Goal: Task Accomplishment & Management: Complete application form

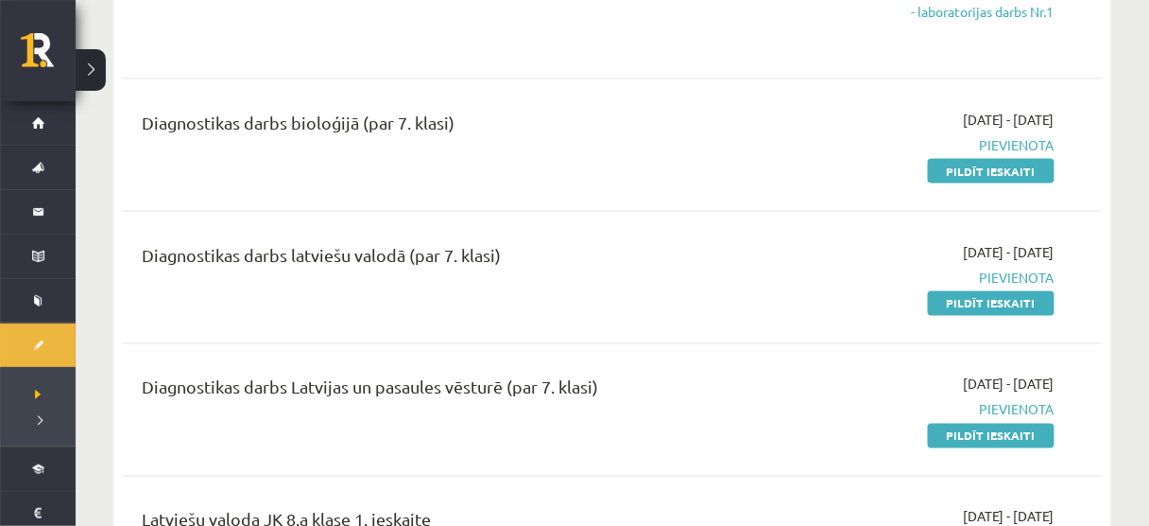
scroll to position [612, 0]
click at [819, 369] on div "Angļu valoda JK 8.a klase 1. ieskaite 2025-09-01 - 2025-09-15 Pievienota Pildīt…" at bounding box center [612, 362] width 979 height 1446
drag, startPoint x: 853, startPoint y: 402, endPoint x: 754, endPoint y: 314, distance: 132.6
click at [754, 312] on div "Diagnostikas darbs latviešu valodā (par 7. klasi)" at bounding box center [442, 276] width 628 height 71
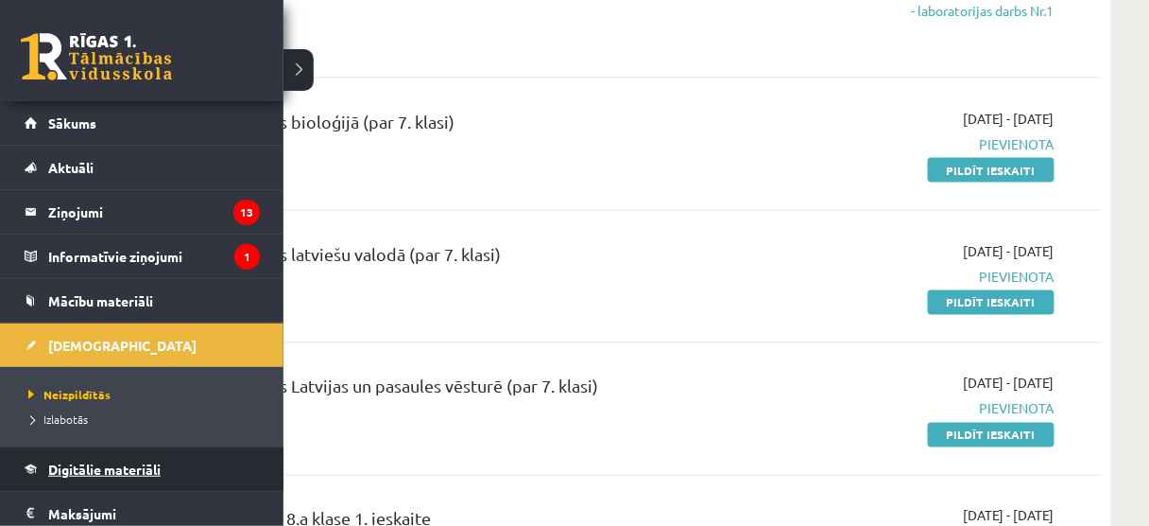
click at [119, 460] on span "Digitālie materiāli" at bounding box center [104, 468] width 112 height 17
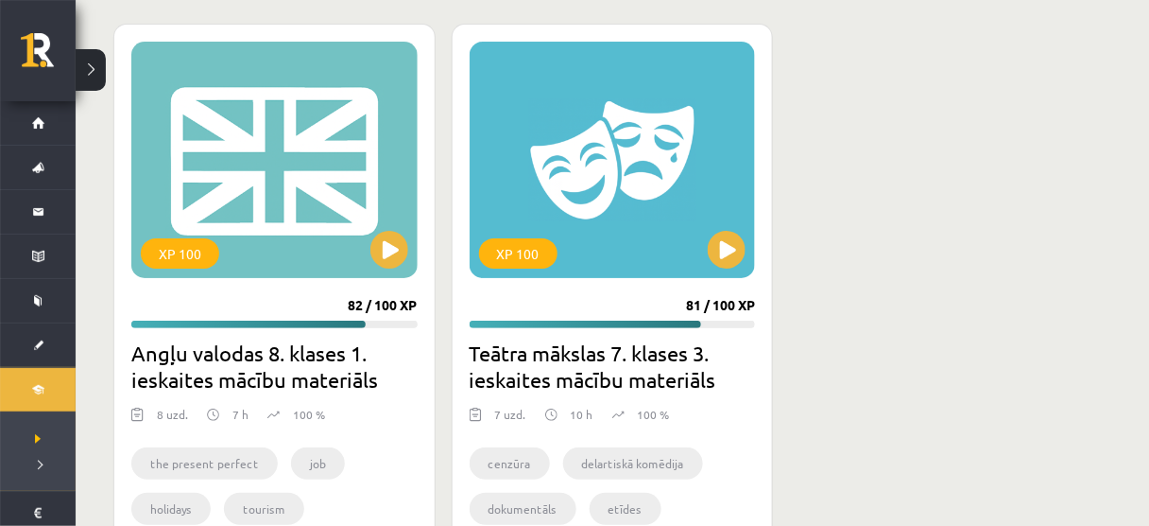
scroll to position [1701, 0]
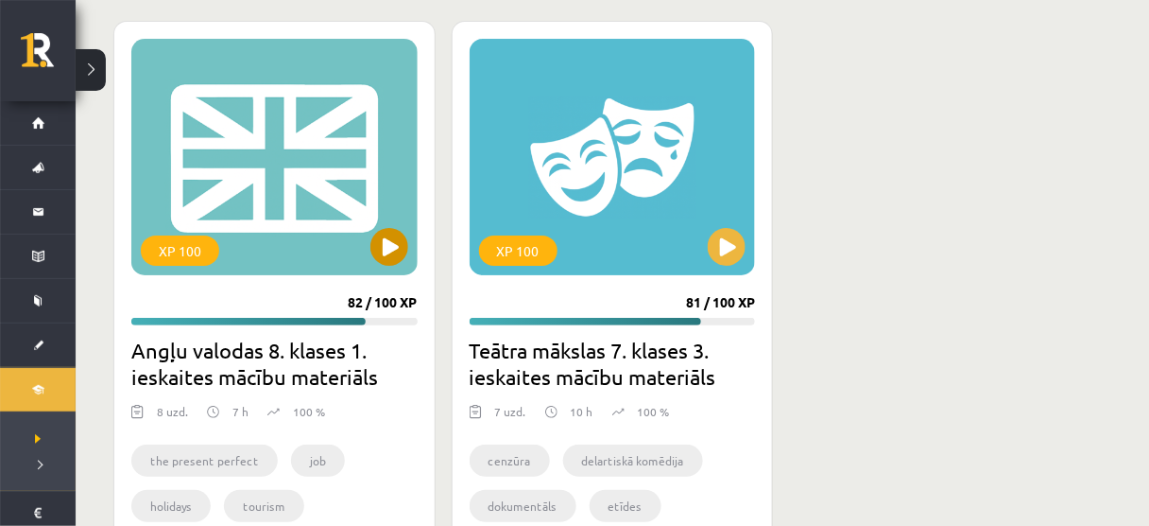
click at [402, 268] on div "XP 100" at bounding box center [274, 157] width 286 height 236
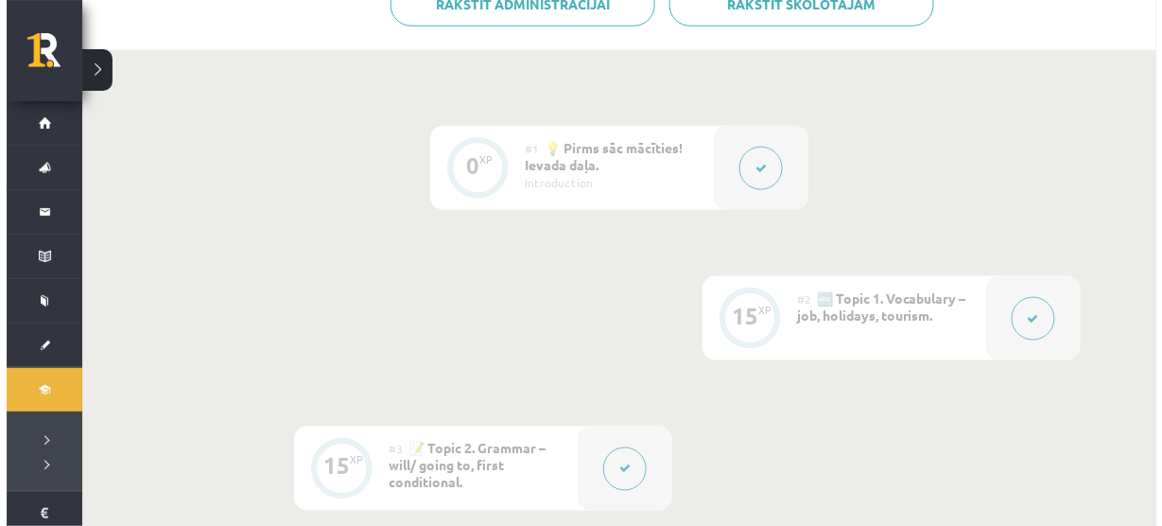
scroll to position [472, 0]
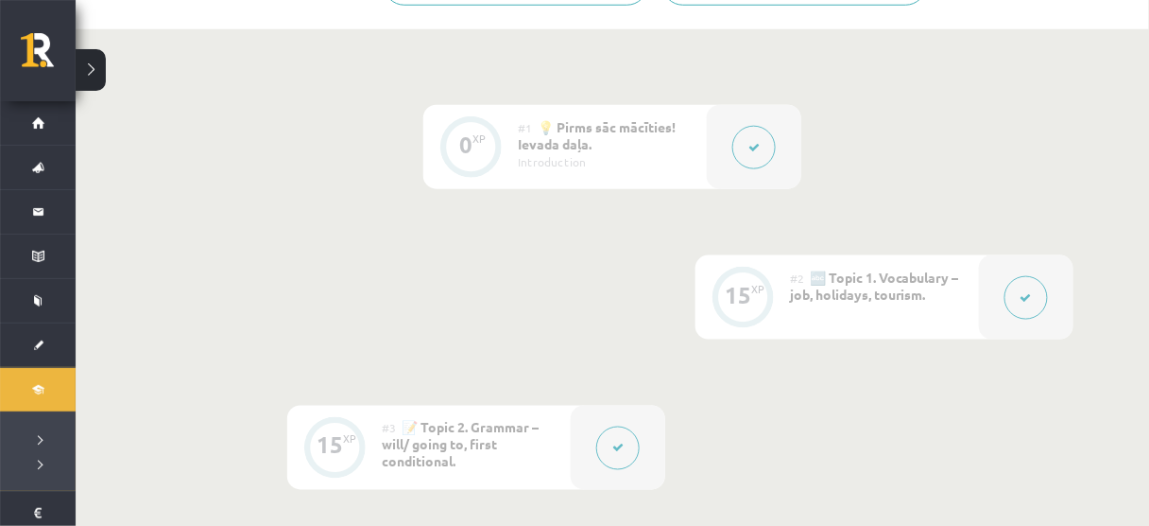
click at [1027, 295] on icon at bounding box center [1026, 297] width 11 height 11
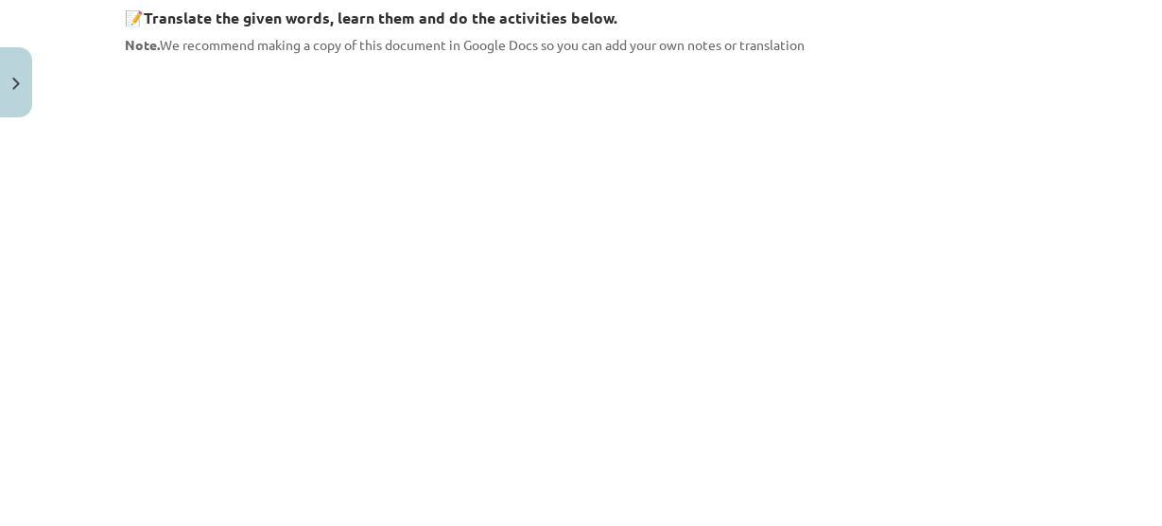
scroll to position [0, 0]
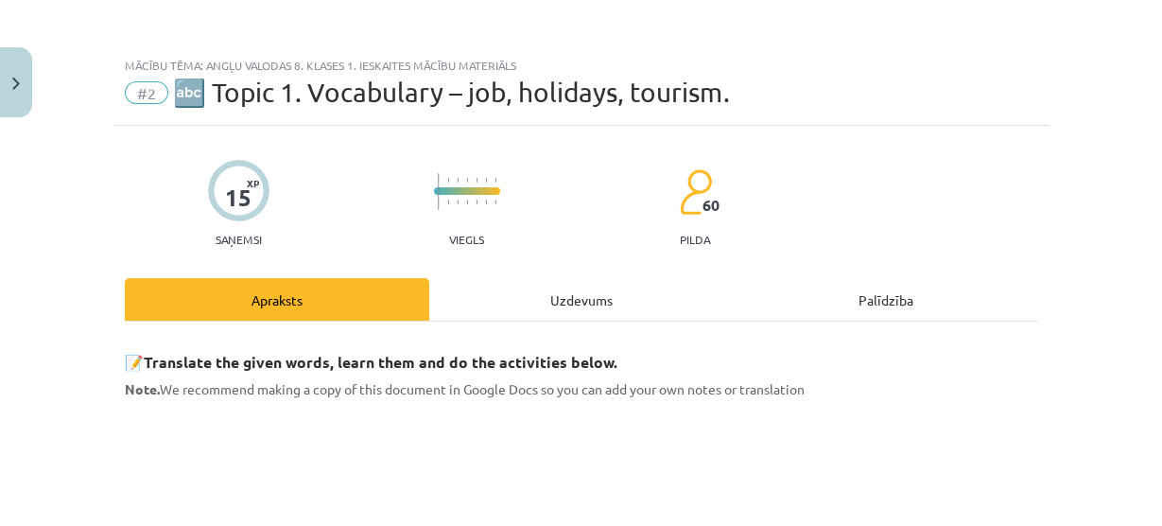
click at [553, 310] on div "Uzdevums" at bounding box center [581, 299] width 304 height 43
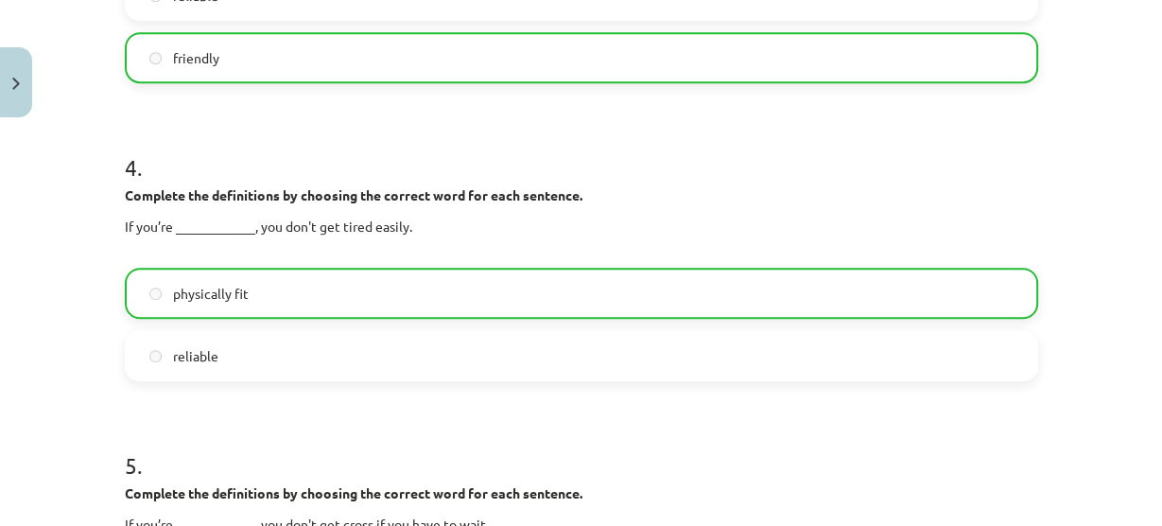
scroll to position [1559, 0]
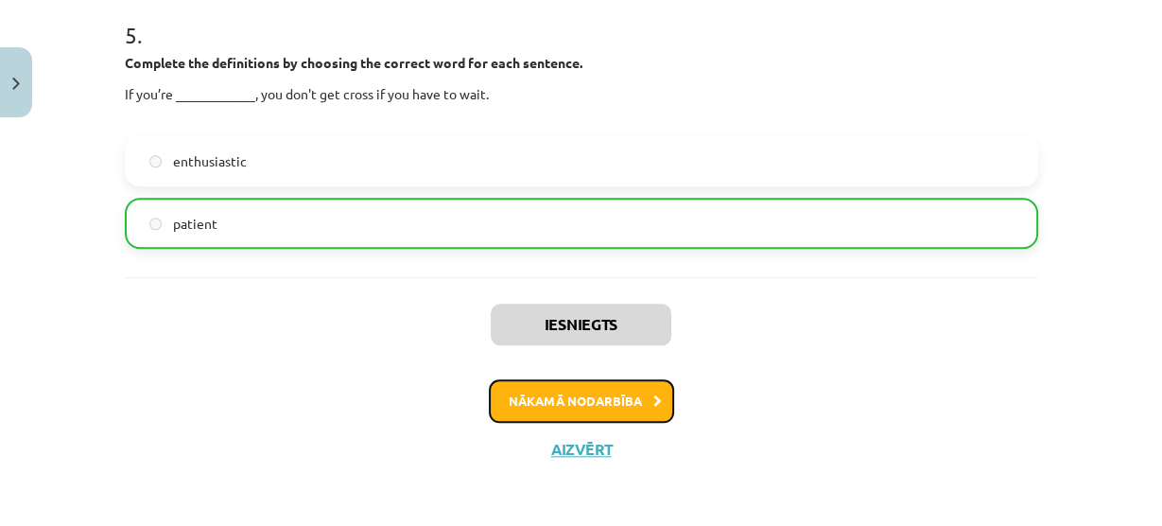
click at [533, 382] on button "Nākamā nodarbība" at bounding box center [581, 400] width 185 height 43
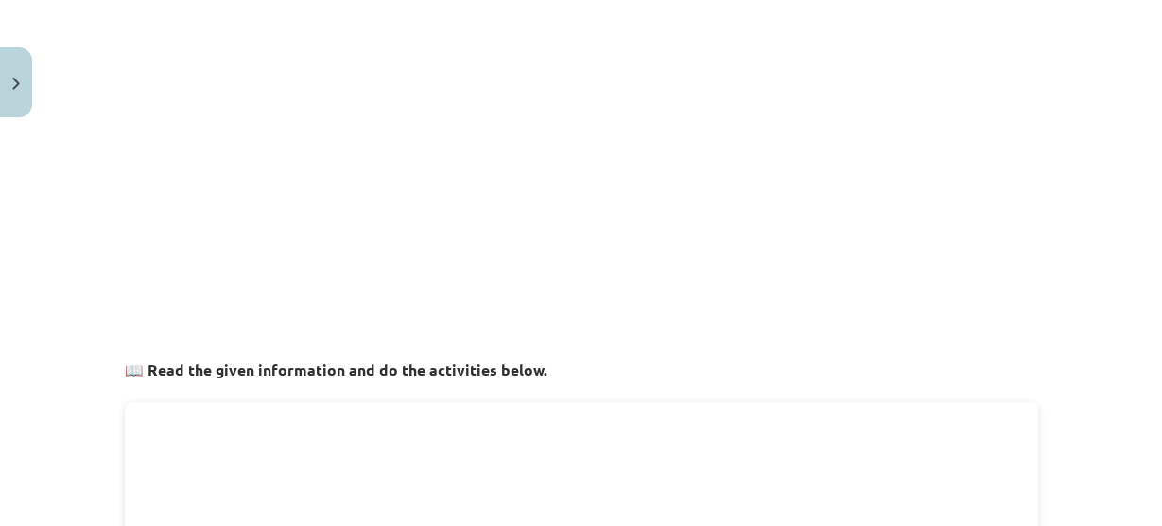
scroll to position [0, 0]
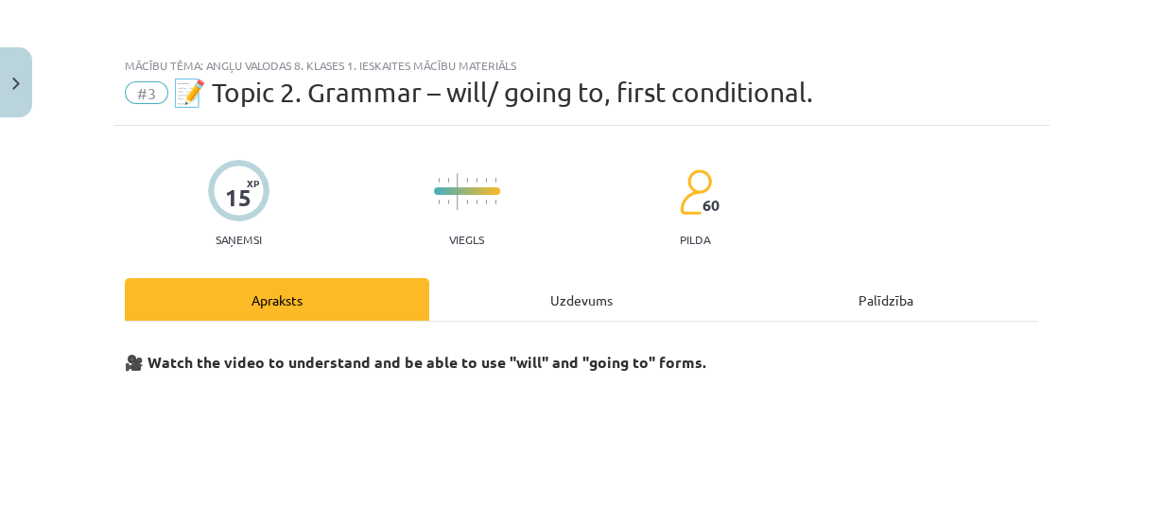
click at [541, 306] on div "Uzdevums" at bounding box center [581, 299] width 304 height 43
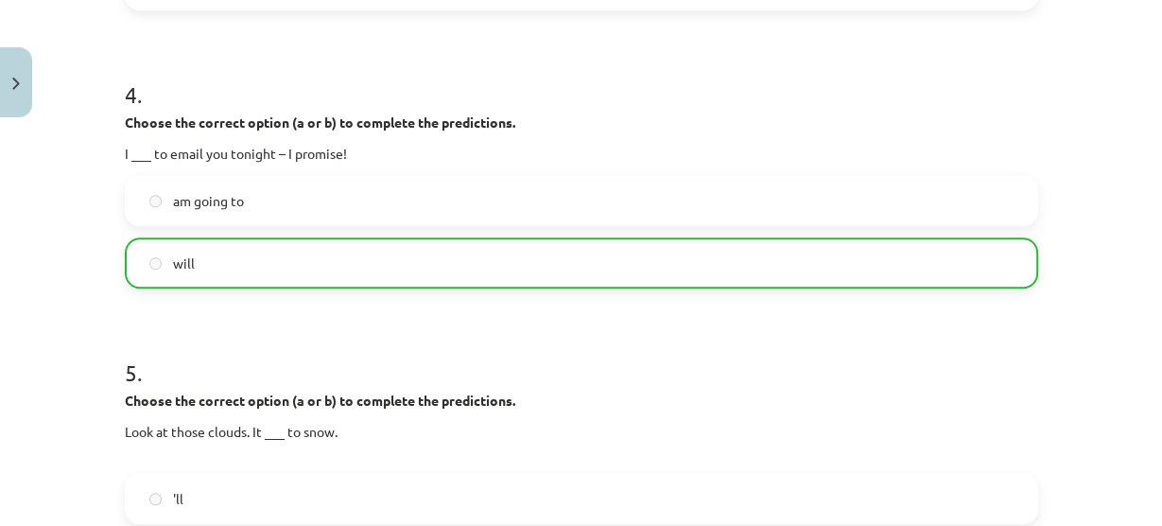
scroll to position [1539, 0]
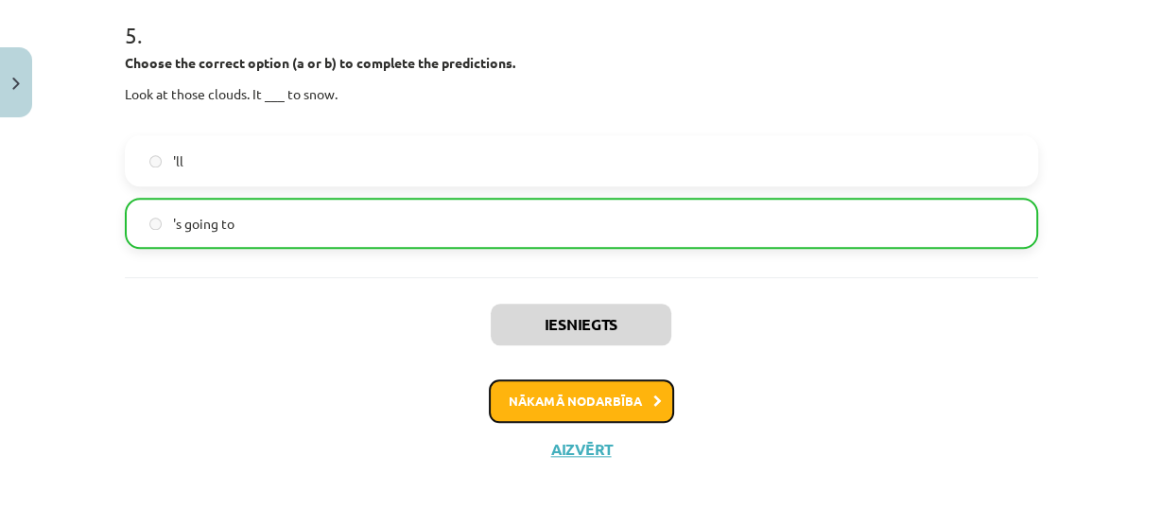
click at [570, 387] on button "Nākamā nodarbība" at bounding box center [581, 400] width 185 height 43
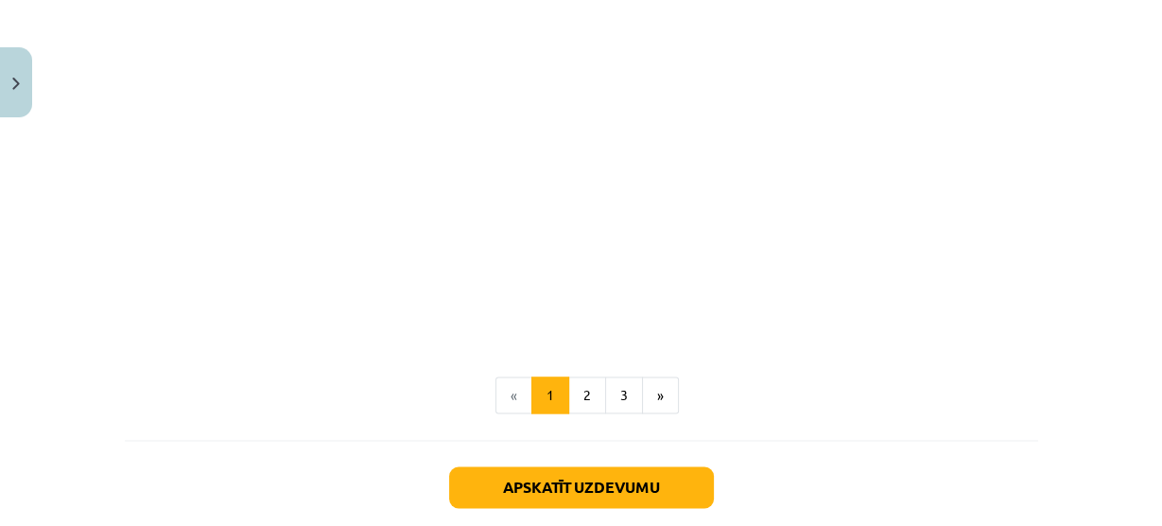
scroll to position [2437, 0]
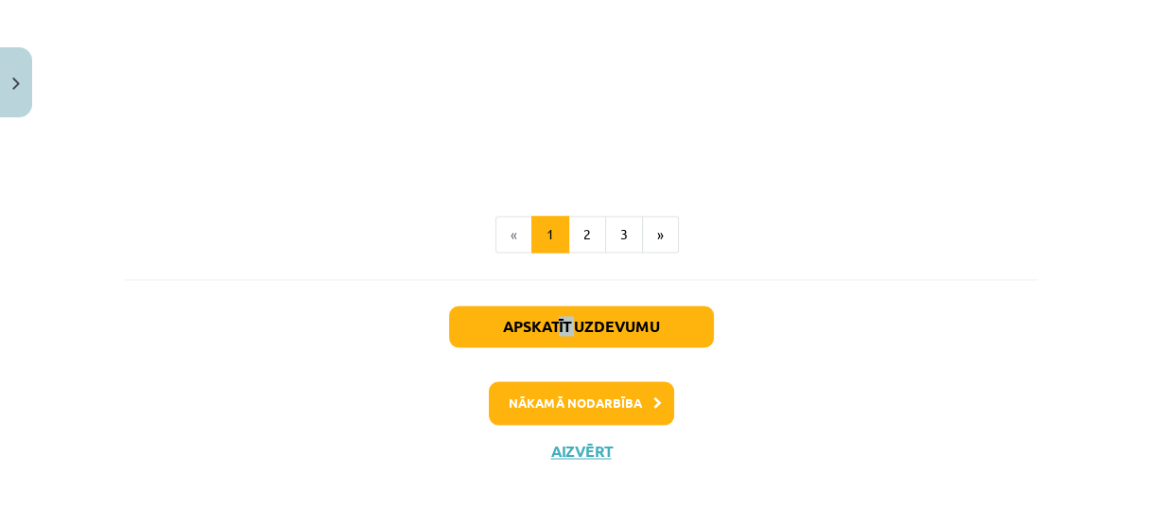
drag, startPoint x: 554, startPoint y: 291, endPoint x: 569, endPoint y: 320, distance: 33.0
click at [569, 320] on div "Apskatīt uzdevumu Nākamā nodarbība Aizvērt" at bounding box center [581, 375] width 913 height 193
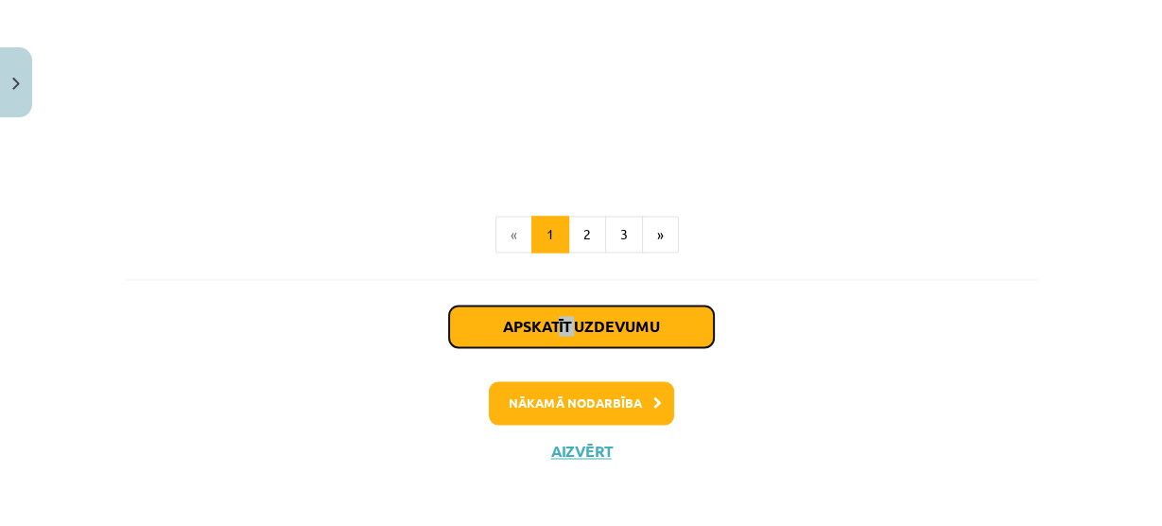
click at [569, 320] on button "Apskatīt uzdevumu" at bounding box center [581, 326] width 265 height 42
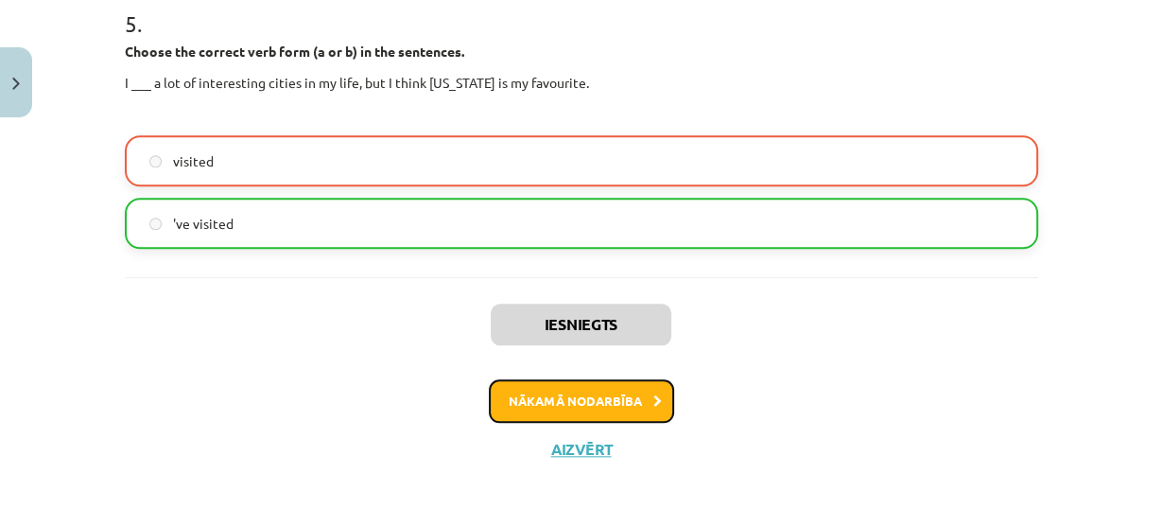
click at [602, 386] on button "Nākamā nodarbība" at bounding box center [581, 400] width 185 height 43
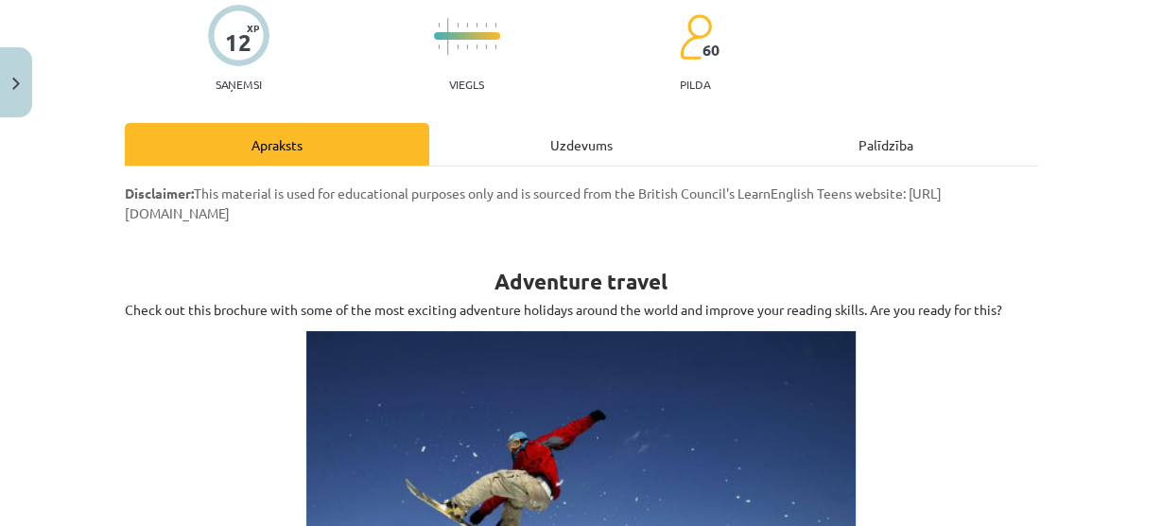
scroll to position [46, 0]
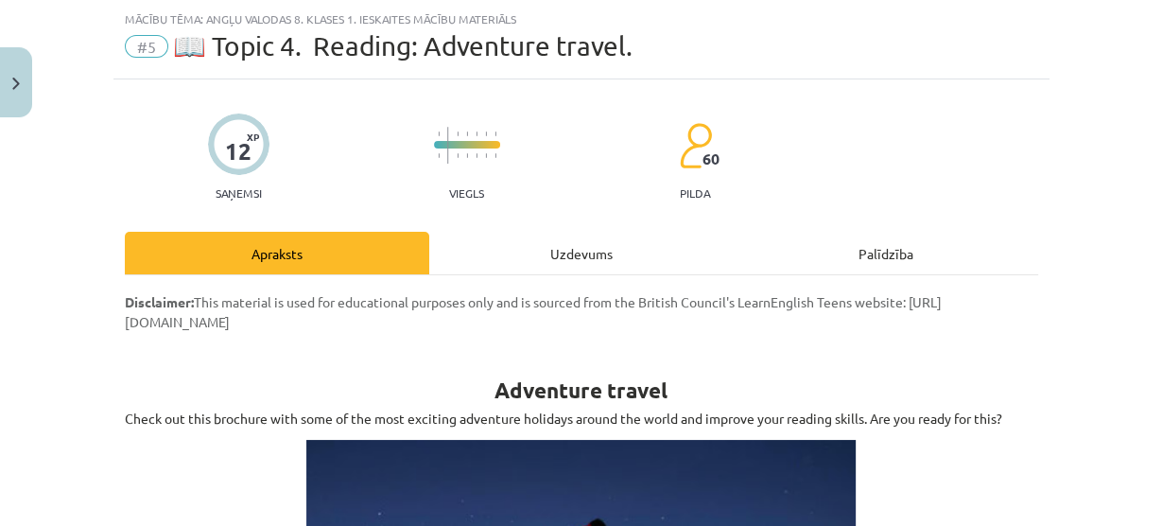
click at [536, 236] on div "Uzdevums" at bounding box center [581, 253] width 304 height 43
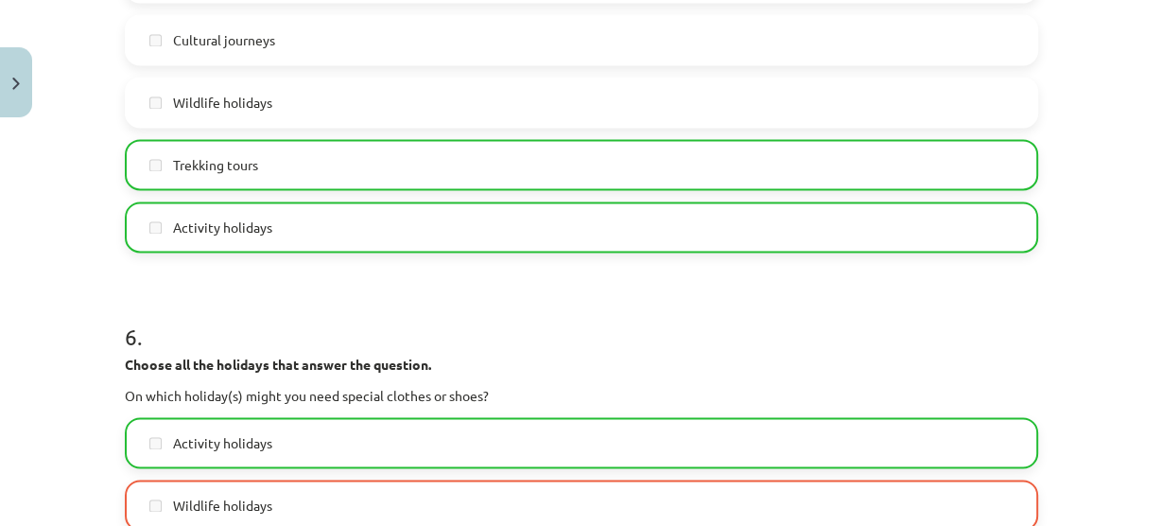
scroll to position [2755, 0]
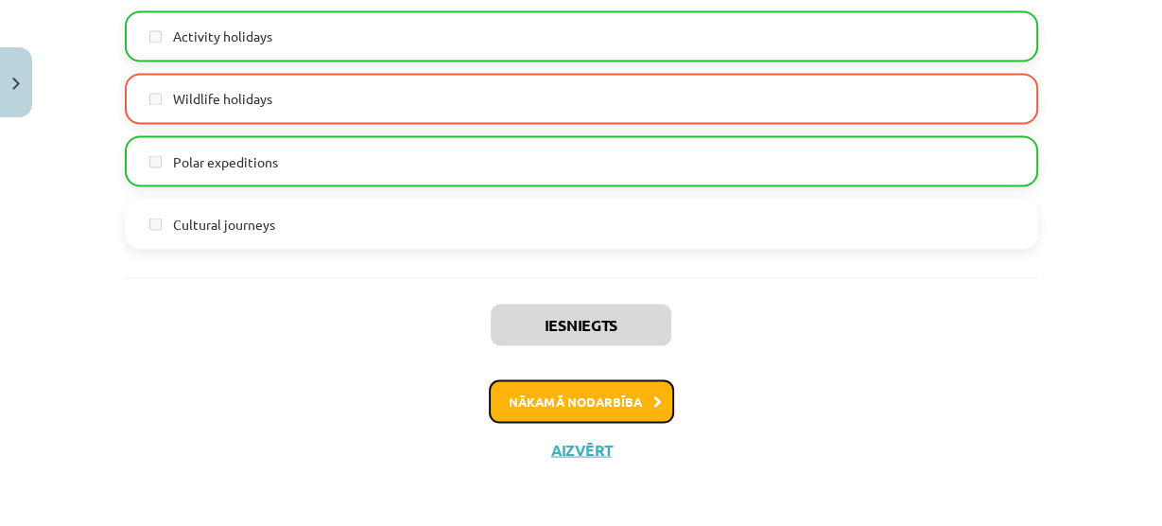
click at [537, 390] on button "Nākamā nodarbība" at bounding box center [581, 400] width 185 height 43
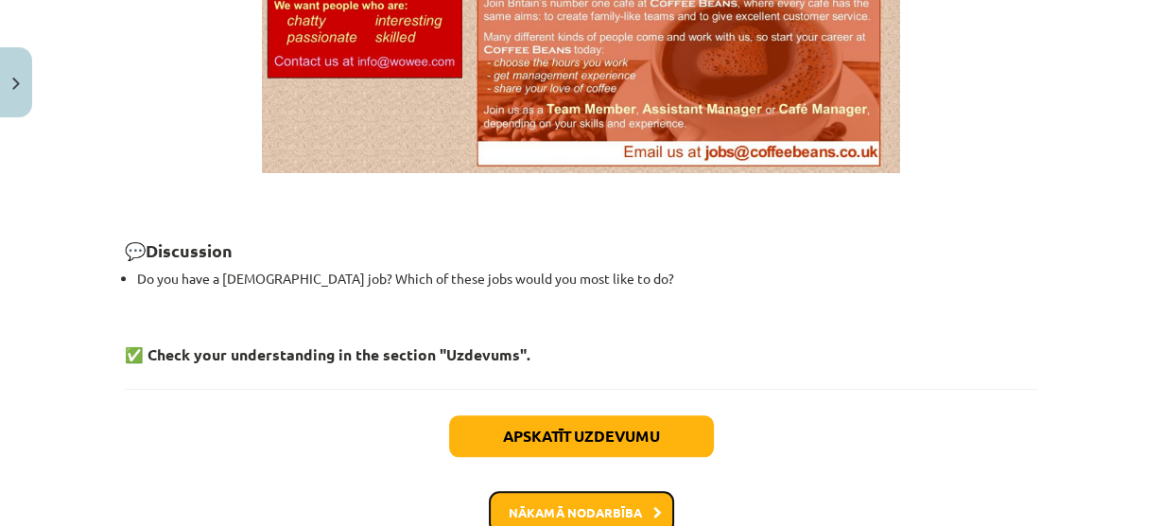
scroll to position [1656, 0]
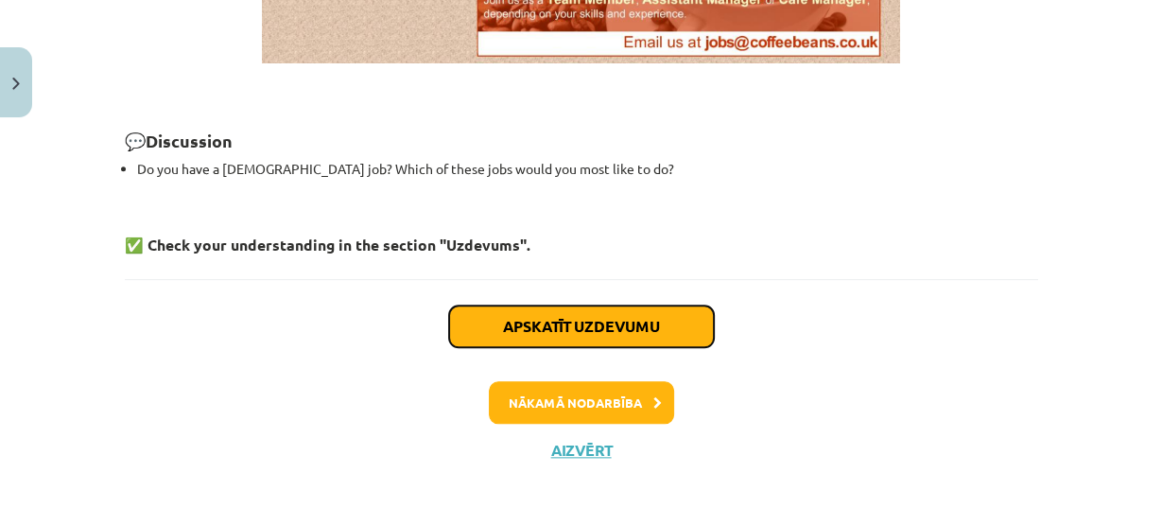
click at [567, 319] on button "Apskatīt uzdevumu" at bounding box center [581, 326] width 265 height 42
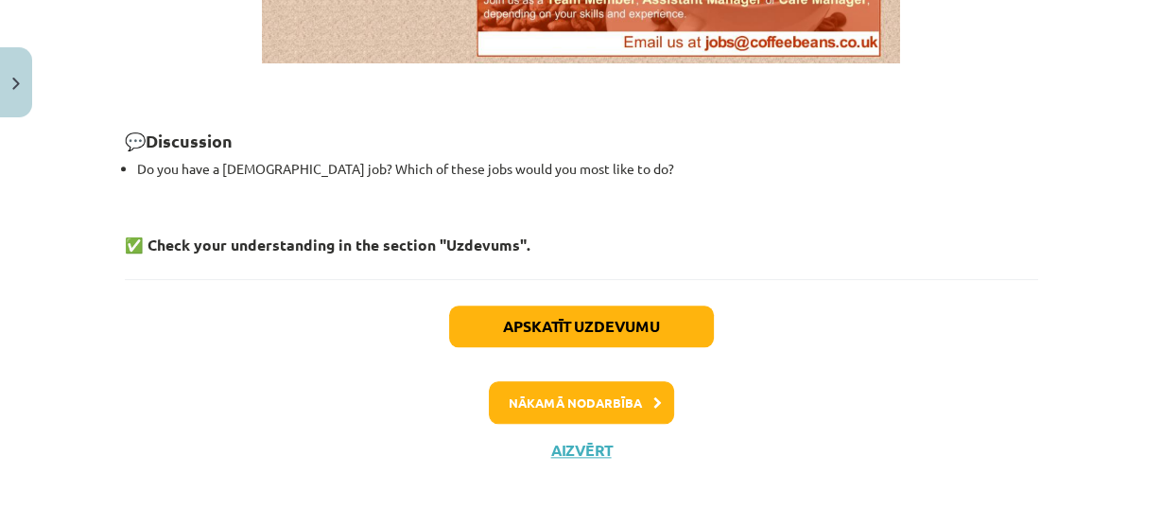
select select "*"
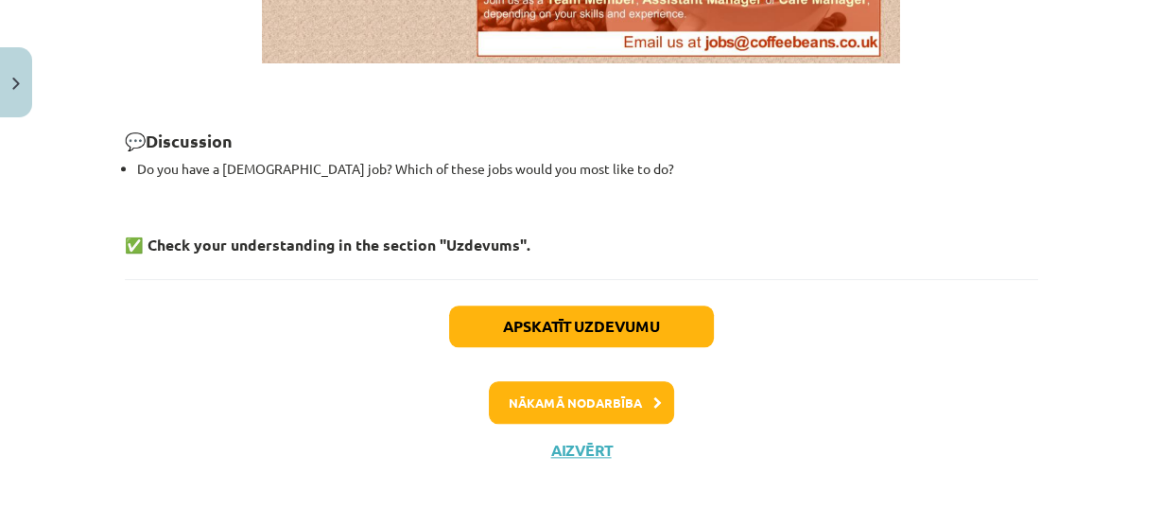
select select "*"
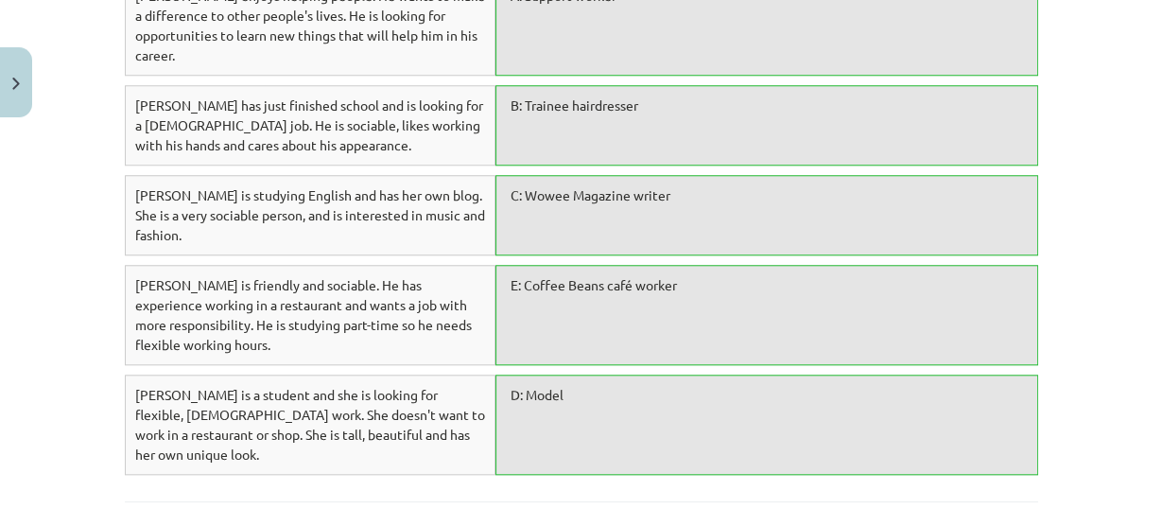
scroll to position [1568, 0]
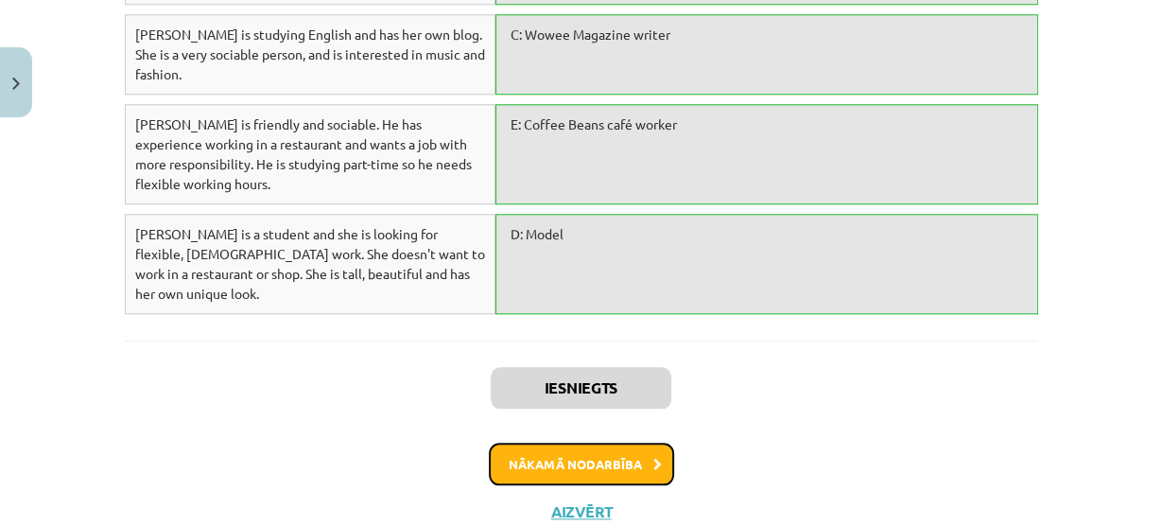
click at [578, 442] on button "Nākamā nodarbība" at bounding box center [581, 463] width 185 height 43
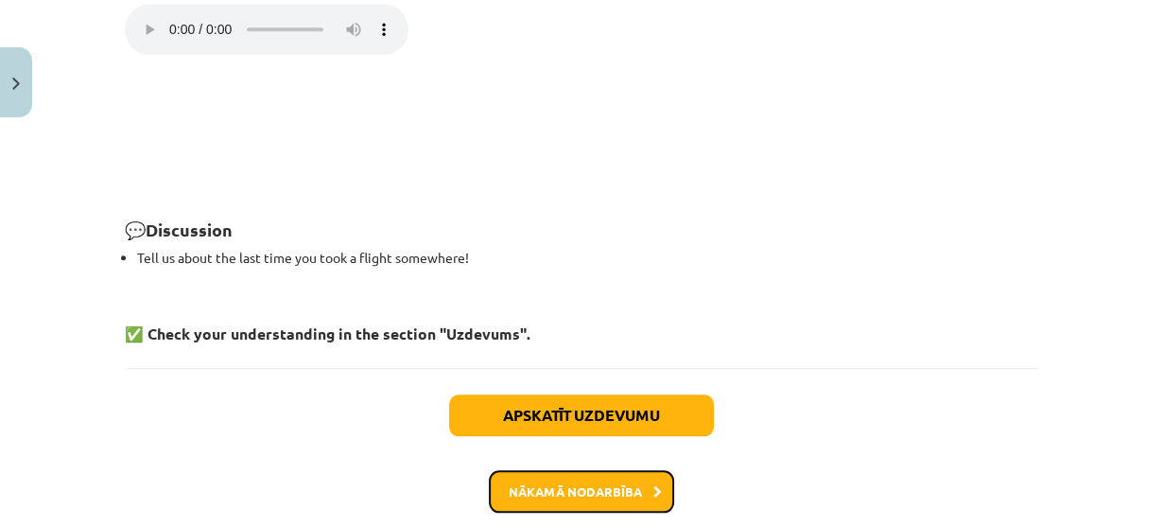
scroll to position [1618, 0]
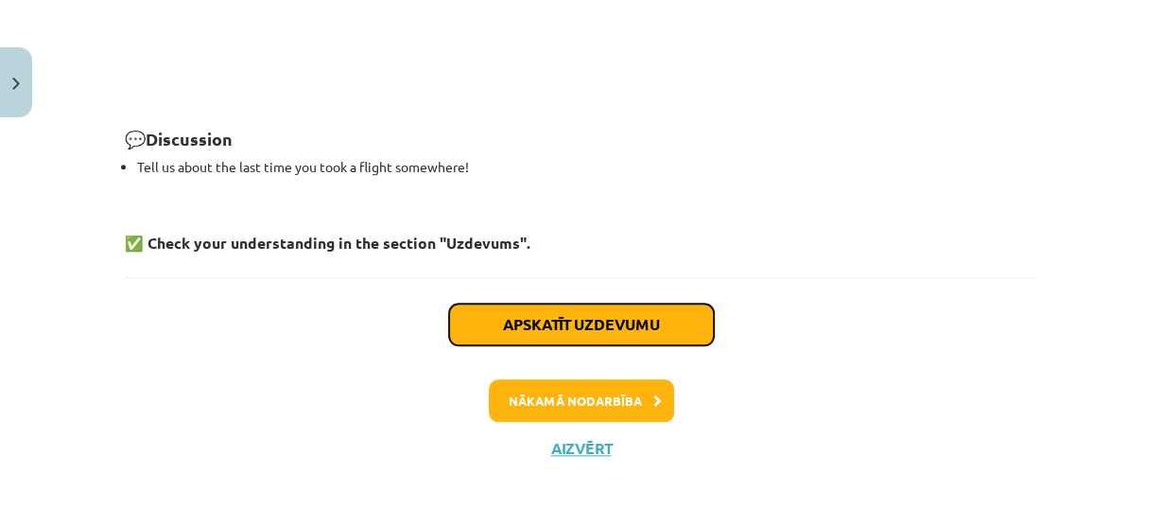
click at [572, 329] on button "Apskatīt uzdevumu" at bounding box center [581, 324] width 265 height 42
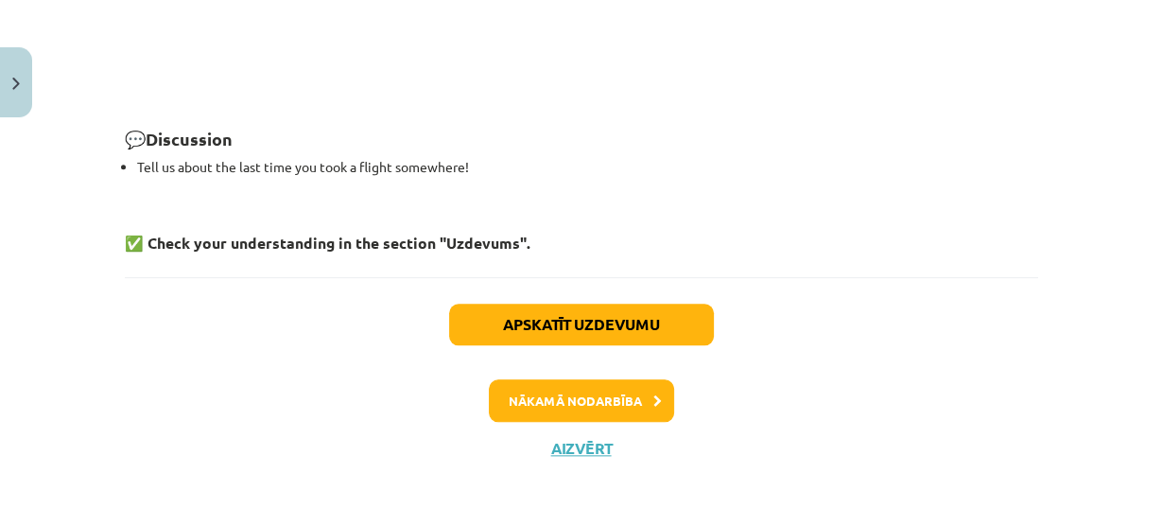
select select "****"
select select "*****"
select select "******"
select select "*********"
select select "********"
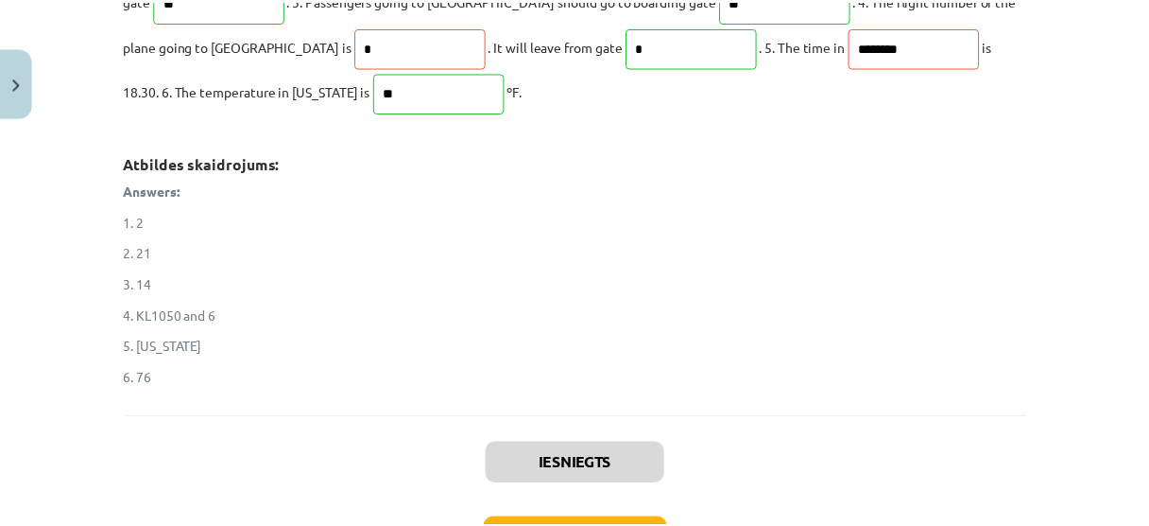
scroll to position [888, 0]
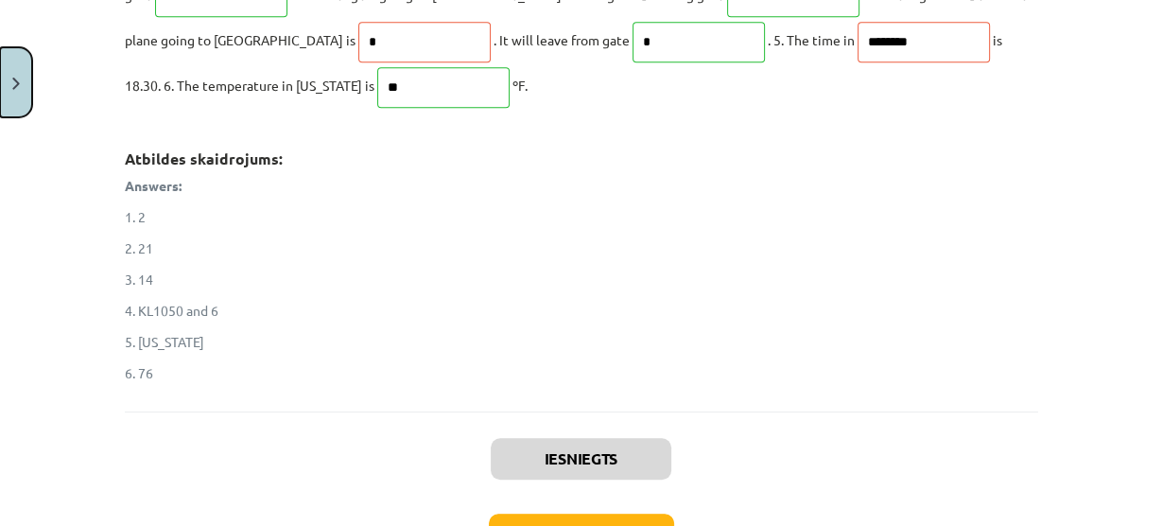
click at [12, 49] on button "Close" at bounding box center [16, 82] width 32 height 70
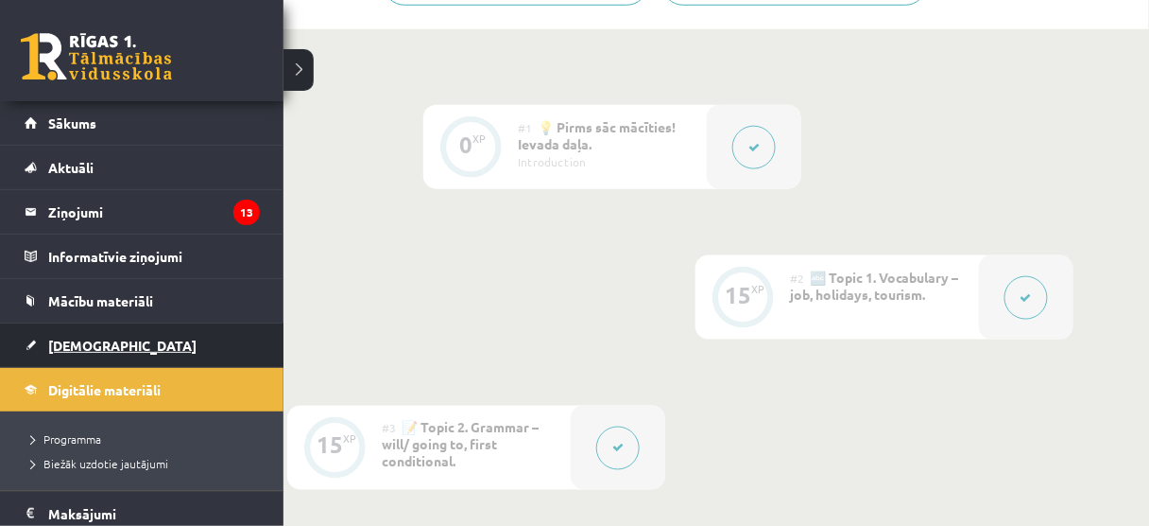
click at [53, 344] on span "[DEMOGRAPHIC_DATA]" at bounding box center [122, 344] width 148 height 17
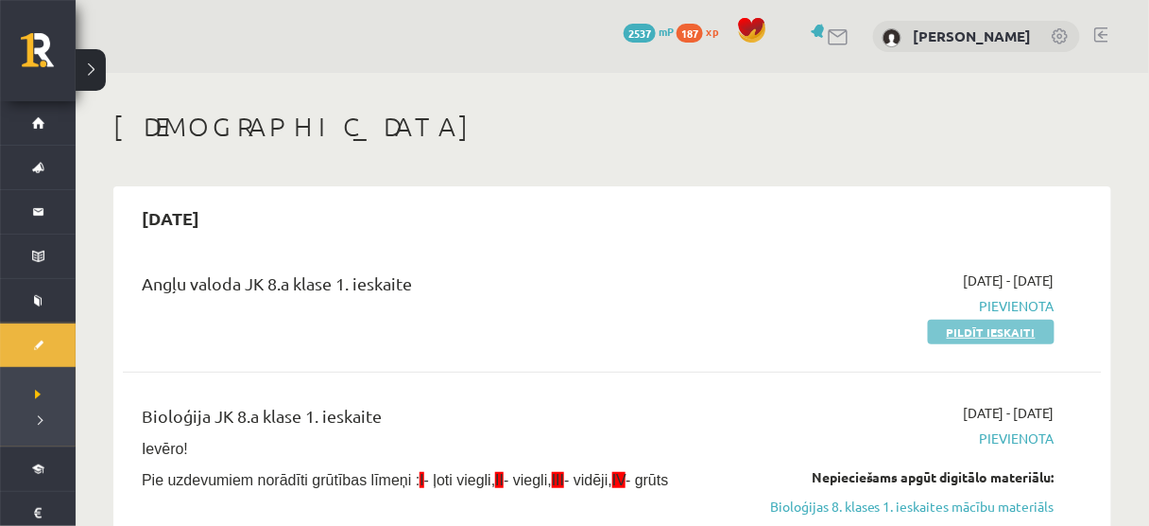
click at [952, 336] on link "Pildīt ieskaiti" at bounding box center [991, 331] width 127 height 25
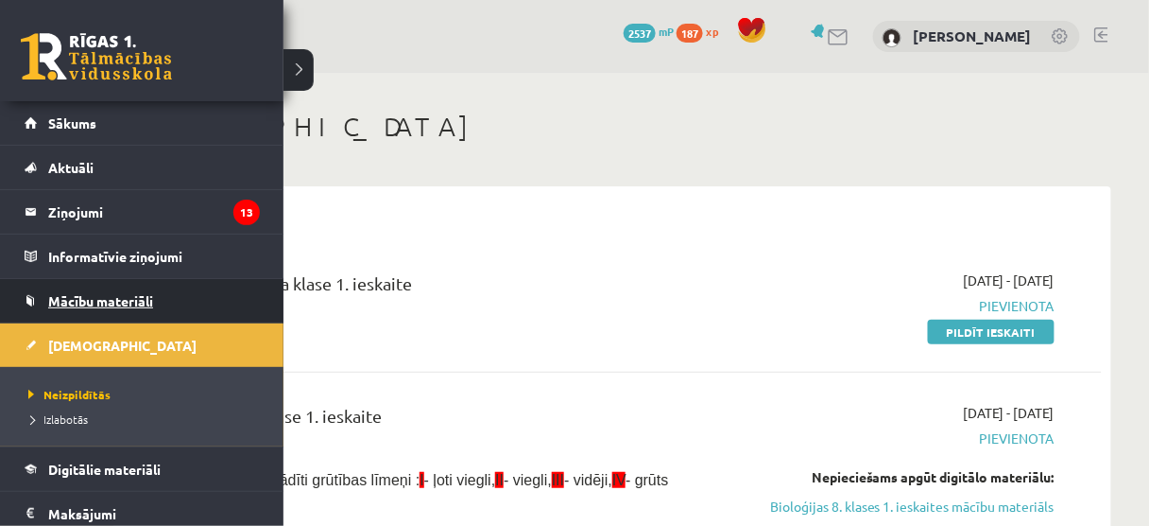
click at [48, 295] on span "Mācību materiāli" at bounding box center [100, 300] width 105 height 17
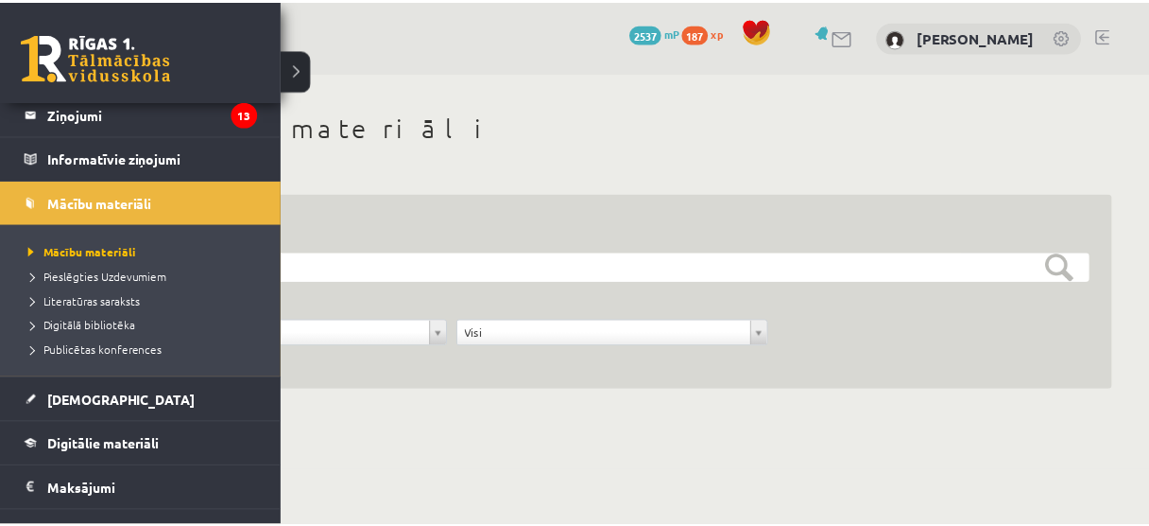
scroll to position [102, 0]
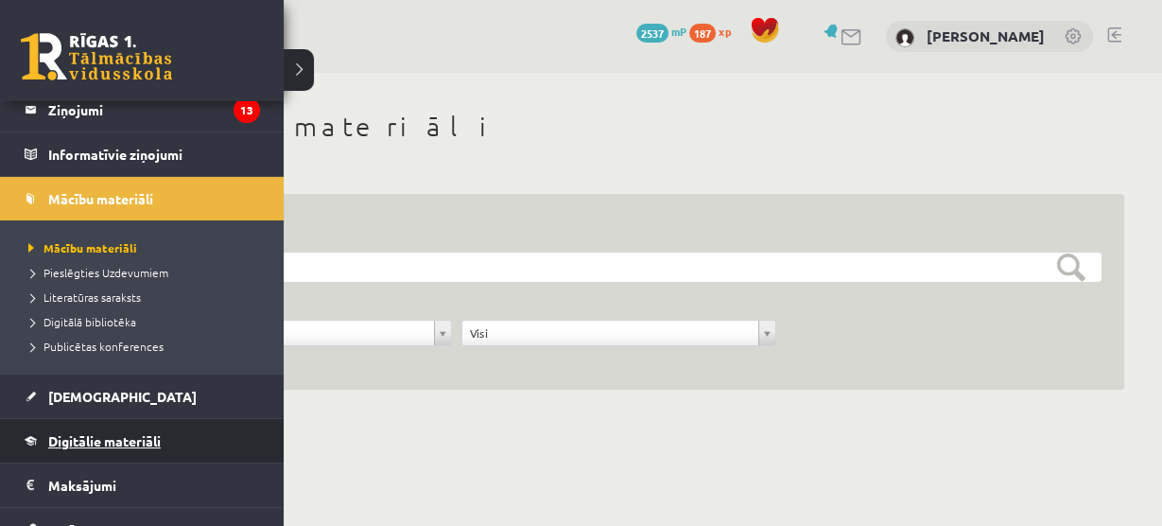
click at [98, 448] on link "Digitālie materiāli" at bounding box center [142, 440] width 235 height 43
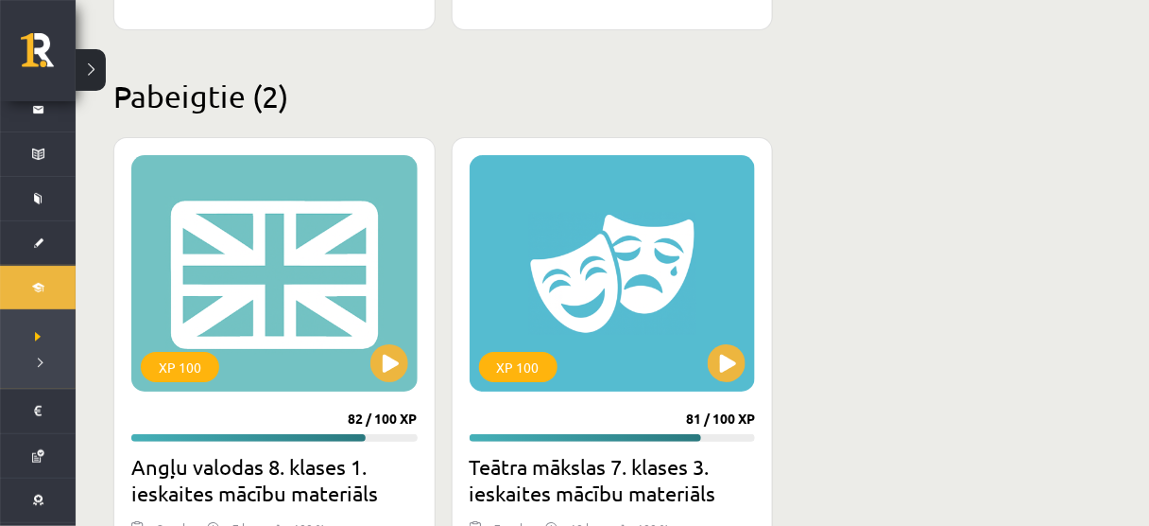
scroll to position [1591, 0]
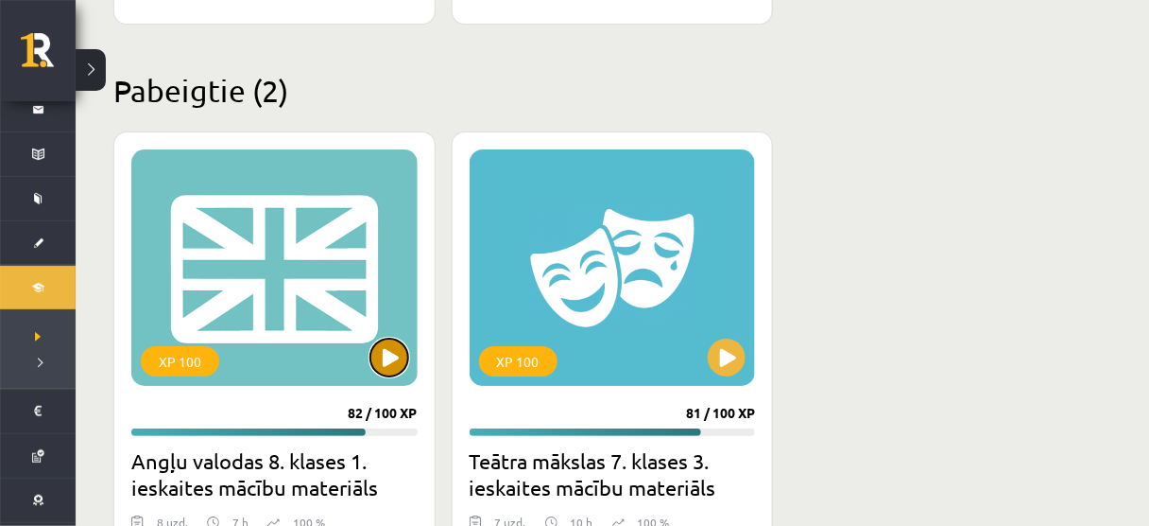
click at [392, 340] on button at bounding box center [390, 357] width 38 height 38
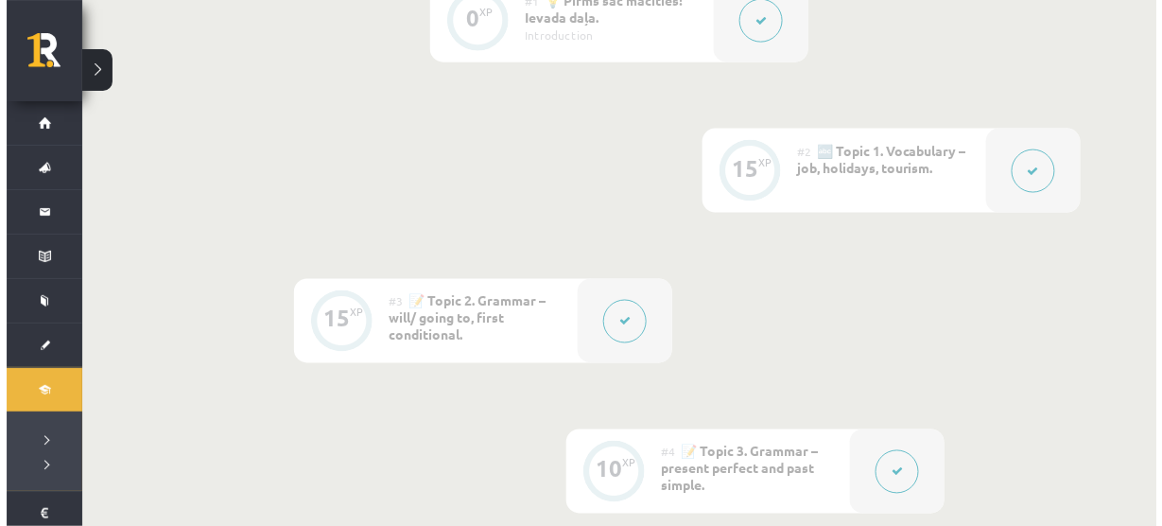
scroll to position [604, 0]
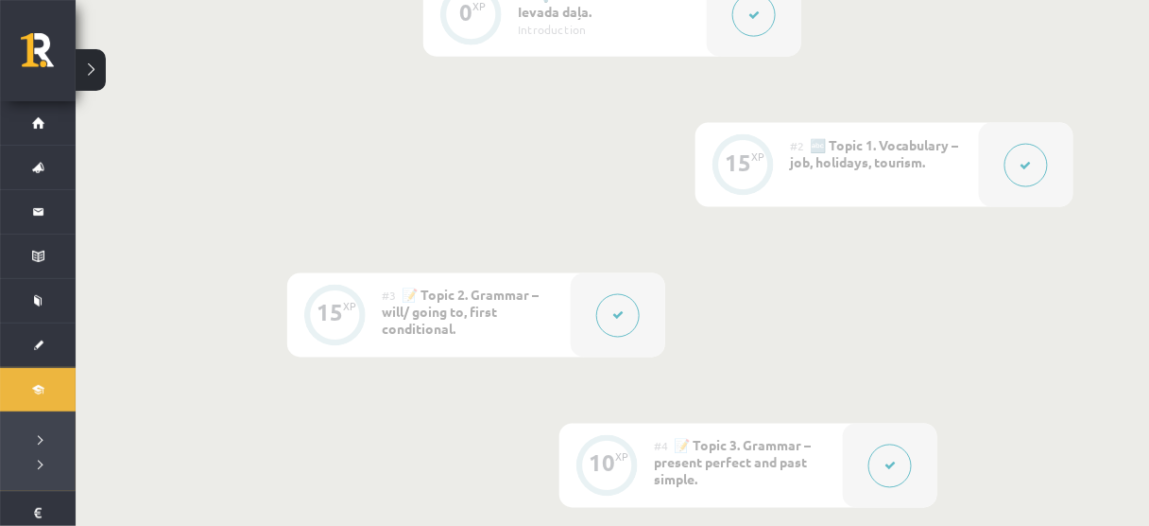
click at [616, 302] on button at bounding box center [617, 315] width 43 height 43
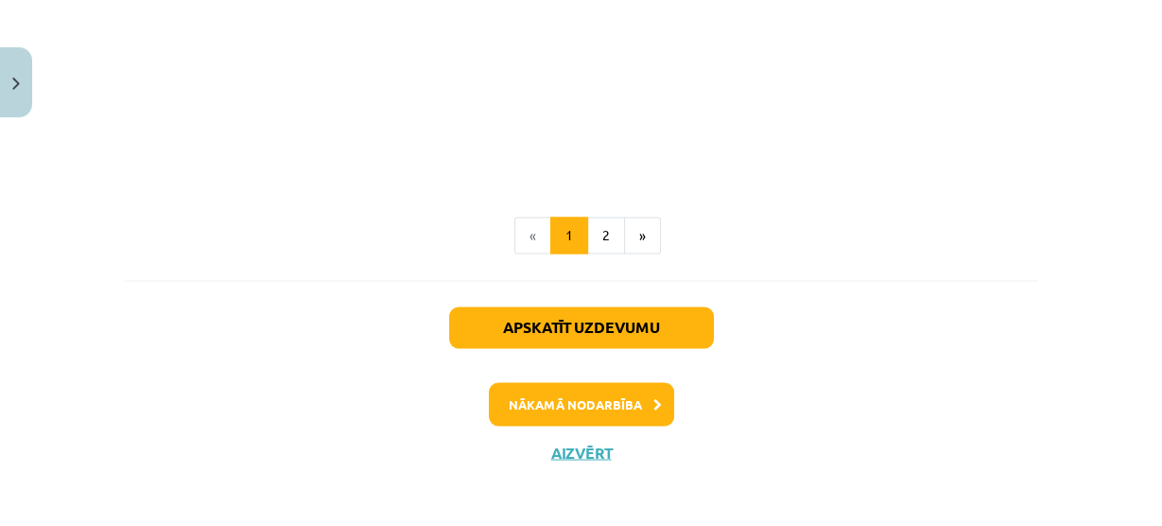
scroll to position [2559, 0]
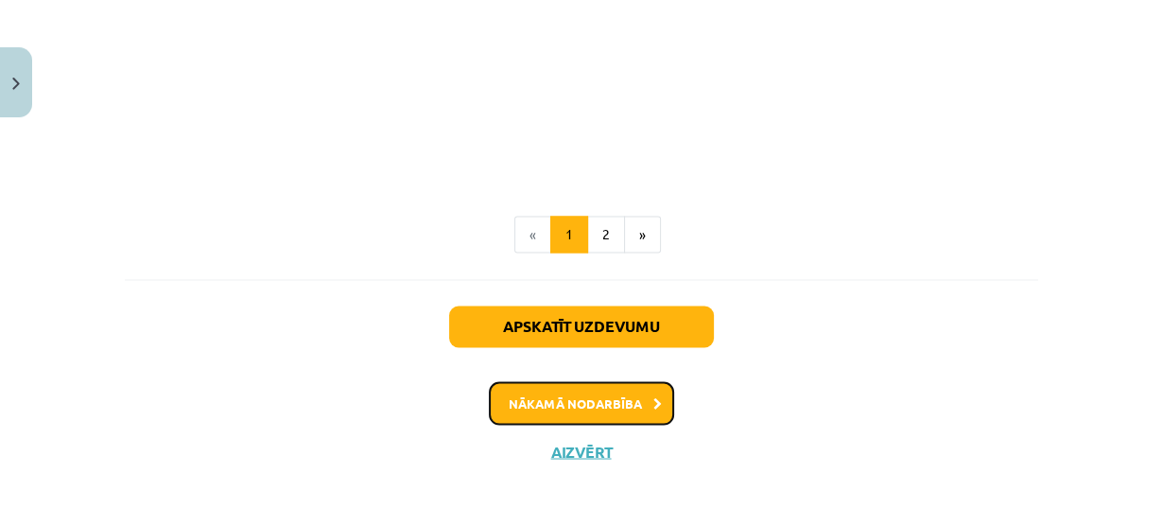
click at [588, 388] on button "Nākamā nodarbība" at bounding box center [581, 402] width 185 height 43
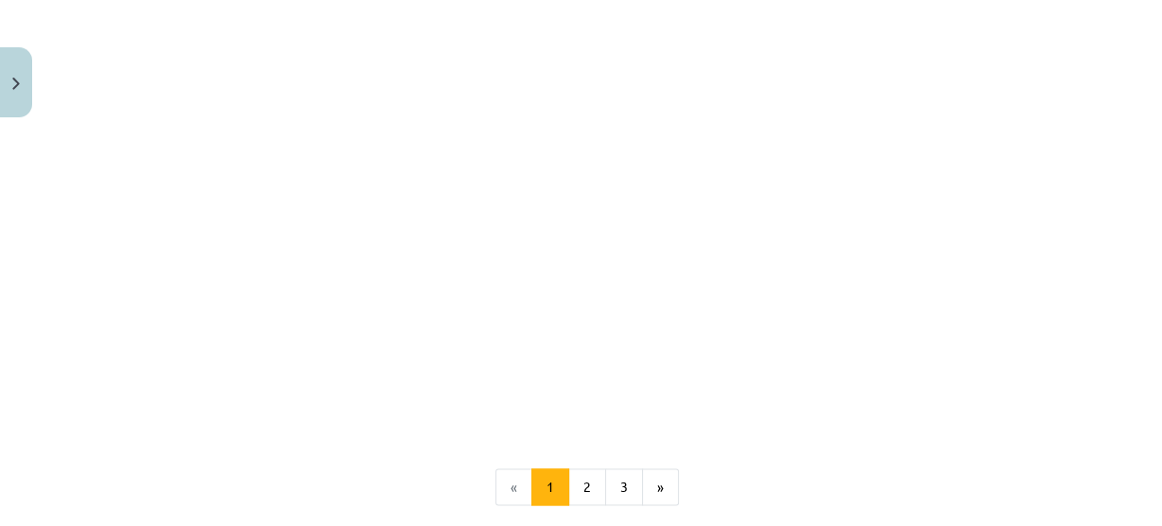
scroll to position [2437, 0]
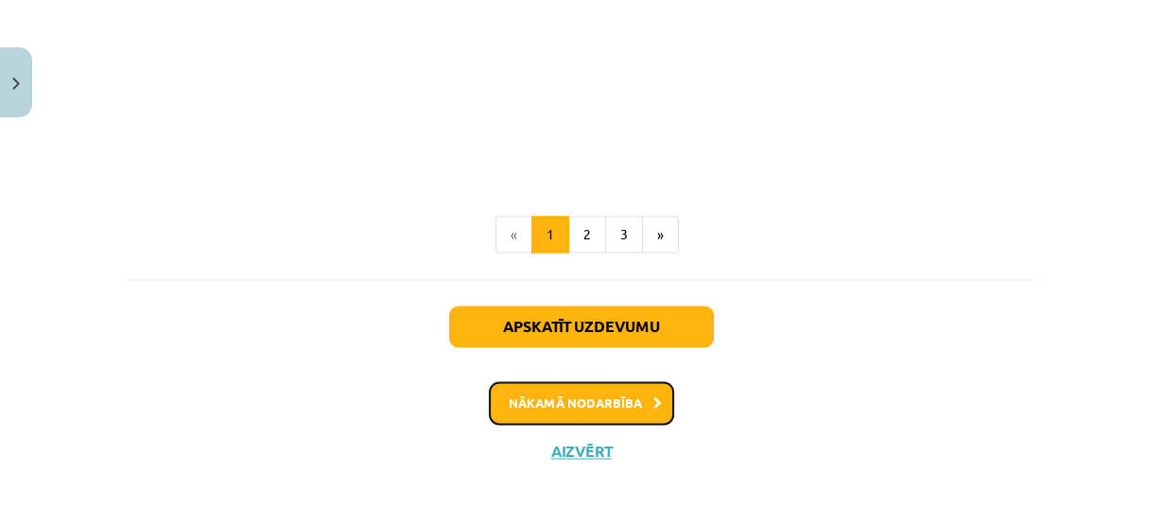
click at [588, 390] on button "Nākamā nodarbība" at bounding box center [581, 402] width 185 height 43
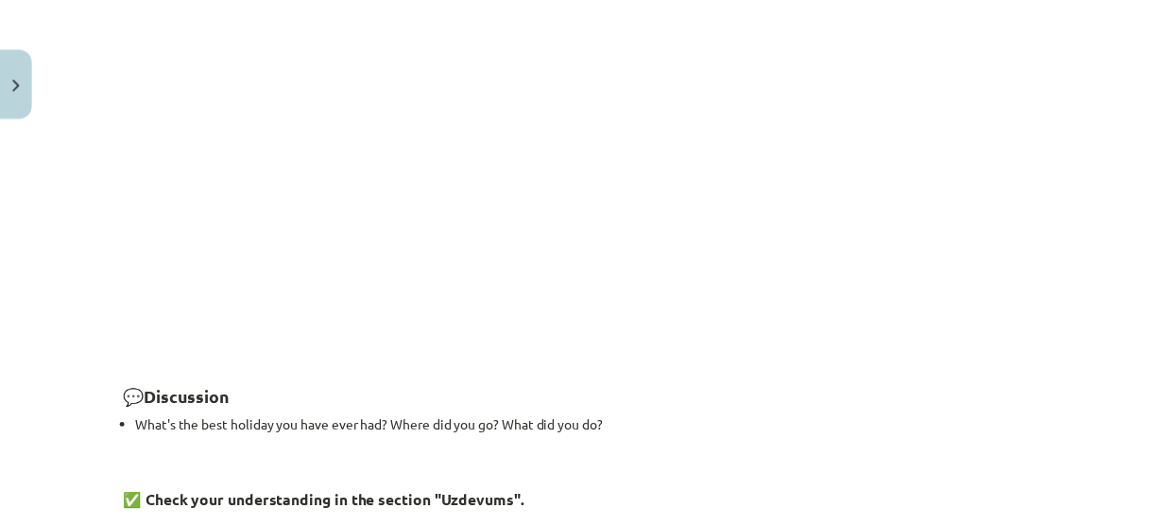
scroll to position [2888, 0]
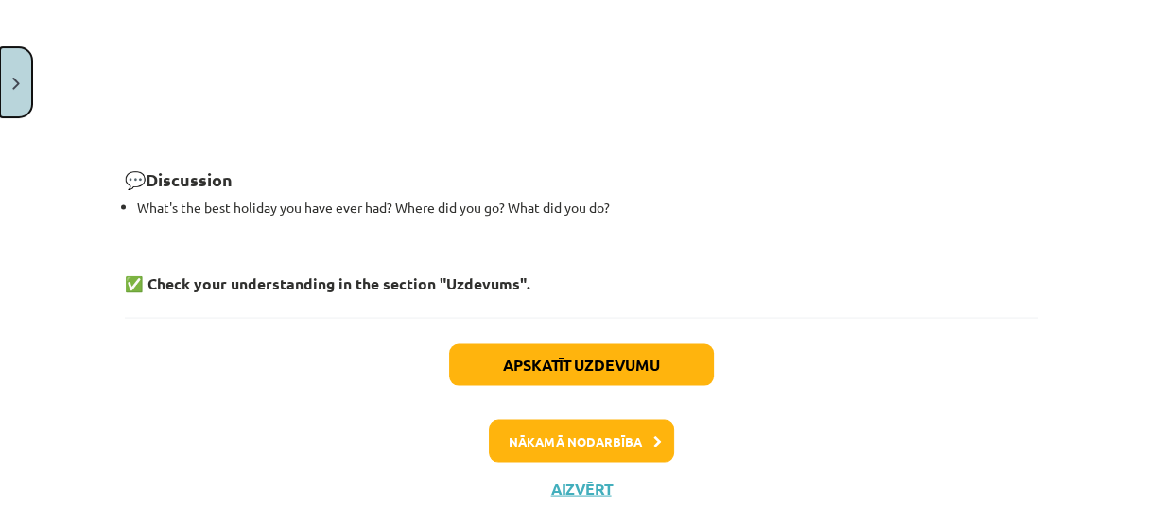
click at [7, 101] on button "Close" at bounding box center [16, 82] width 32 height 70
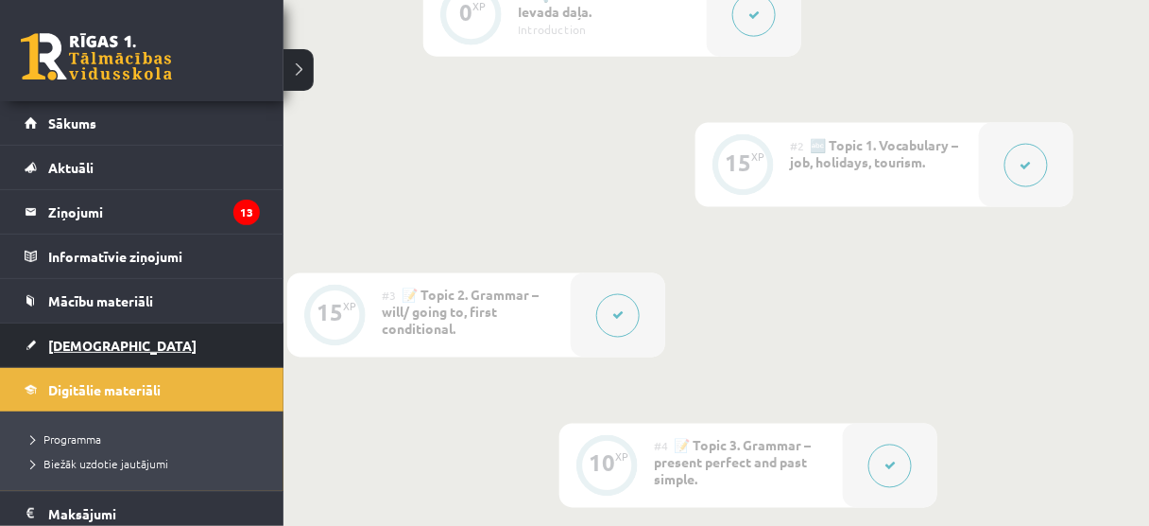
click at [48, 340] on span "[DEMOGRAPHIC_DATA]" at bounding box center [122, 344] width 148 height 17
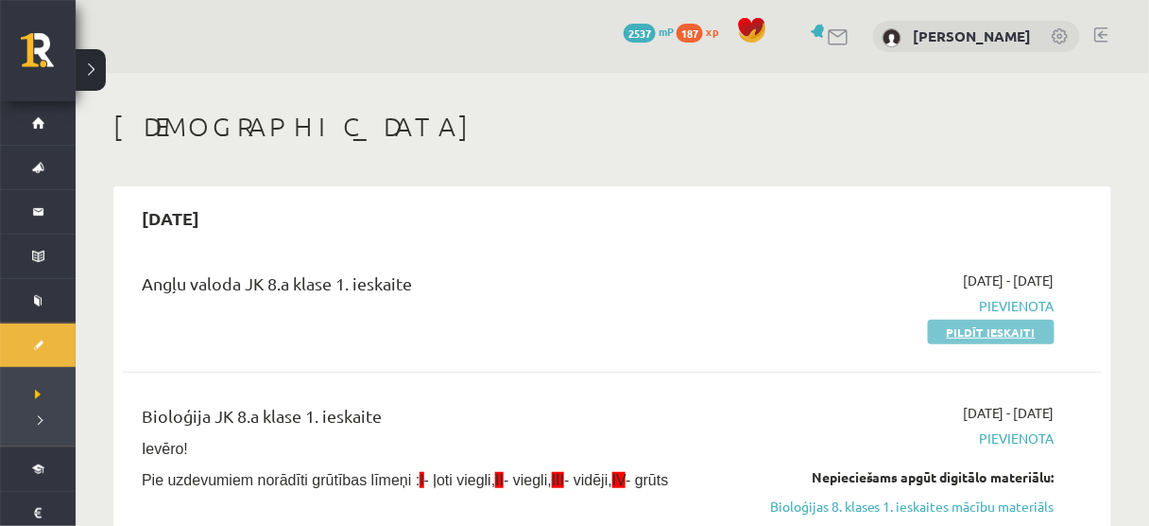
click at [1050, 329] on link "Pildīt ieskaiti" at bounding box center [991, 331] width 127 height 25
click at [948, 336] on link "Pildīt ieskaiti" at bounding box center [991, 331] width 127 height 25
click at [991, 330] on link "Pildīt ieskaiti" at bounding box center [991, 331] width 127 height 25
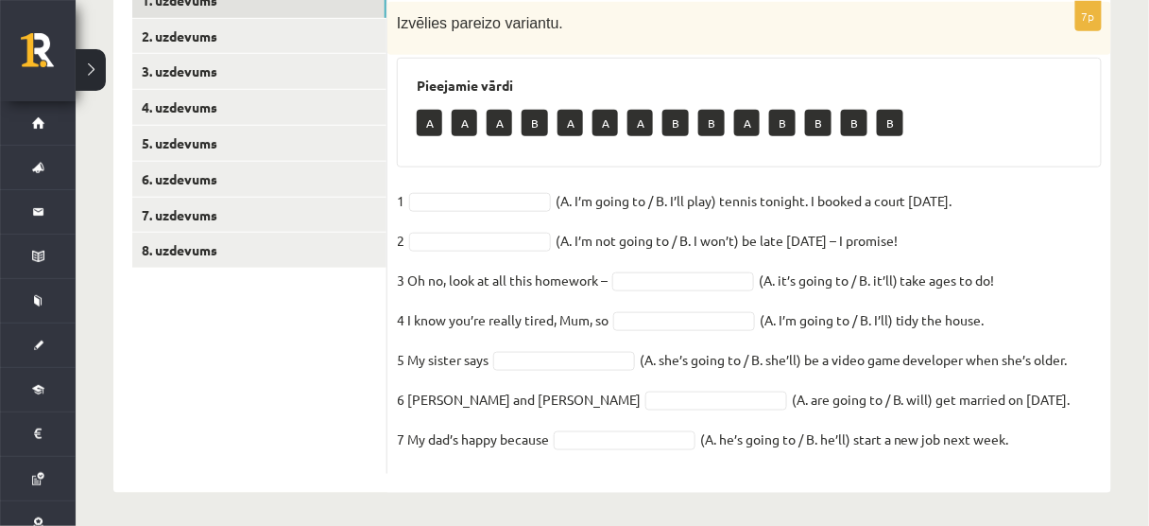
scroll to position [358, 0]
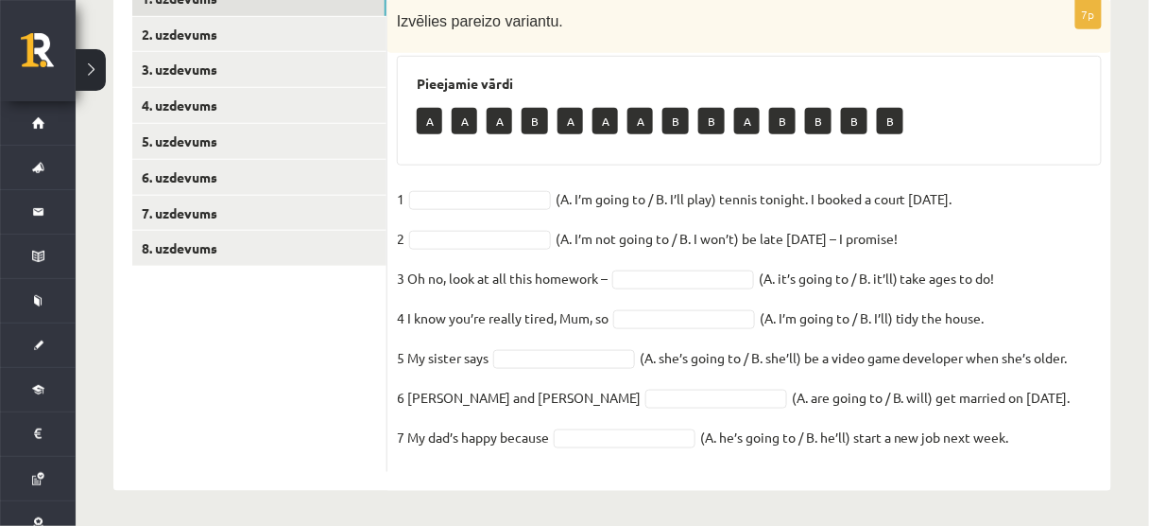
click at [689, 226] on fieldset "1 (A. I’m going to / B. I’ll play) tennis tonight. I booked a court [DATE].   2…" at bounding box center [749, 323] width 705 height 278
click at [491, 185] on fieldset "1 (A. I’m going to / B. I’ll play) tennis tonight. I booked a court [DATE].   2…" at bounding box center [749, 323] width 705 height 278
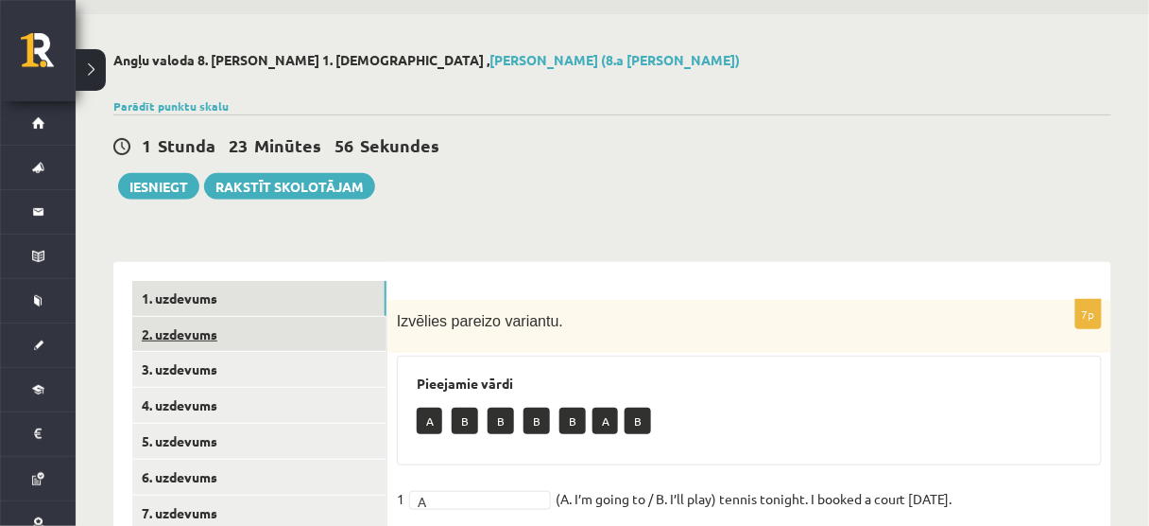
scroll to position [55, 0]
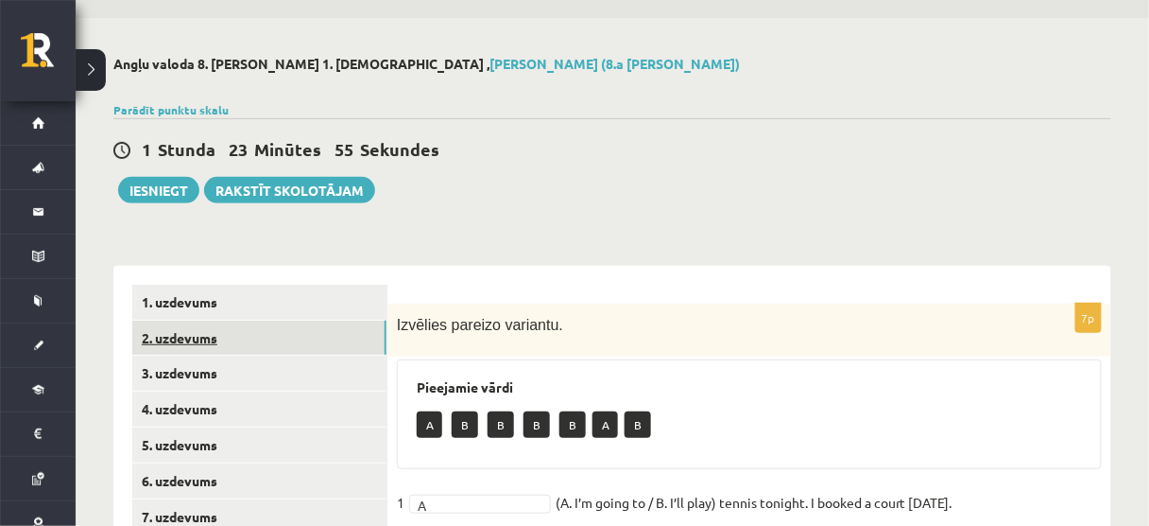
click at [332, 347] on link "2. uzdevums" at bounding box center [259, 337] width 254 height 35
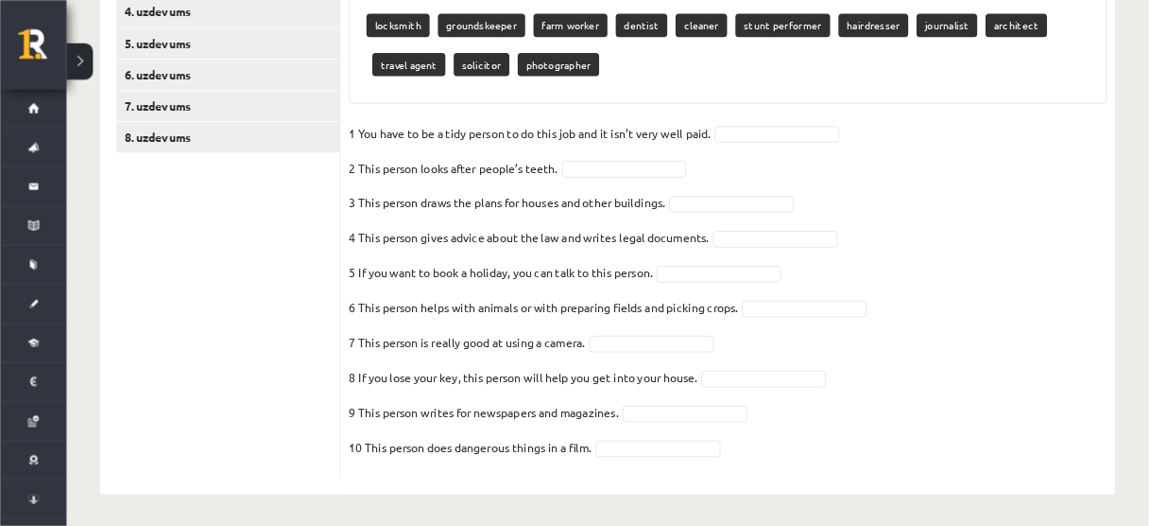
scroll to position [450, 0]
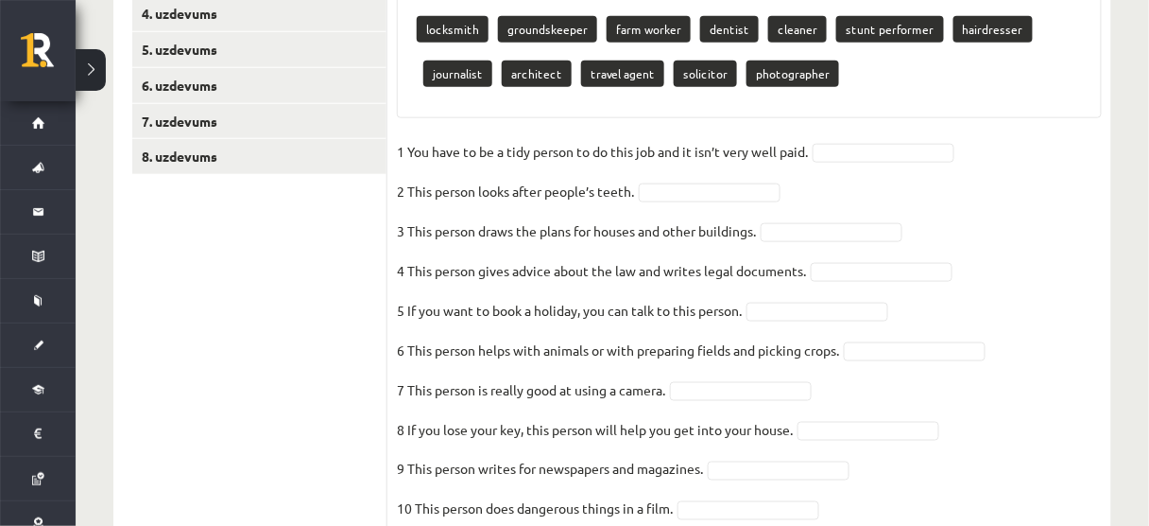
click at [254, 258] on ul "1. uzdevums 2. uzdevums 3. uzdevums 4. uzdevums 5. uzdevums 6. uzdevums 7. uzde…" at bounding box center [259, 216] width 255 height 654
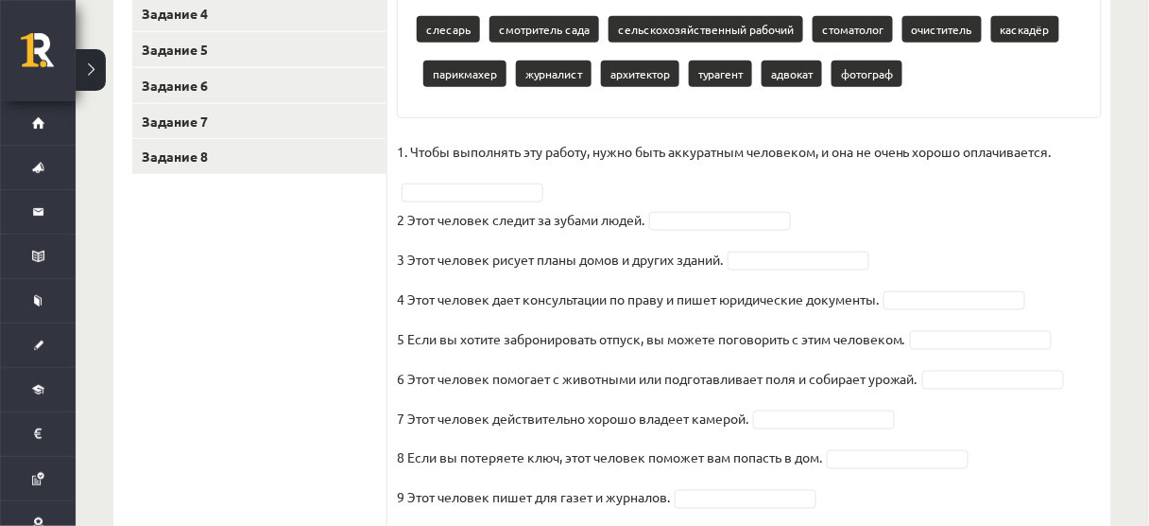
click at [852, 185] on fieldset "1. Чтобы выполнять эту работу, нужно быть аккуратным человеком, и она не очень …" at bounding box center [749, 349] width 705 height 425
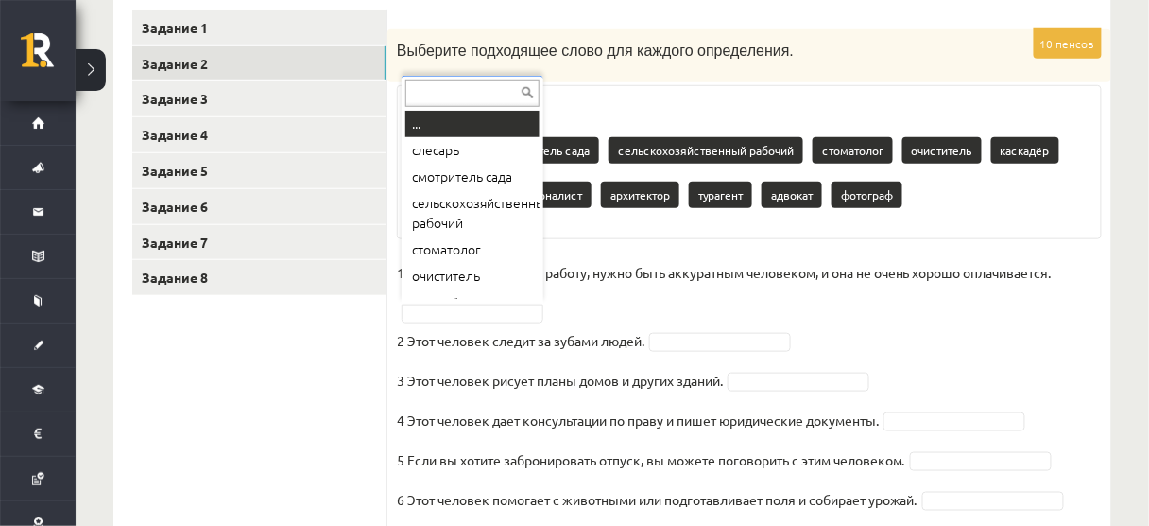
scroll to position [16, 0]
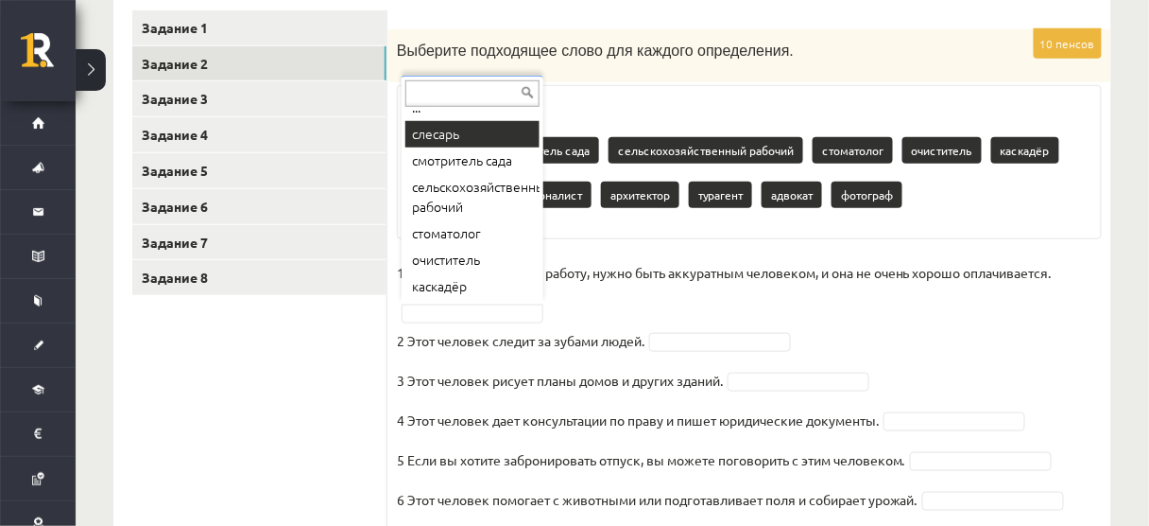
type input "*"
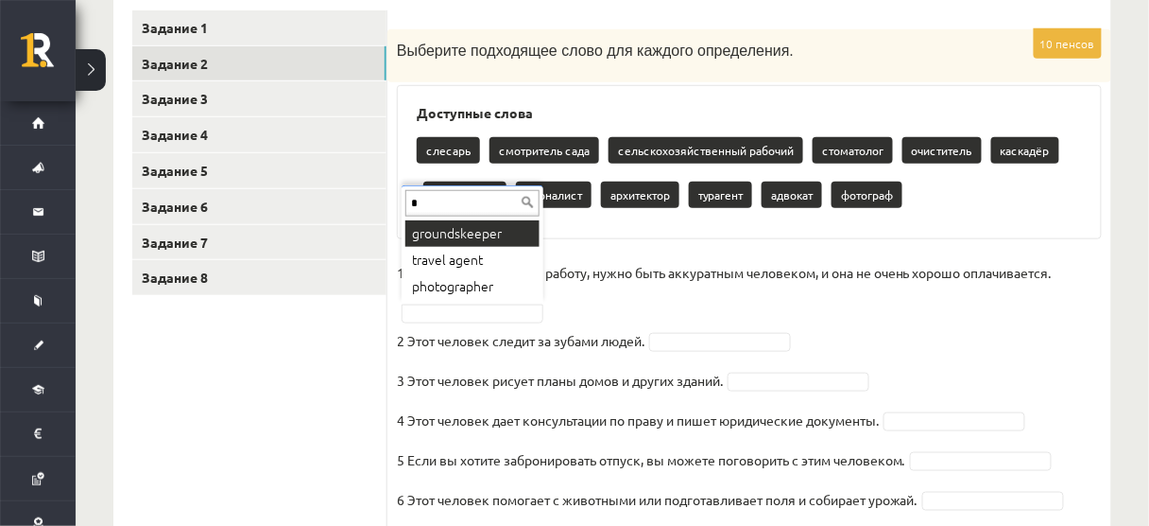
scroll to position [0, 0]
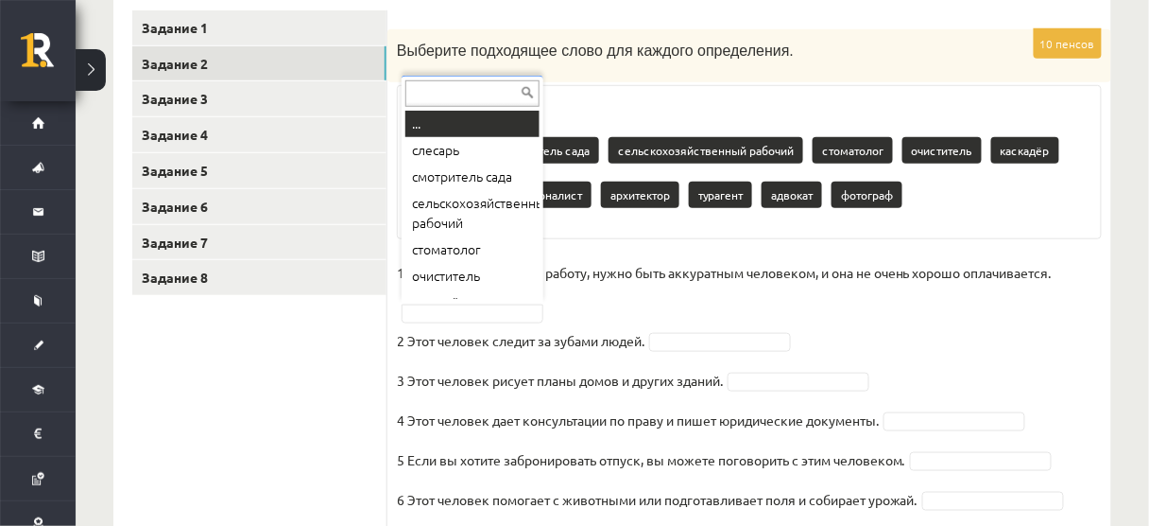
type input "*"
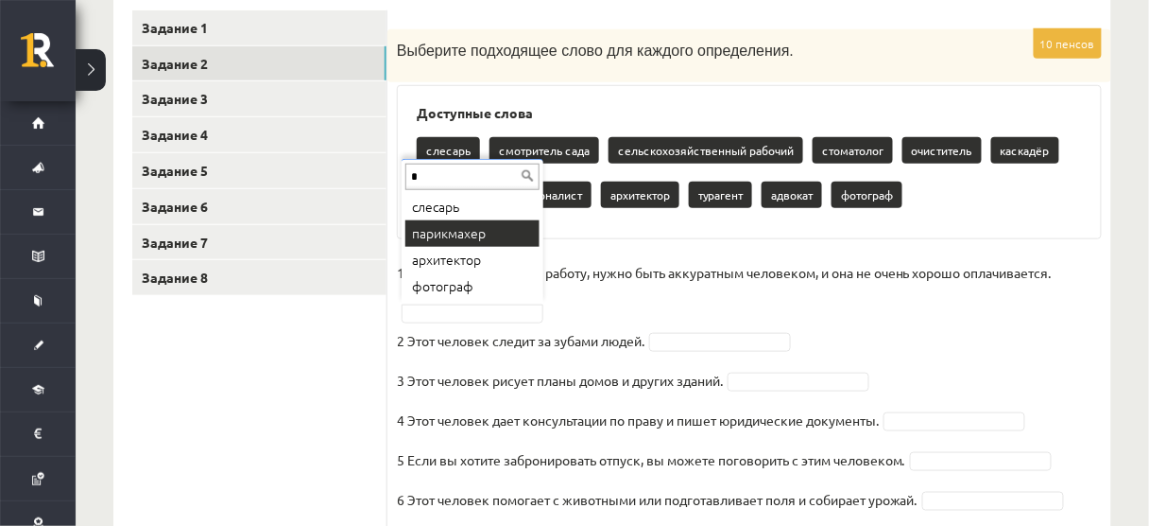
type input "*"
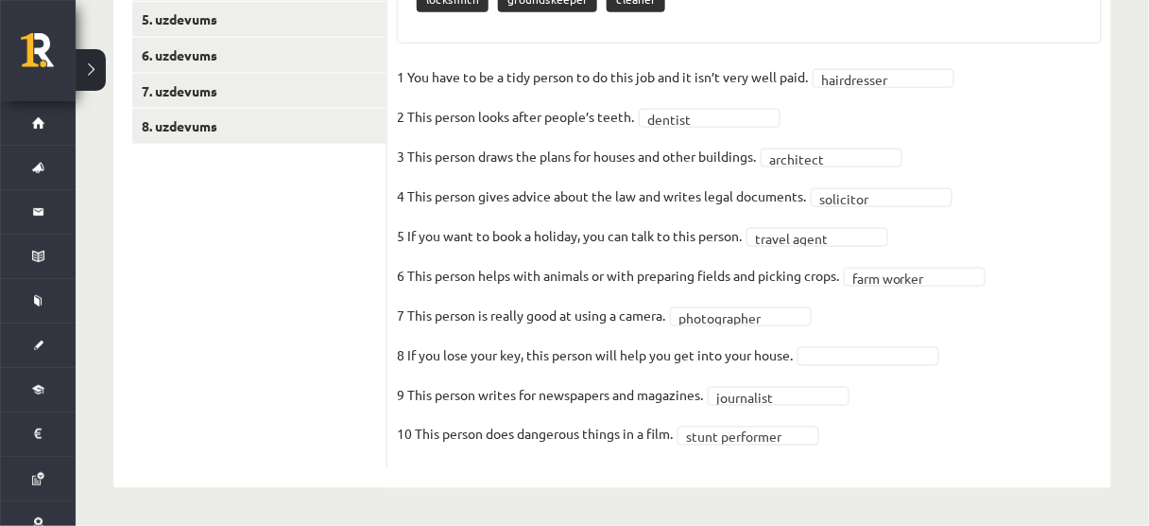
scroll to position [477, 0]
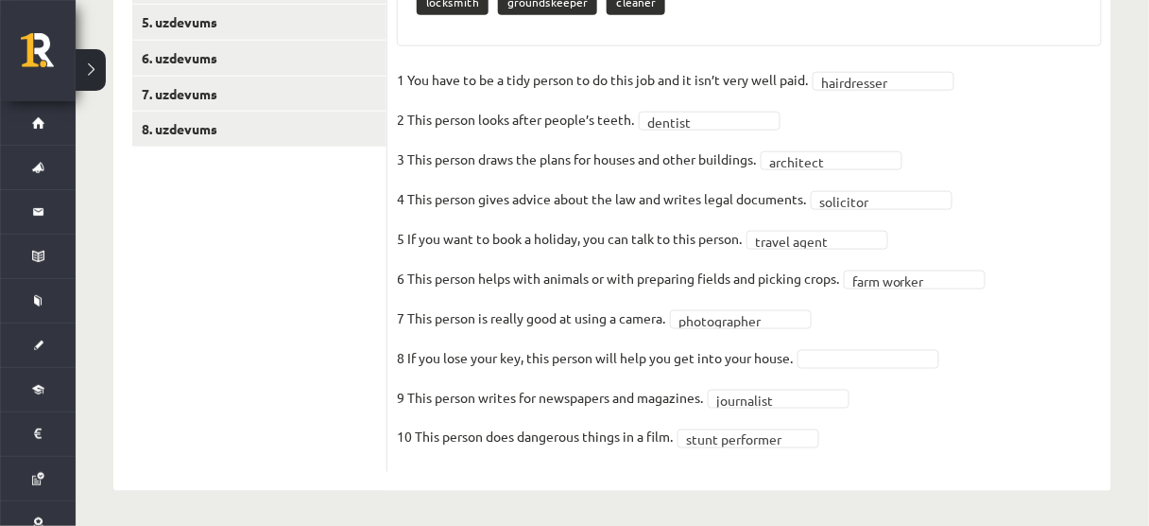
click at [1147, 391] on div "Angļu valoda 8. klase 1. ieskaite , Gļebs Golubevs (8.a JK klase) Parādīt punkt…" at bounding box center [613, 61] width 1074 height 933
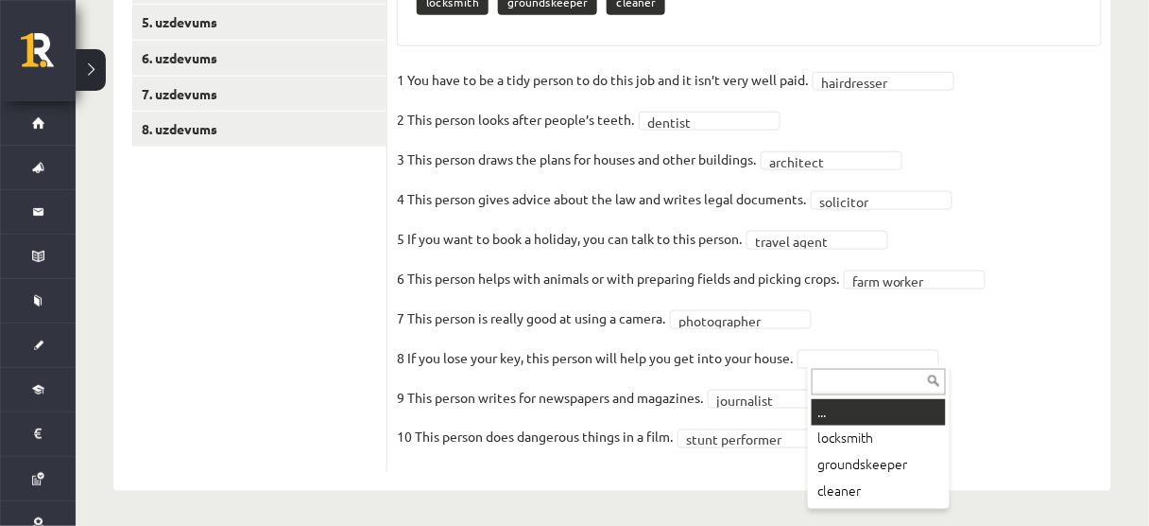
drag, startPoint x: 882, startPoint y: 422, endPoint x: 882, endPoint y: 433, distance: 11.3
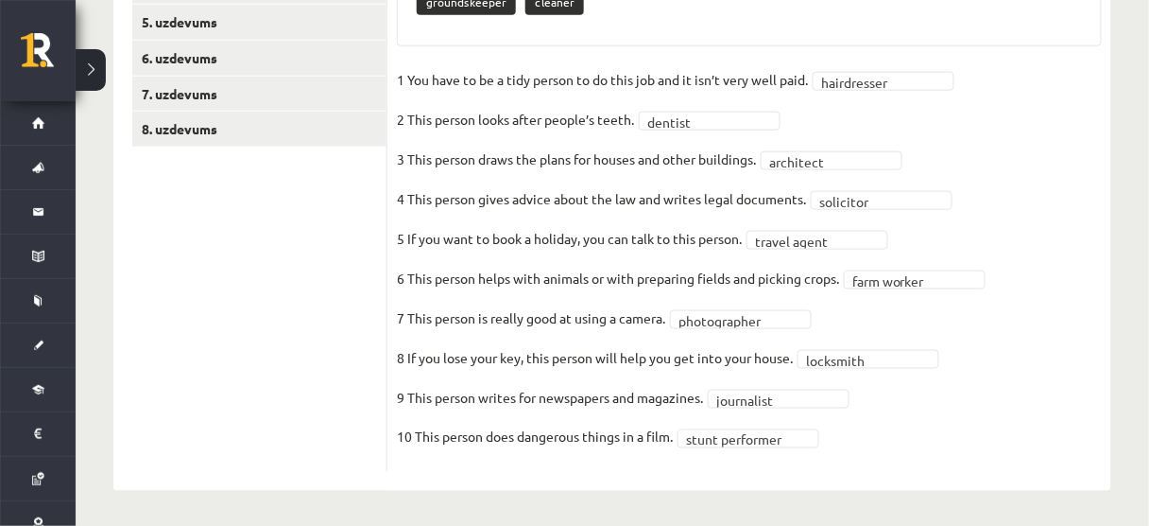
click at [882, 433] on fieldset "**********" at bounding box center [749, 263] width 705 height 397
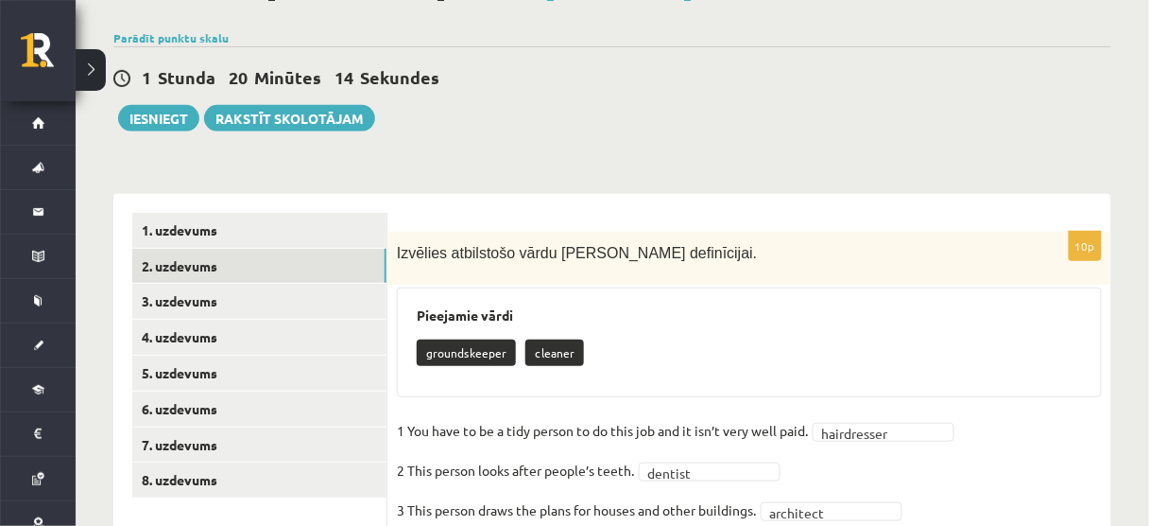
scroll to position [128, 0]
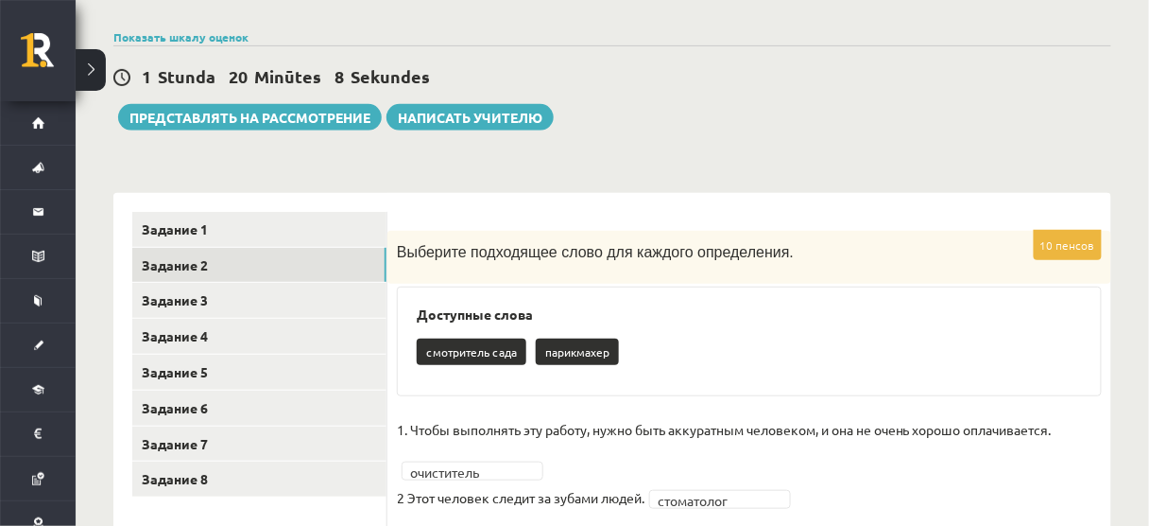
click at [875, 146] on div "Английский язык, 8 класс, 1-й тест, Глеб Голубев (8 класс средней школы) Показа…" at bounding box center [613, 440] width 1074 height 990
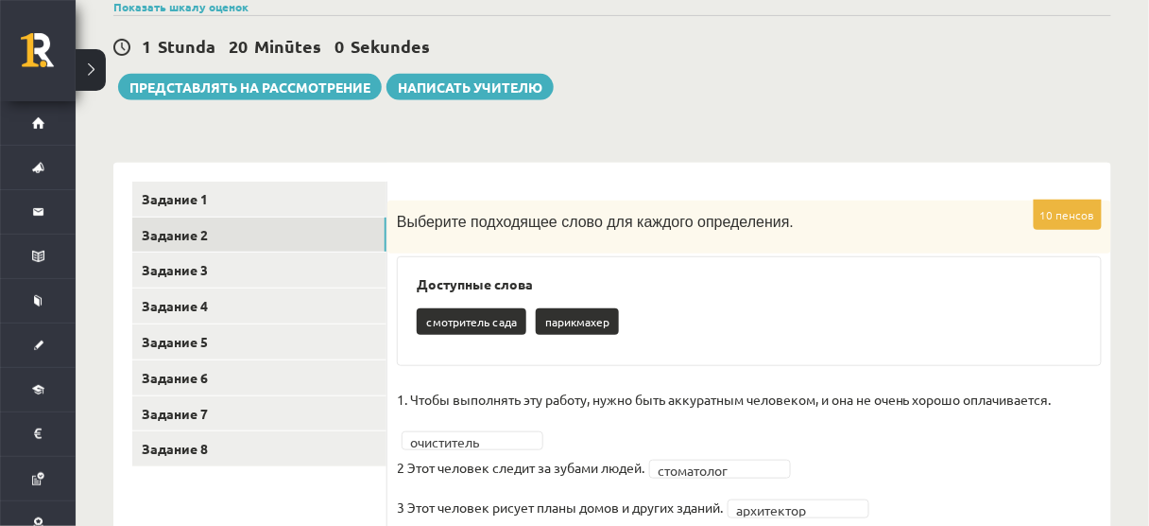
scroll to position [0, 0]
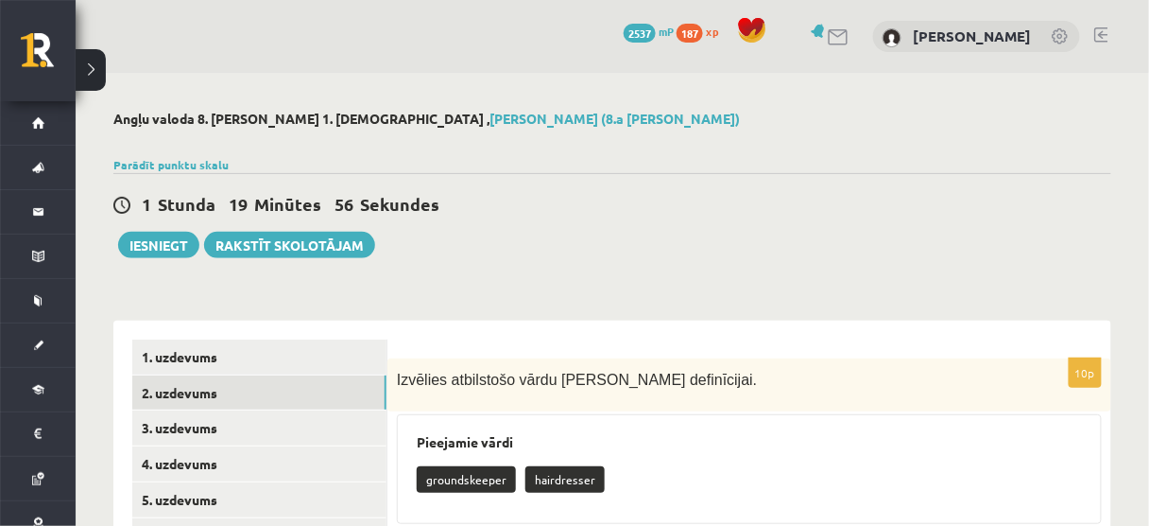
click at [898, 213] on div "1 Stunda 19 Minūtes 56 Sekundes" at bounding box center [612, 205] width 998 height 25
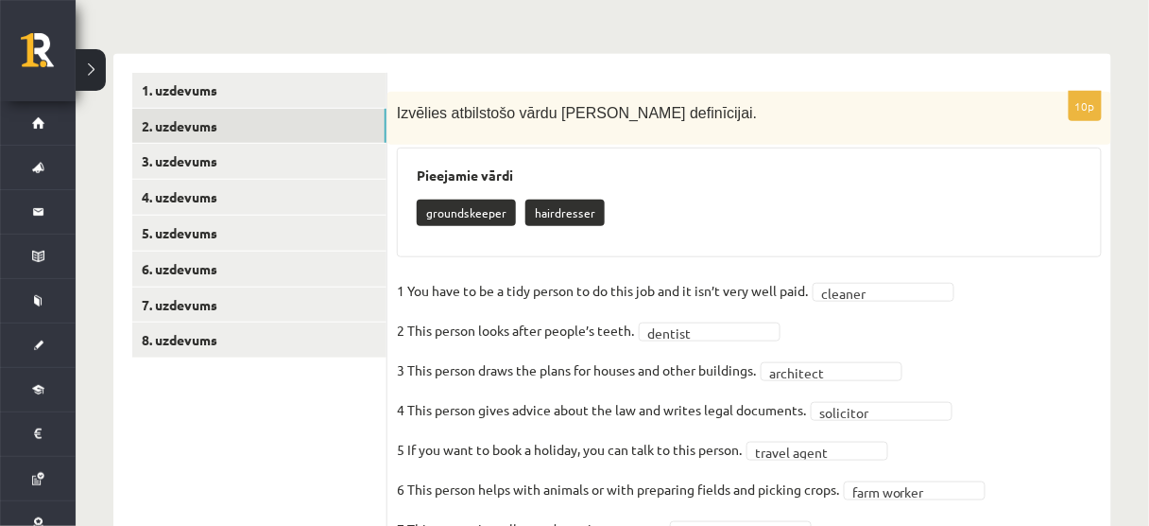
scroll to position [266, 0]
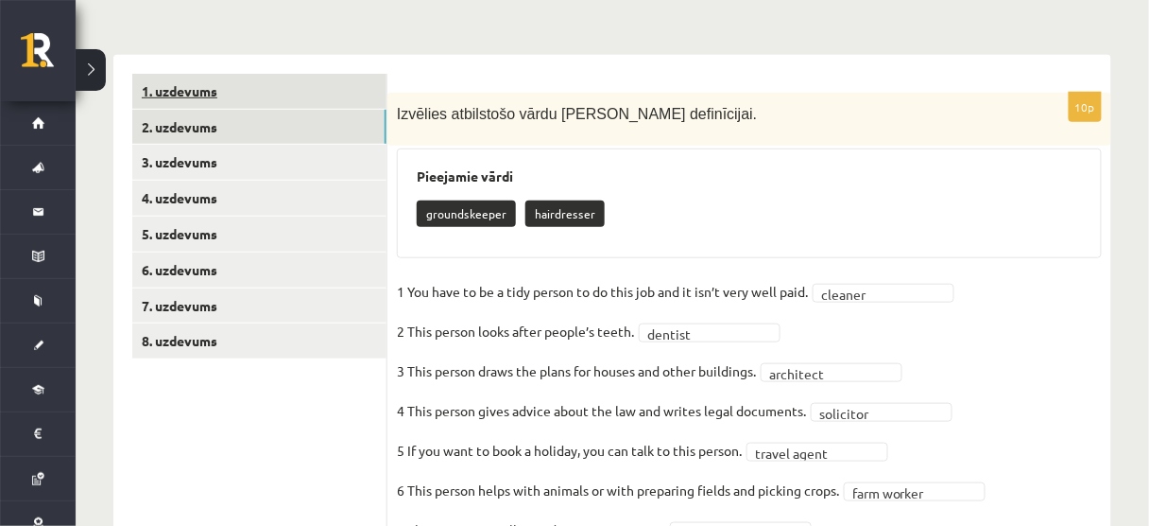
click at [319, 95] on link "1. uzdevums" at bounding box center [259, 91] width 254 height 35
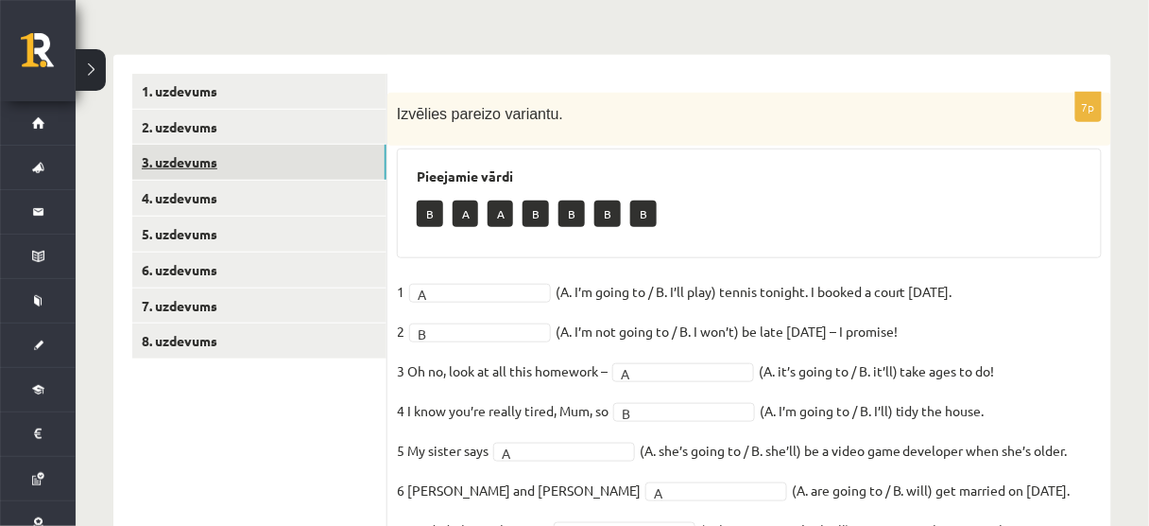
click at [215, 161] on link "3. uzdevums" at bounding box center [259, 162] width 254 height 35
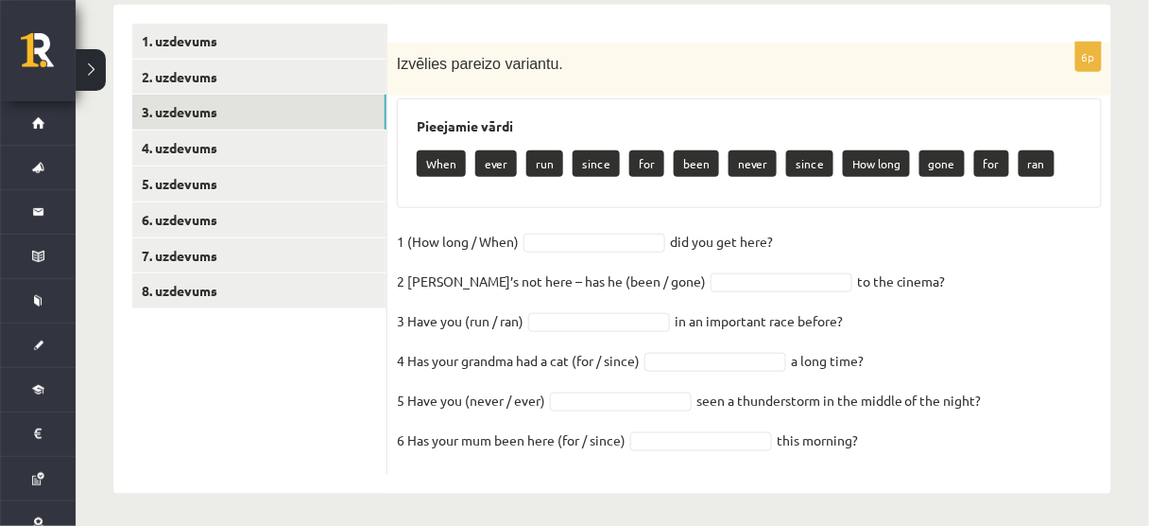
scroll to position [319, 0]
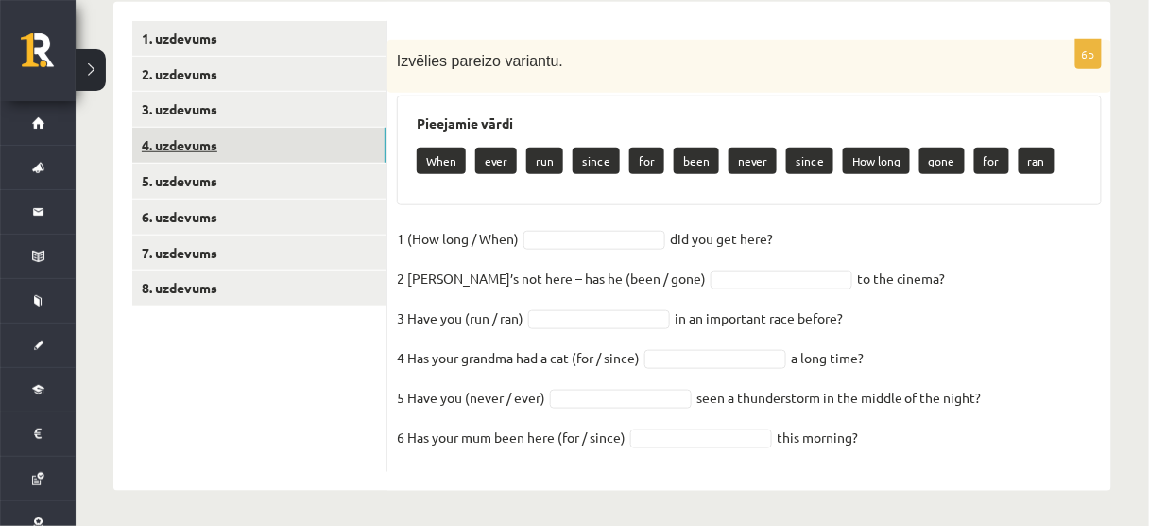
click at [178, 137] on link "4. uzdevums" at bounding box center [259, 145] width 254 height 35
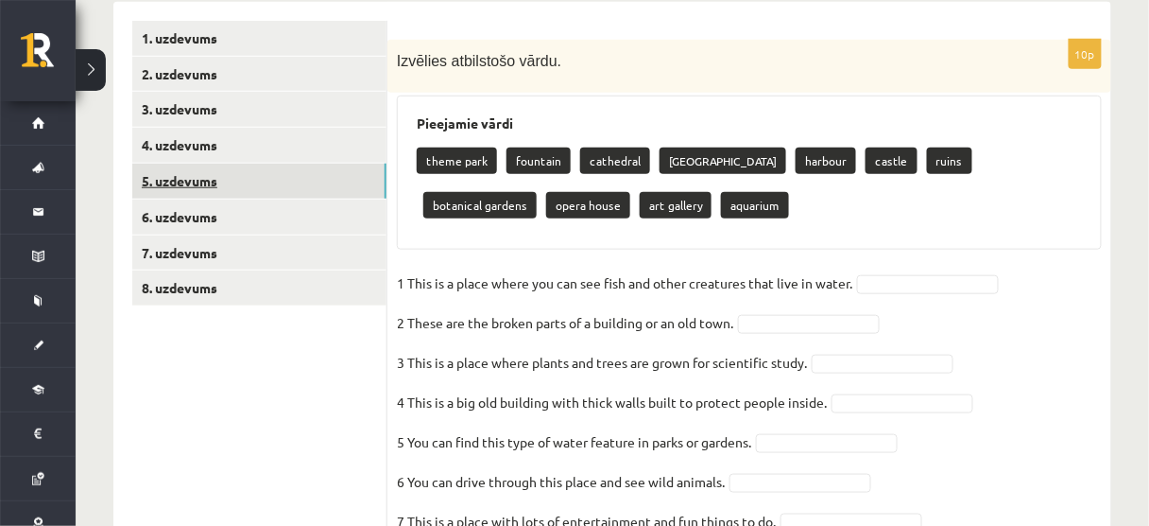
click at [195, 172] on link "5. uzdevums" at bounding box center [259, 181] width 254 height 35
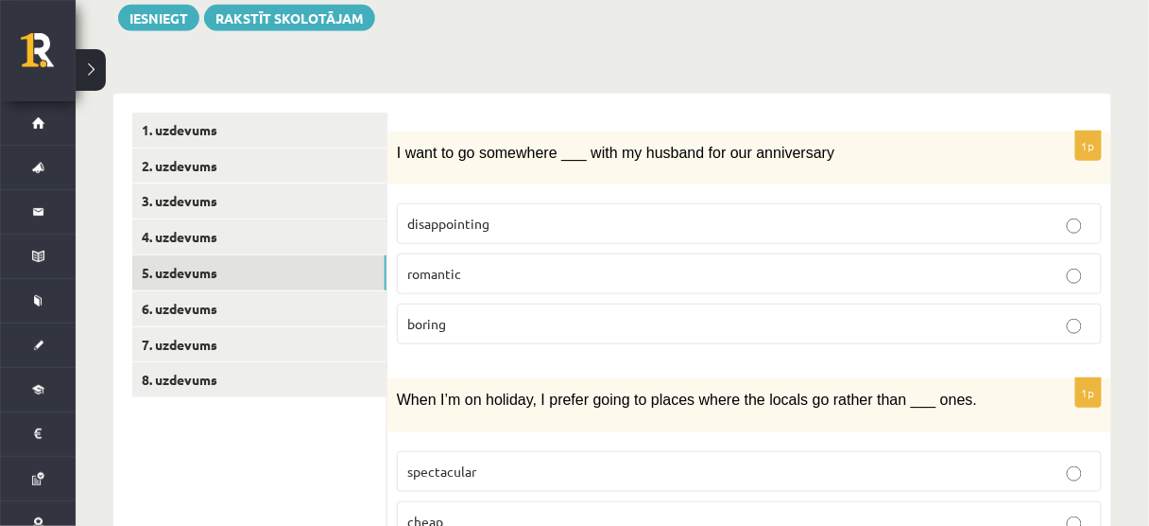
scroll to position [234, 0]
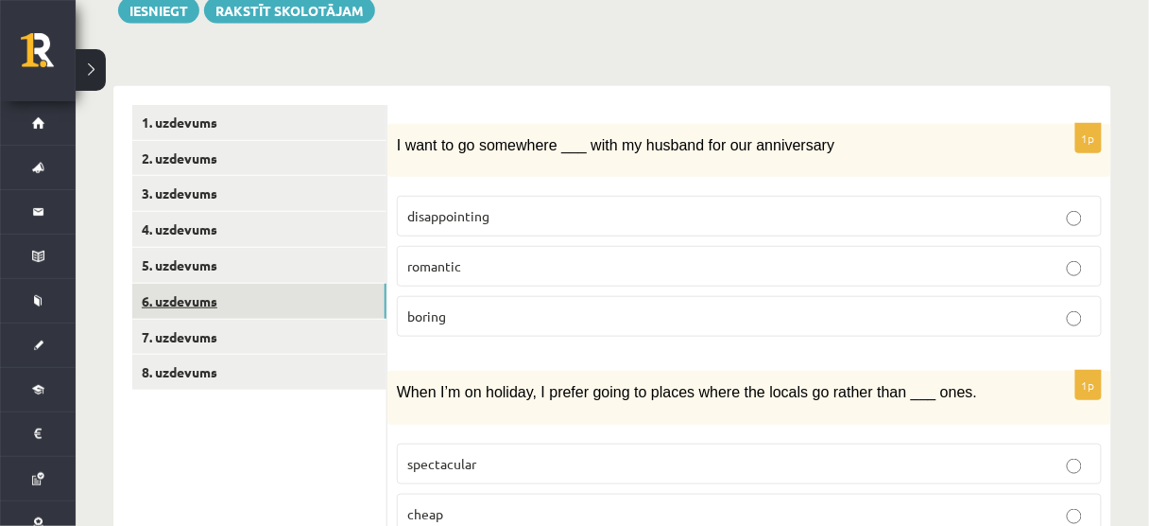
click at [233, 286] on link "6. uzdevums" at bounding box center [259, 301] width 254 height 35
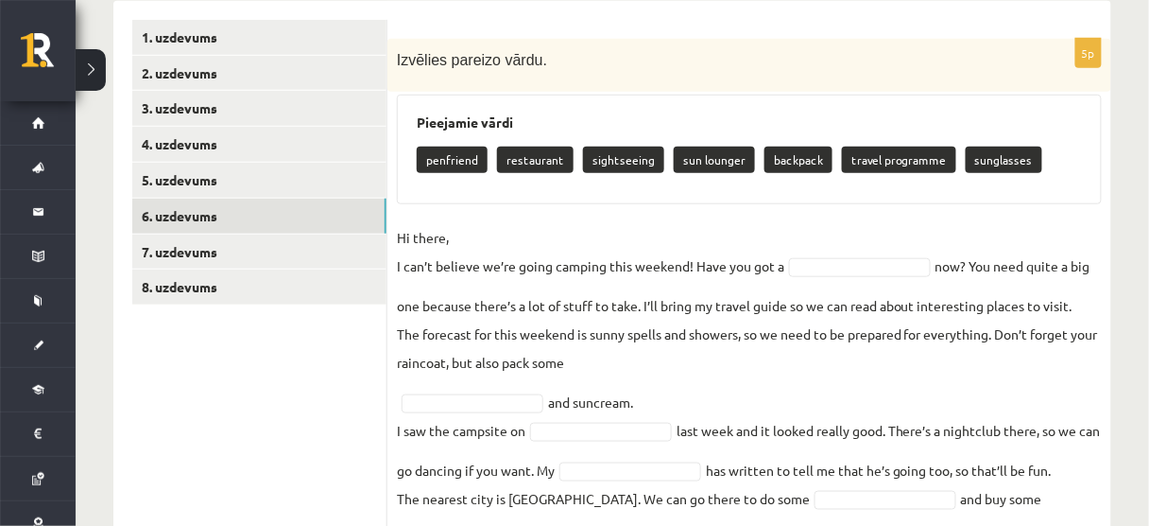
scroll to position [319, 0]
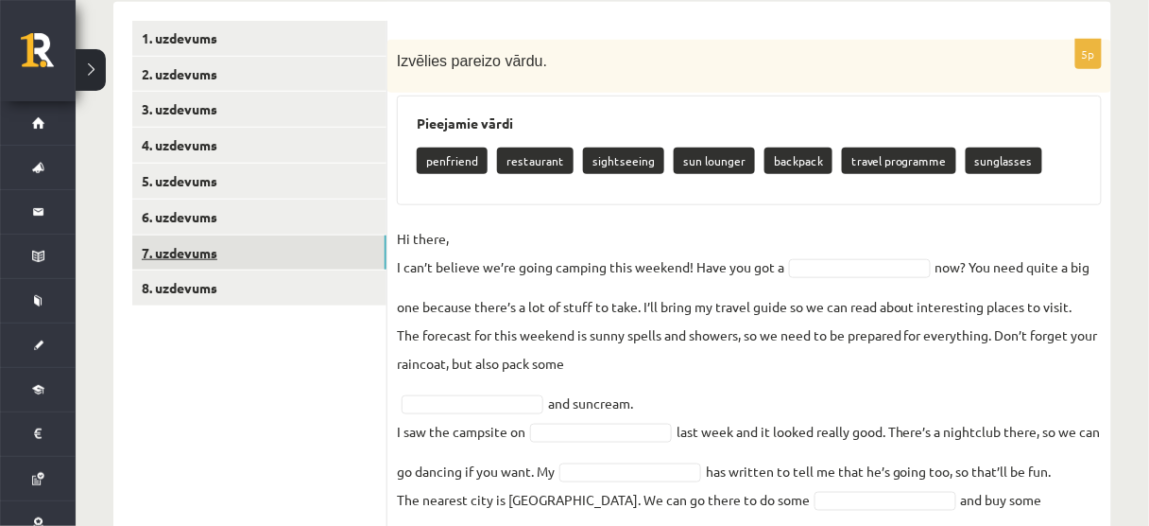
click at [239, 246] on link "7. uzdevums" at bounding box center [259, 252] width 254 height 35
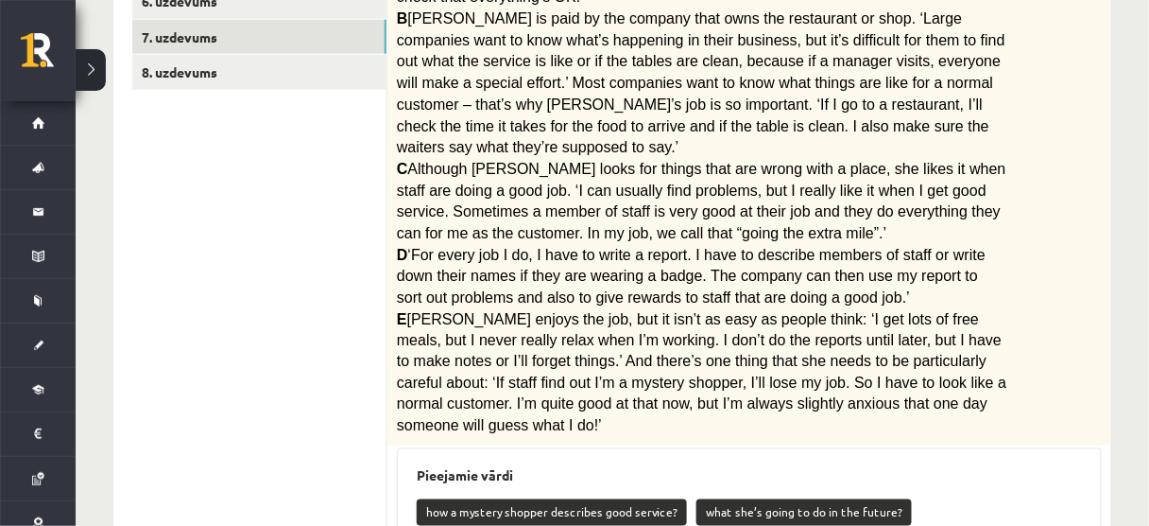
scroll to position [534, 0]
click at [178, 87] on link "8. uzdevums" at bounding box center [259, 72] width 254 height 35
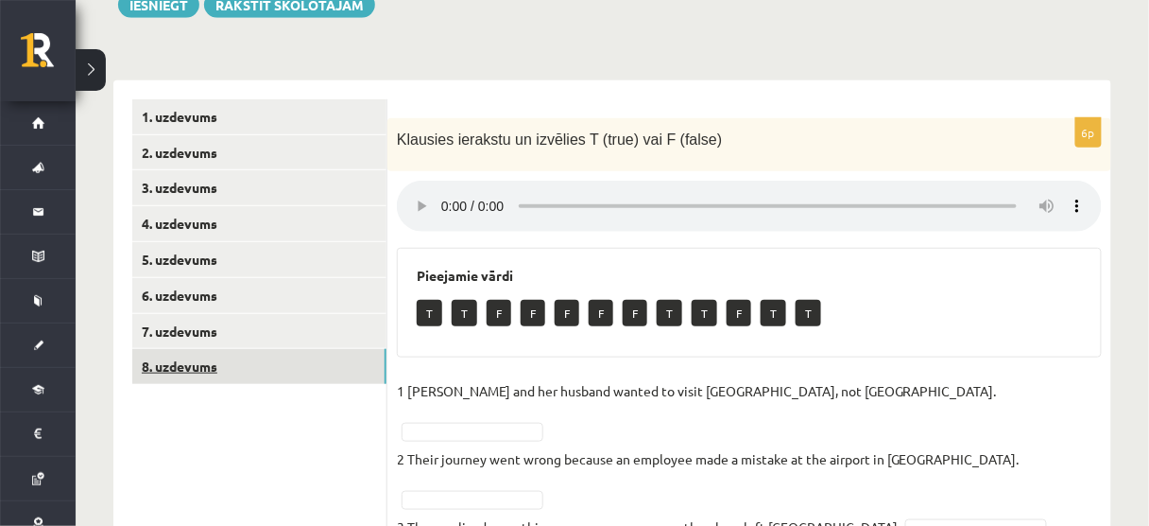
scroll to position [235, 0]
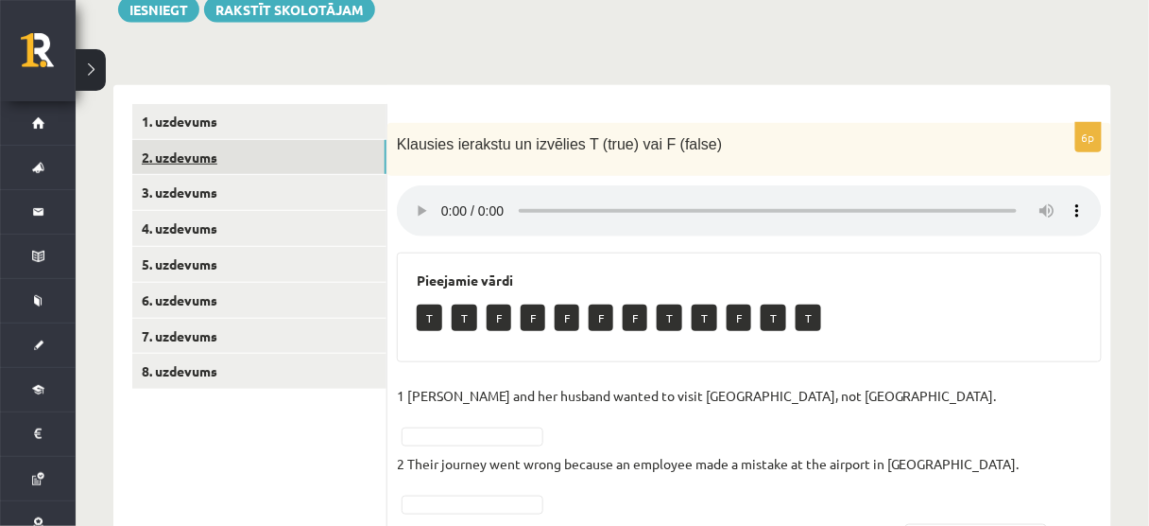
click at [172, 148] on link "2. uzdevums" at bounding box center [259, 157] width 254 height 35
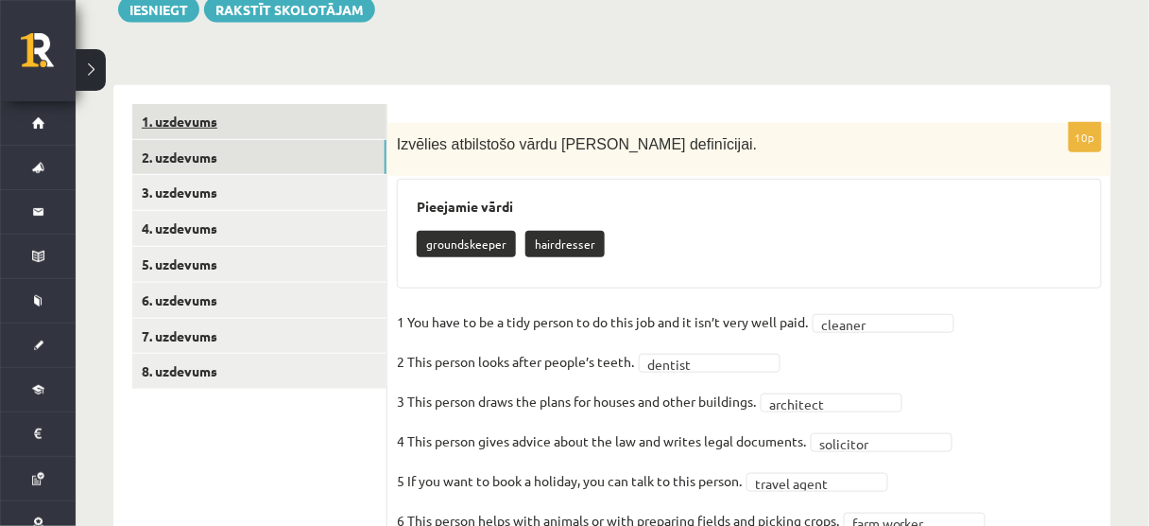
click at [185, 129] on link "1. uzdevums" at bounding box center [259, 121] width 254 height 35
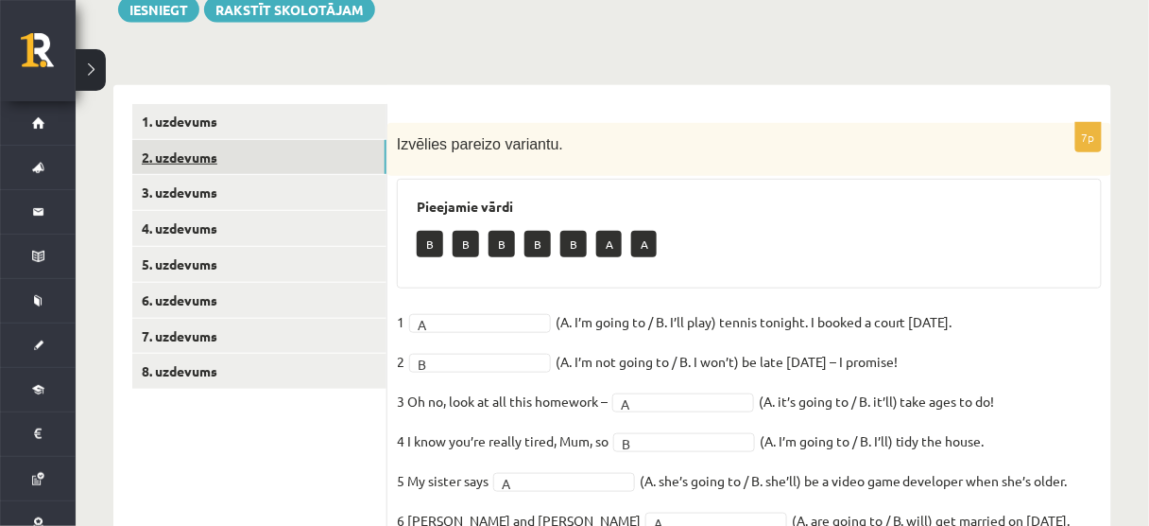
click at [204, 165] on link "2. uzdevums" at bounding box center [259, 157] width 254 height 35
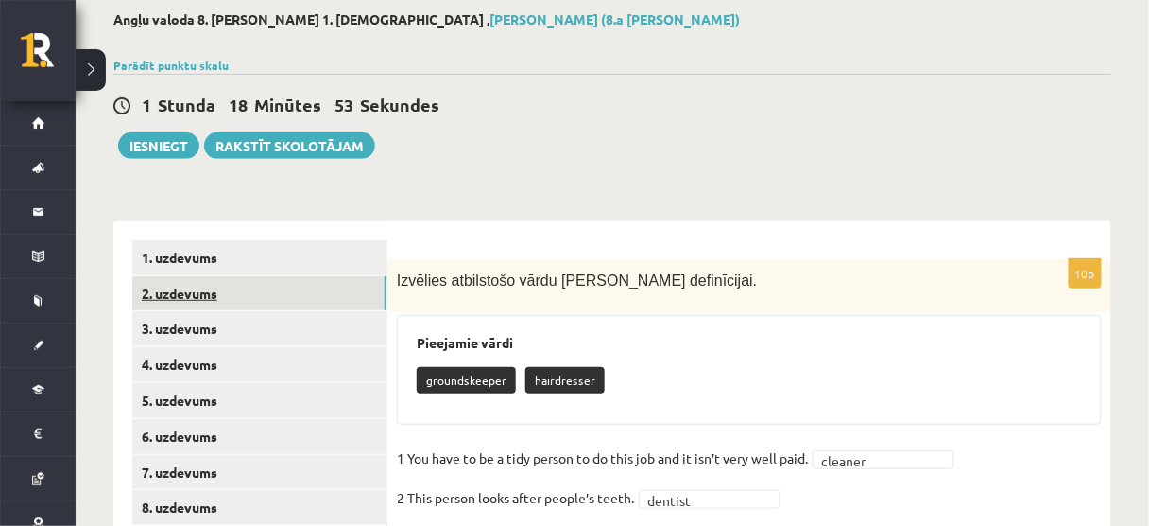
scroll to position [88, 0]
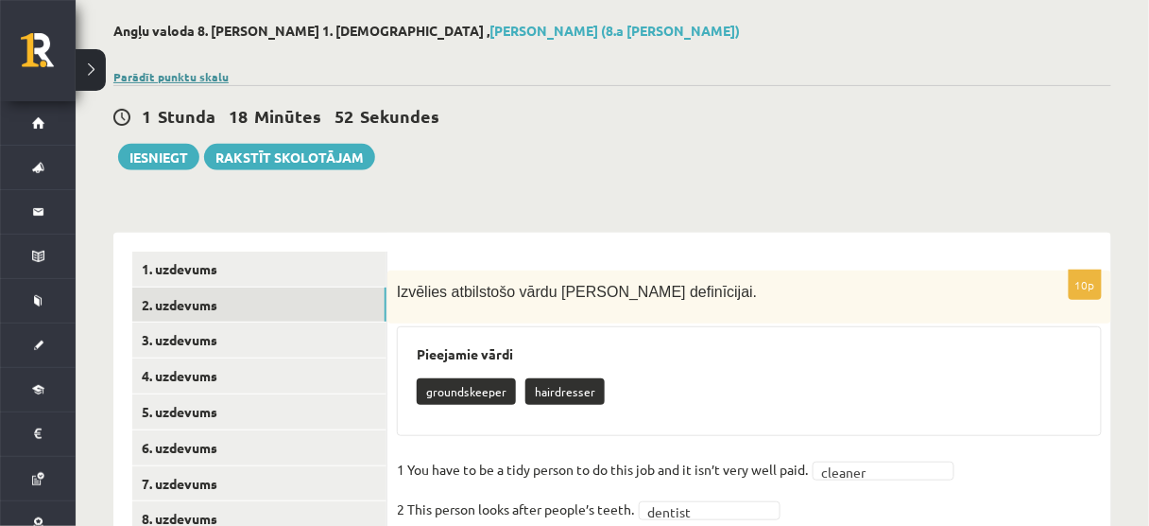
click at [210, 75] on link "Parādīt punktu skalu" at bounding box center [170, 76] width 115 height 15
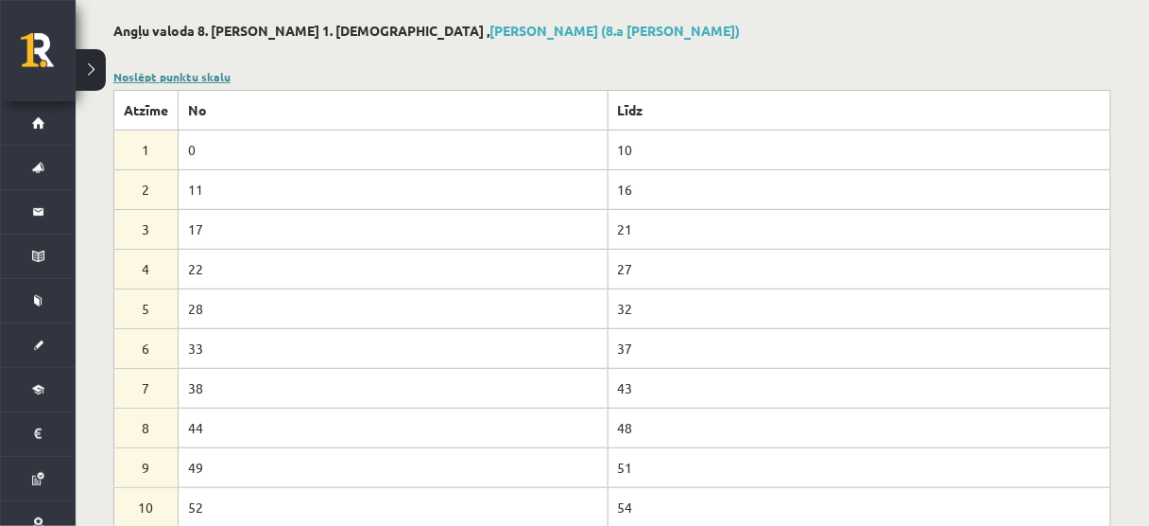
click at [180, 72] on link "Noslēpt punktu skalu" at bounding box center [171, 76] width 117 height 15
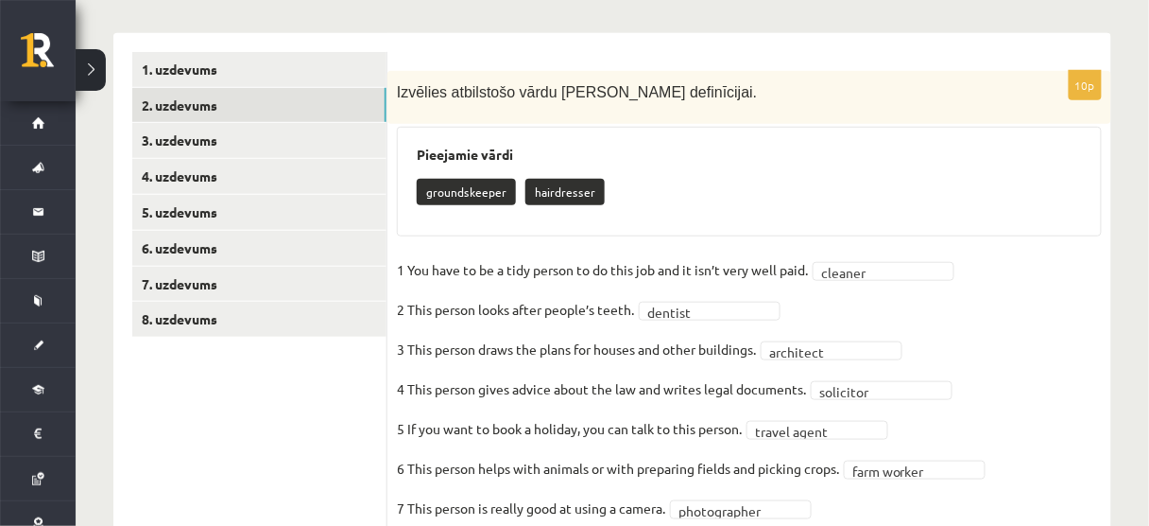
scroll to position [299, 0]
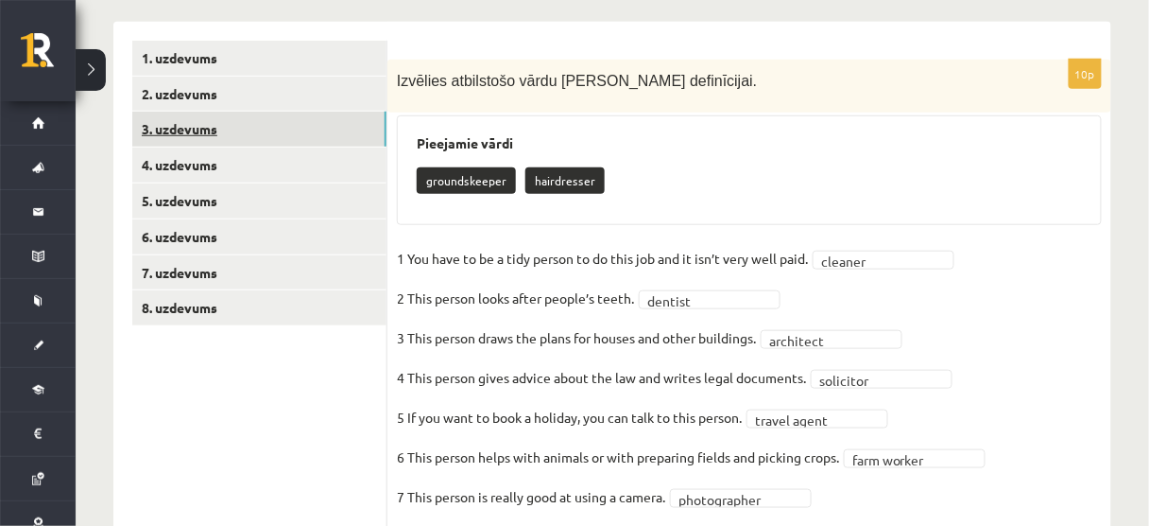
click at [280, 116] on link "3. uzdevums" at bounding box center [259, 129] width 254 height 35
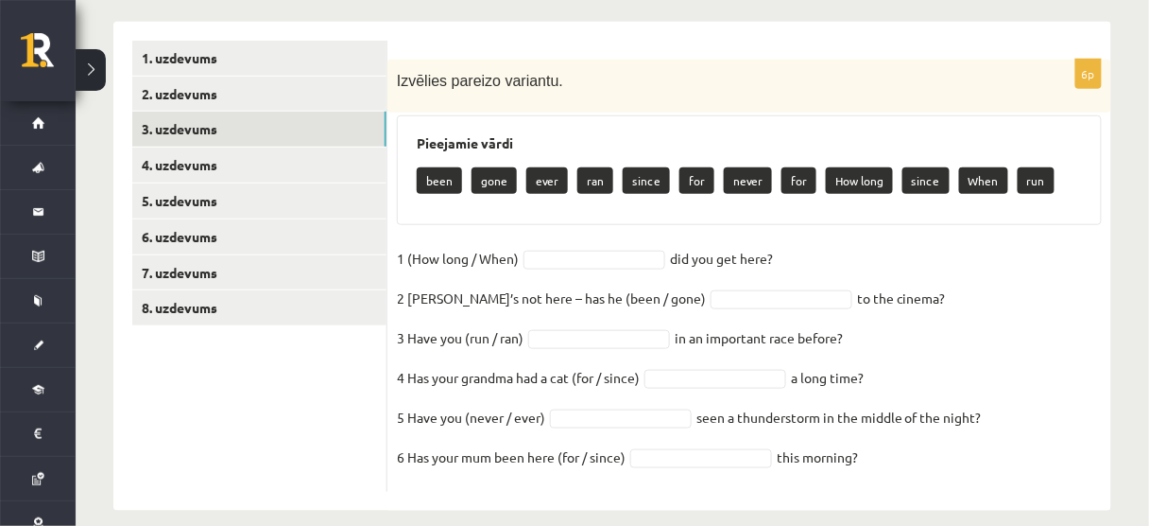
click at [1011, 302] on fieldset "1 (How long / When) did you get here?   2 Sam’s not here – has he (been / gone)…" at bounding box center [749, 363] width 705 height 238
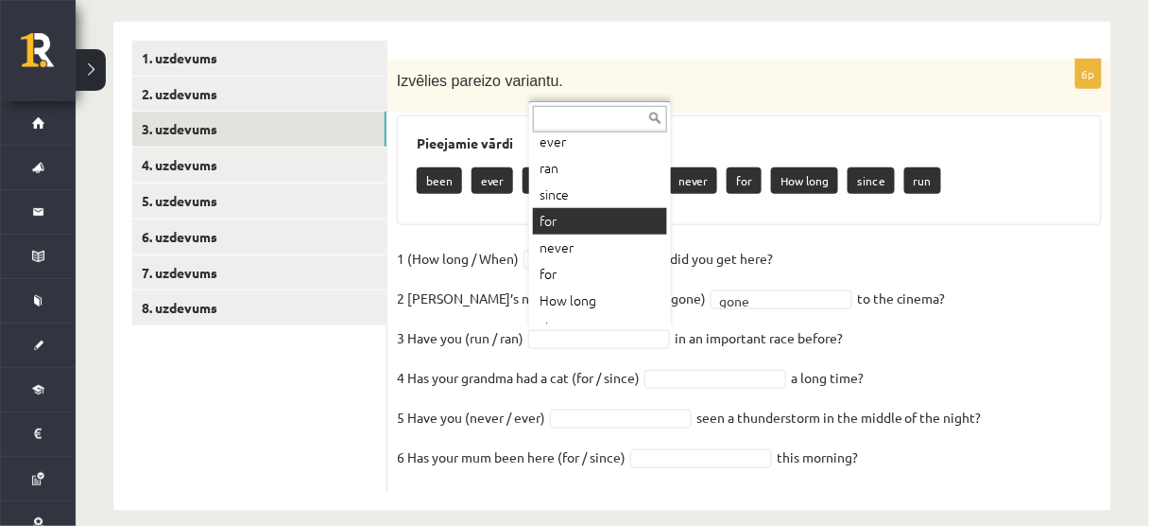
scroll to position [101, 0]
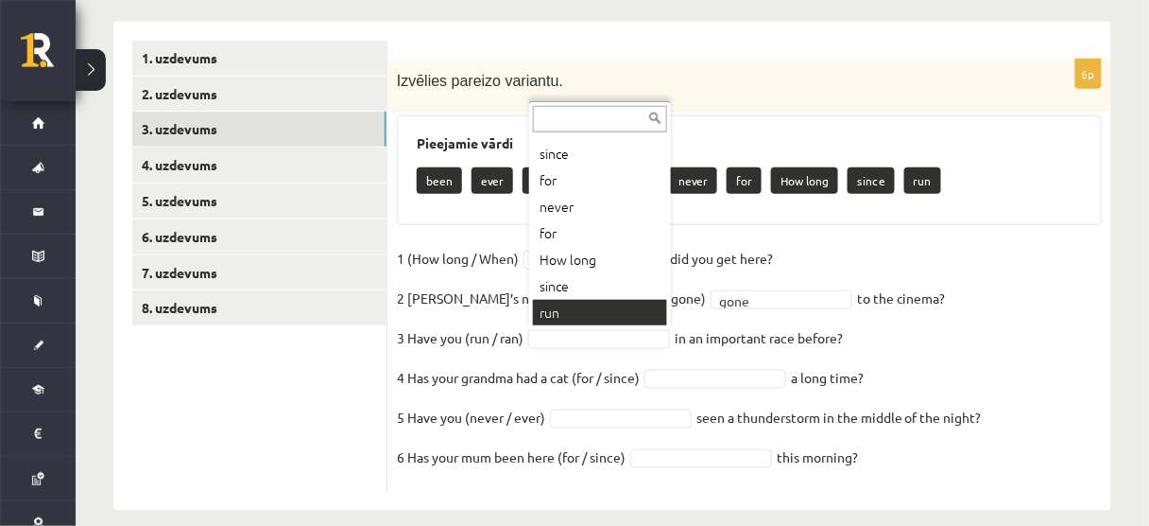
click at [590, 323] on div "... been ever ran since for never for How long since run" at bounding box center [600, 215] width 142 height 228
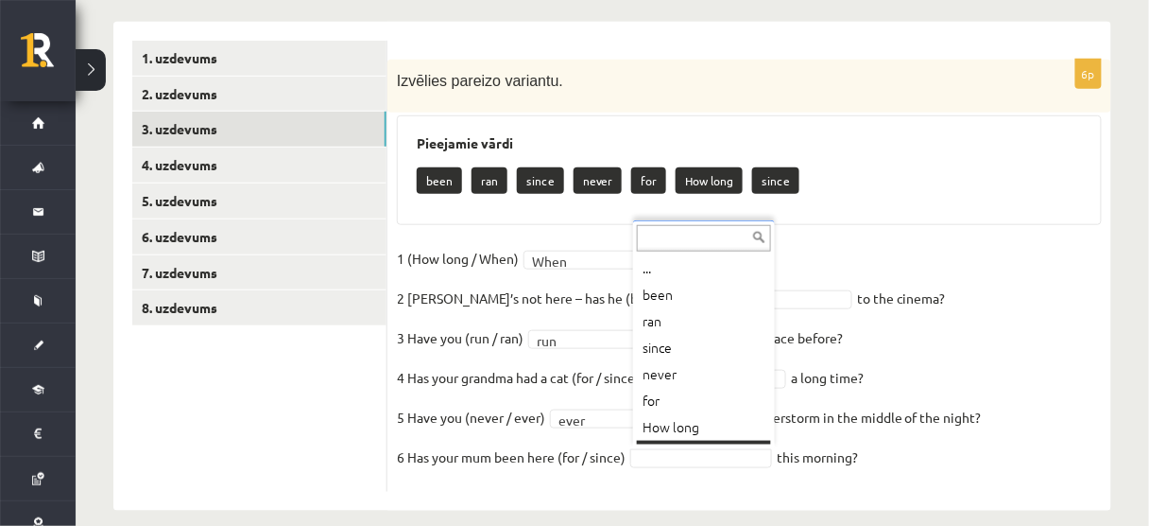
scroll to position [22, 0]
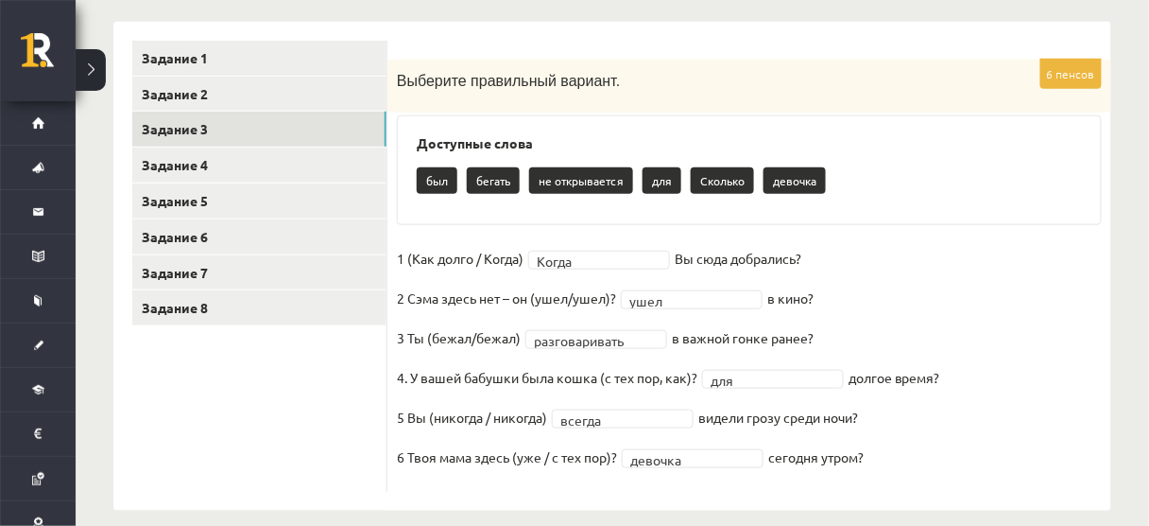
click at [914, 105] on div "Выберите правильный вариант." at bounding box center [750, 86] width 724 height 53
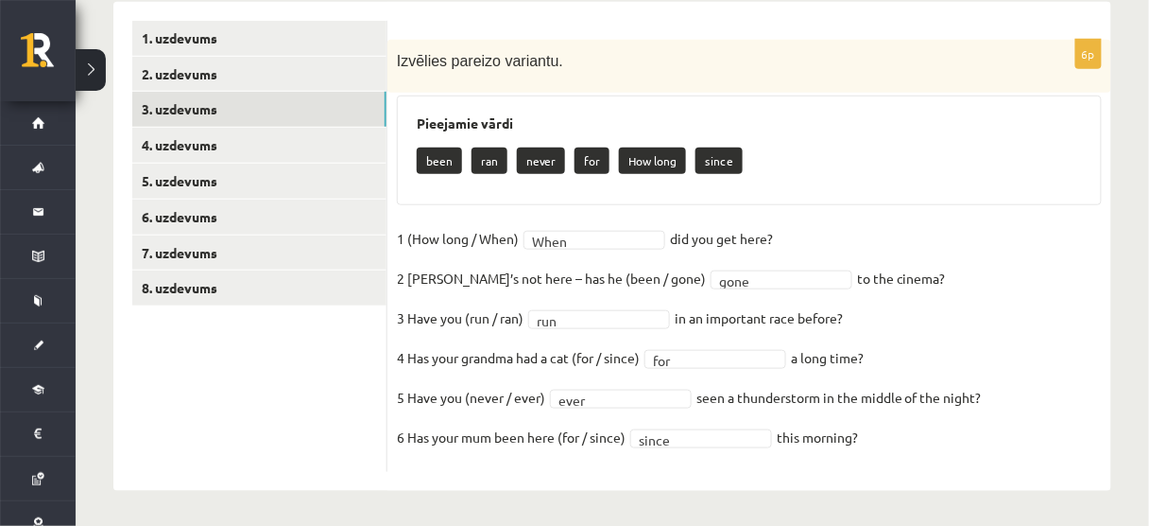
click at [783, 171] on div "been ran never for How long since" at bounding box center [749, 163] width 665 height 44
click at [1018, 19] on div "6p Izvēlies pareizo variantu. Pieejamie vārdi been ran never for How long since…" at bounding box center [750, 246] width 724 height 489
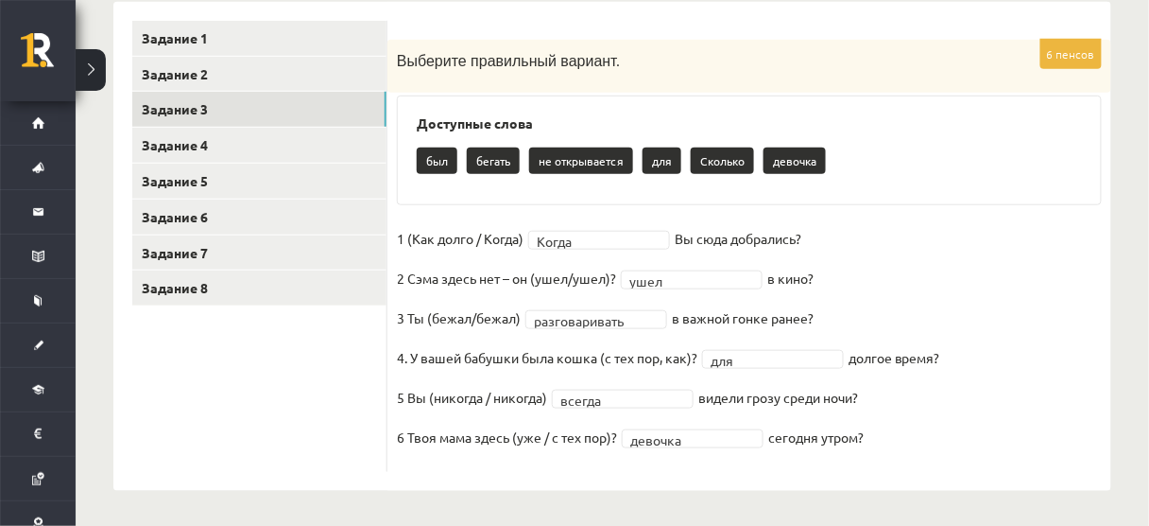
scroll to position [318, 0]
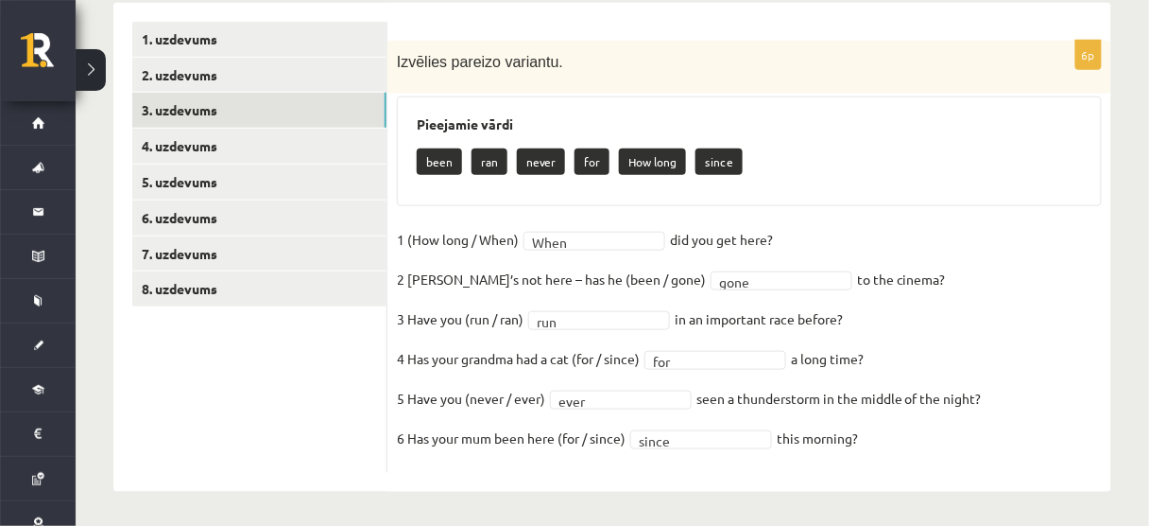
click at [1045, 336] on fieldset "1 (How long / When) When **** did you get here?   2 Sam’s not here – has he (be…" at bounding box center [749, 344] width 705 height 238
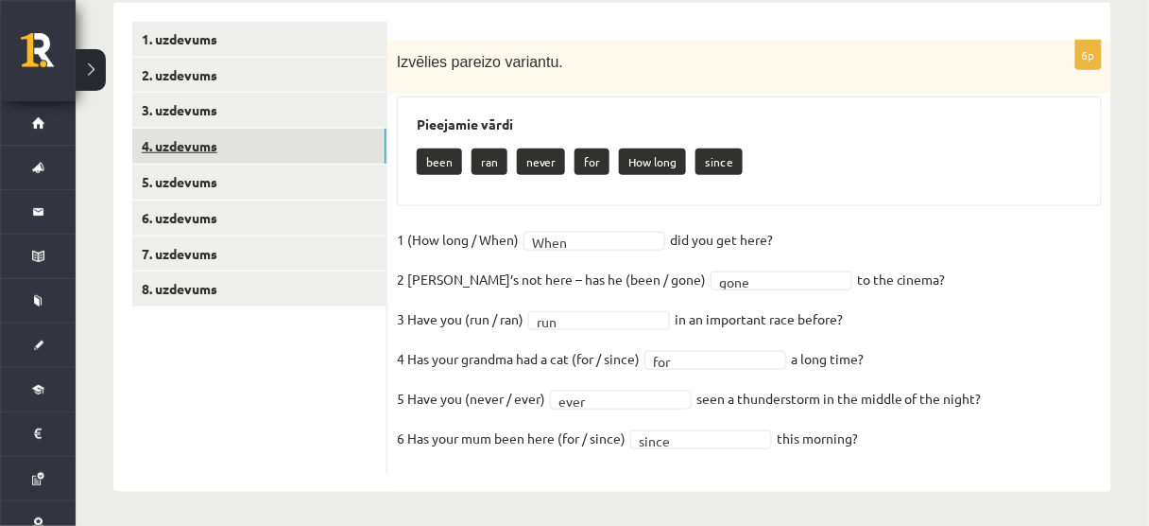
click at [203, 149] on link "4. uzdevums" at bounding box center [259, 146] width 254 height 35
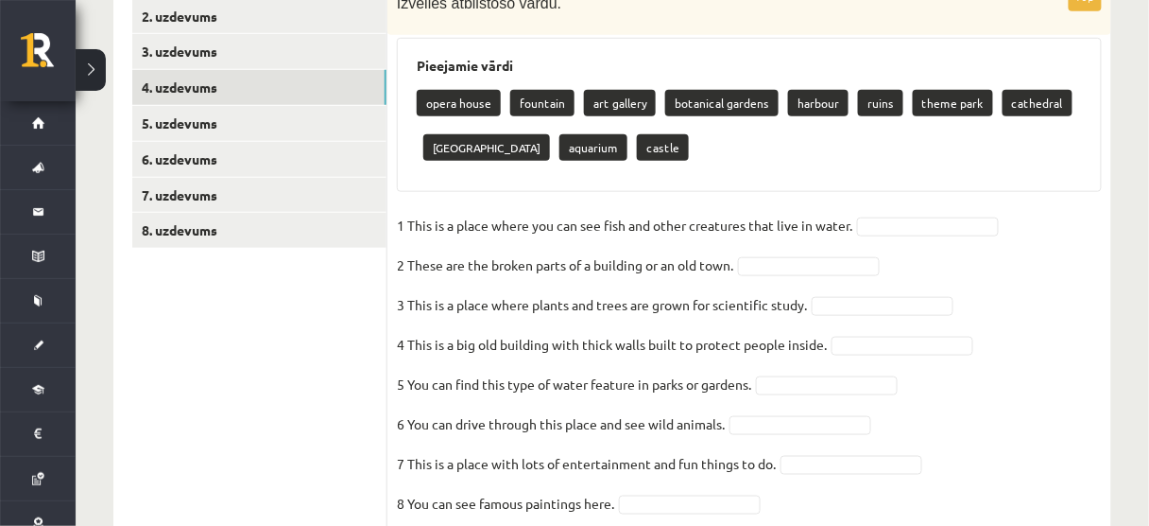
scroll to position [378, 0]
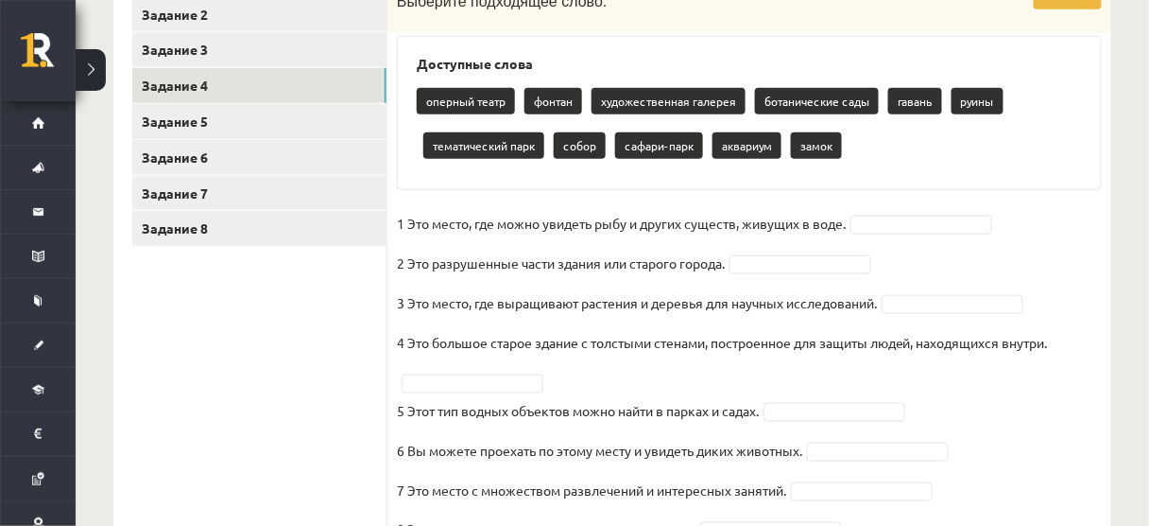
click at [960, 144] on div "оперный театр фонтан художественная галерея ботанические сады гавань руины тема…" at bounding box center [749, 125] width 665 height 89
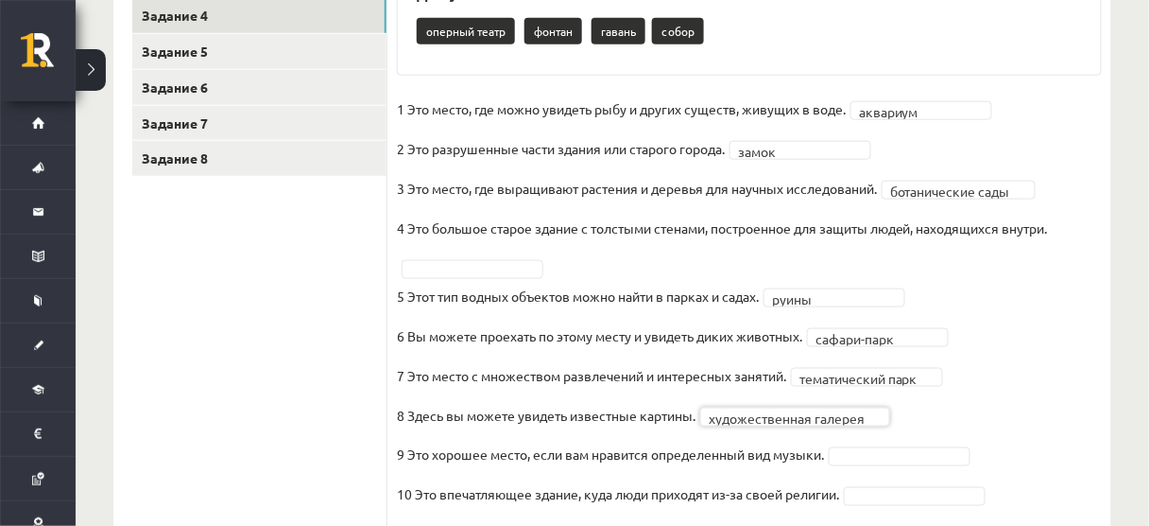
scroll to position [450, 0]
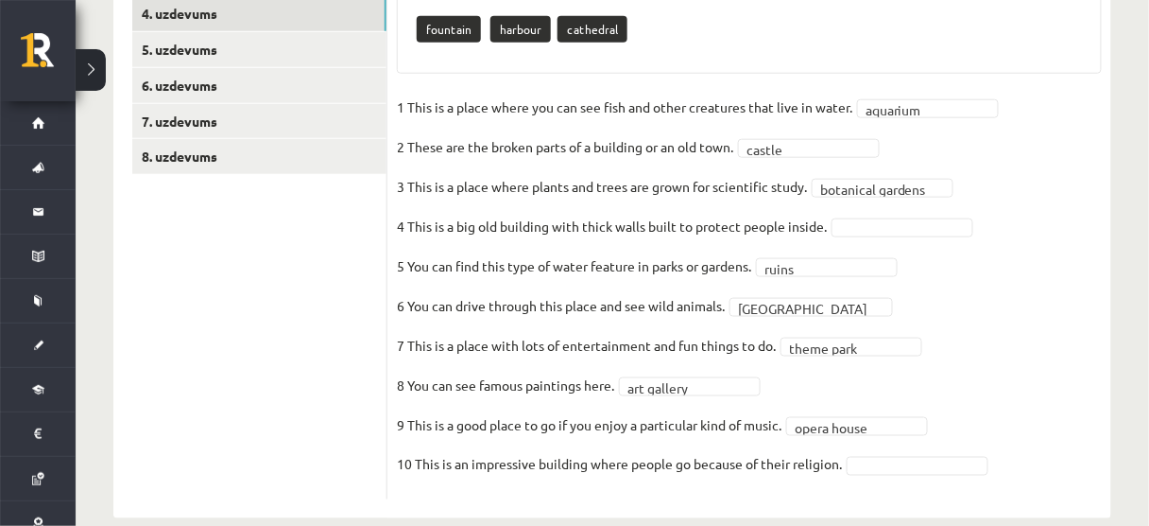
click at [1093, 225] on fieldset "**********" at bounding box center [749, 291] width 705 height 397
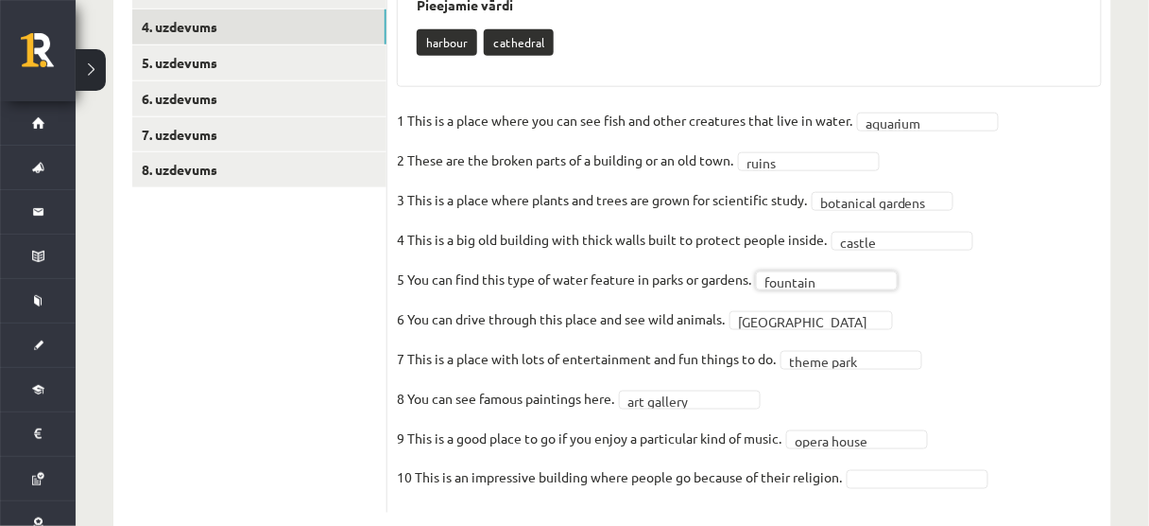
scroll to position [443, 0]
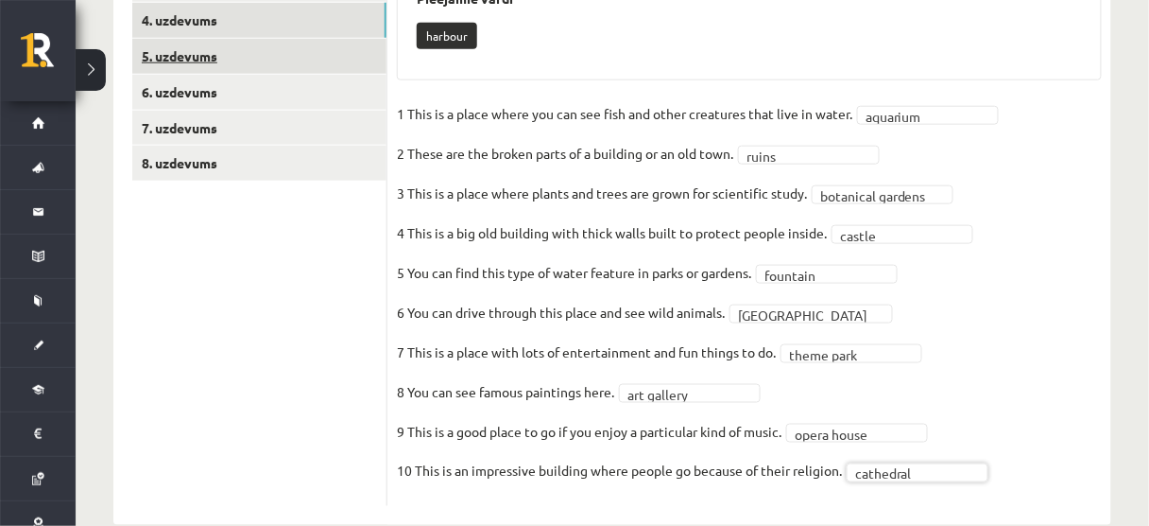
click at [227, 60] on link "5. uzdevums" at bounding box center [259, 56] width 254 height 35
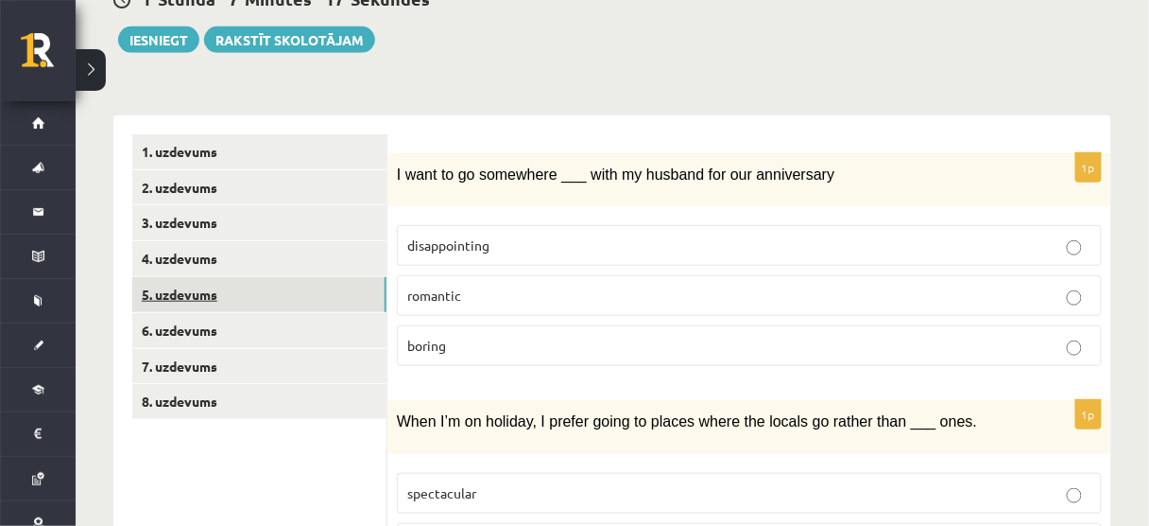
scroll to position [207, 0]
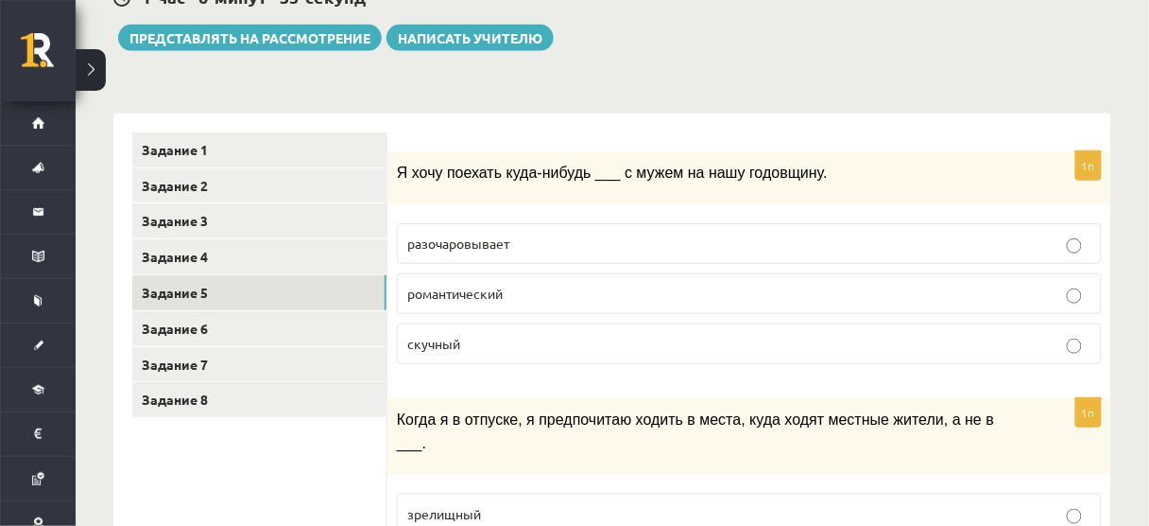
click at [554, 290] on p "романтический" at bounding box center [749, 294] width 684 height 20
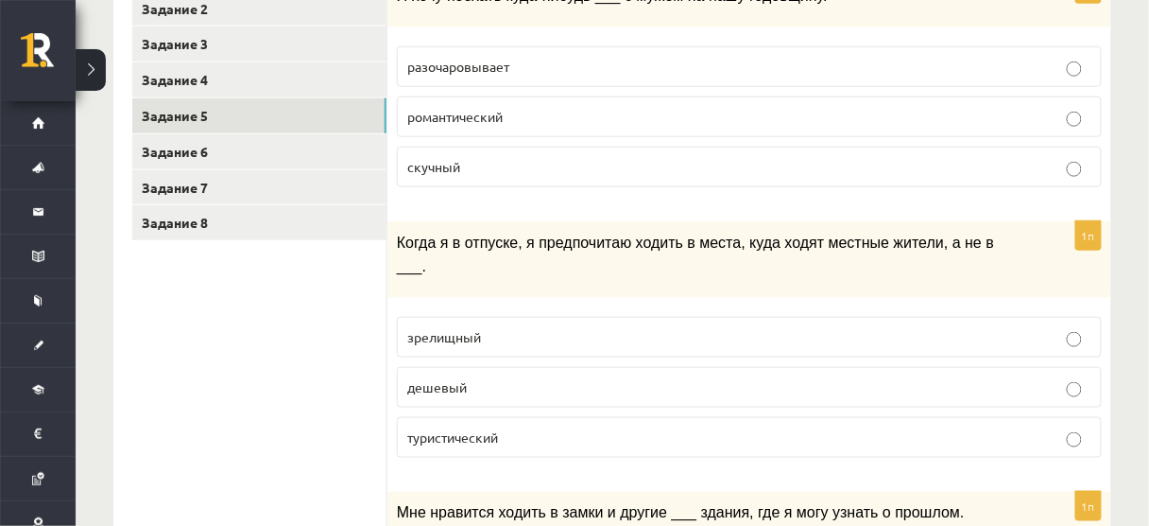
scroll to position [385, 0]
click at [781, 426] on p "туристический" at bounding box center [749, 436] width 684 height 20
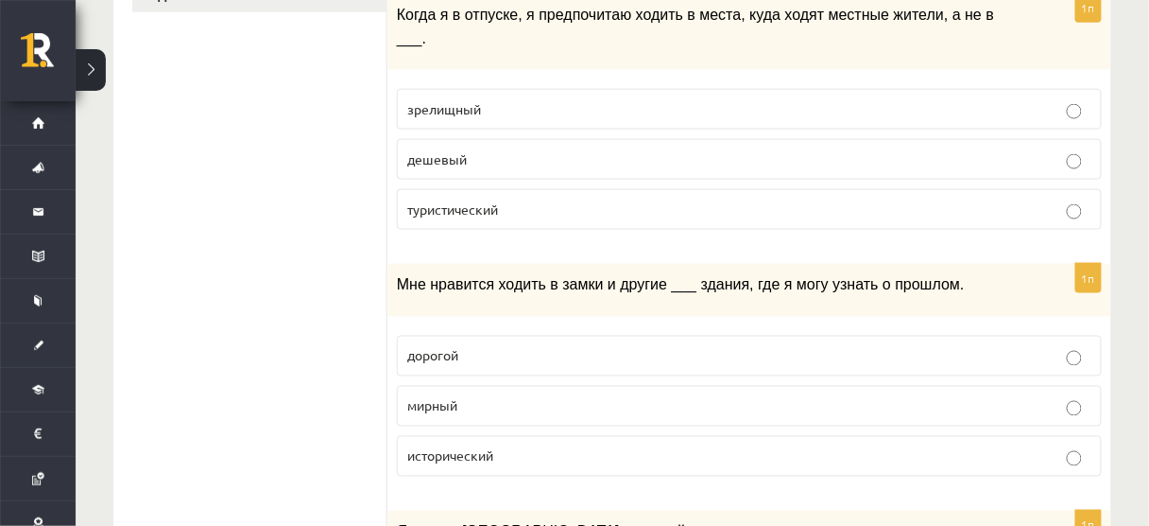
scroll to position [646, 0]
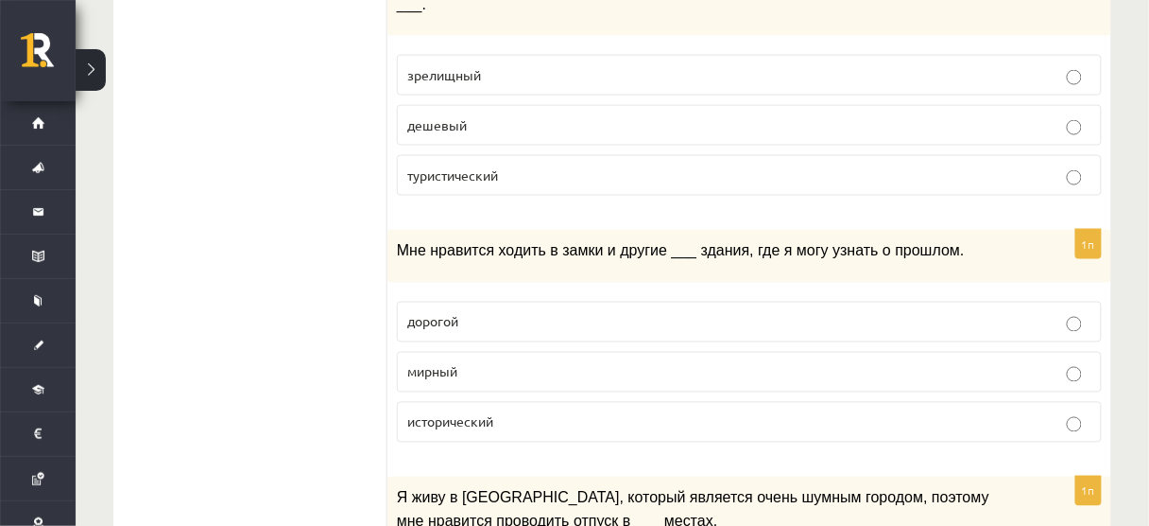
click at [569, 412] on p "исторический" at bounding box center [749, 422] width 684 height 20
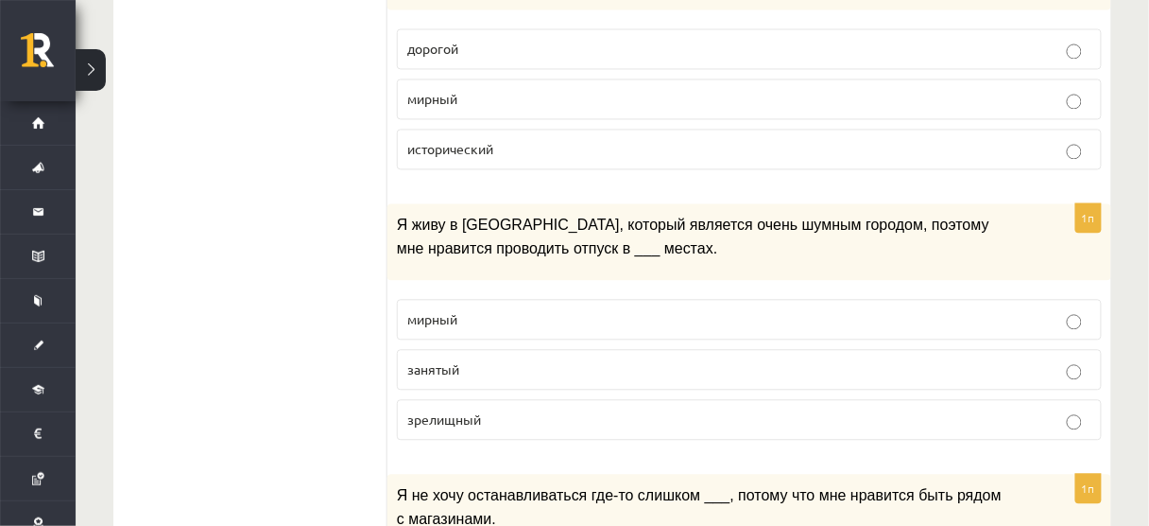
scroll to position [923, 0]
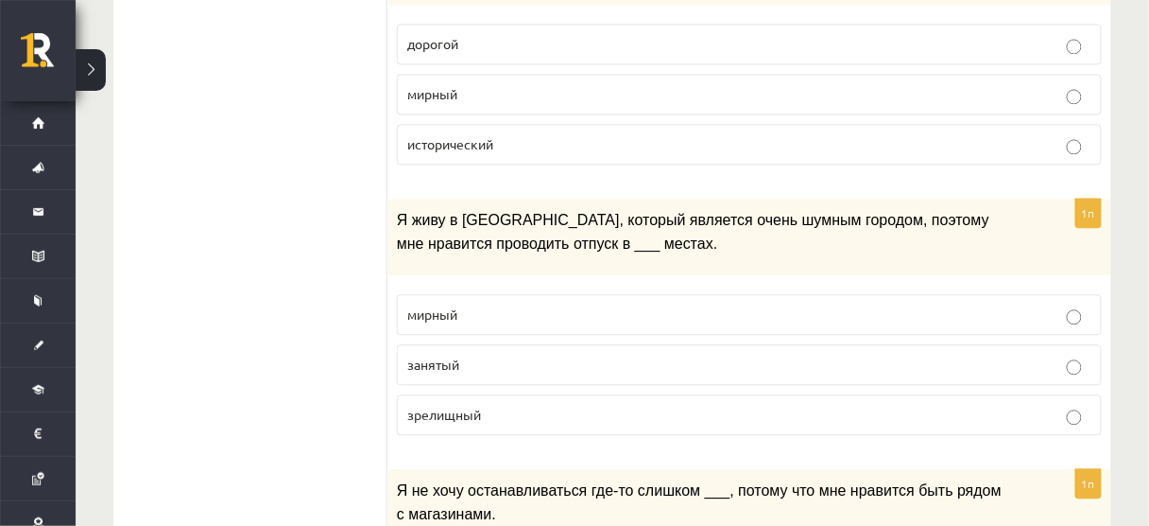
click at [510, 304] on p "мирный" at bounding box center [749, 314] width 684 height 20
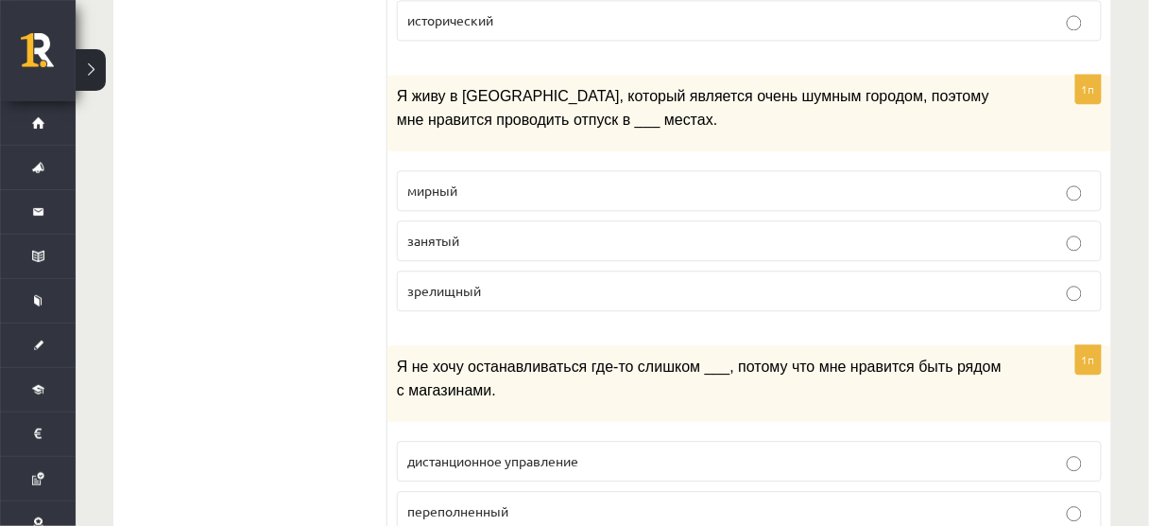
scroll to position [1128, 0]
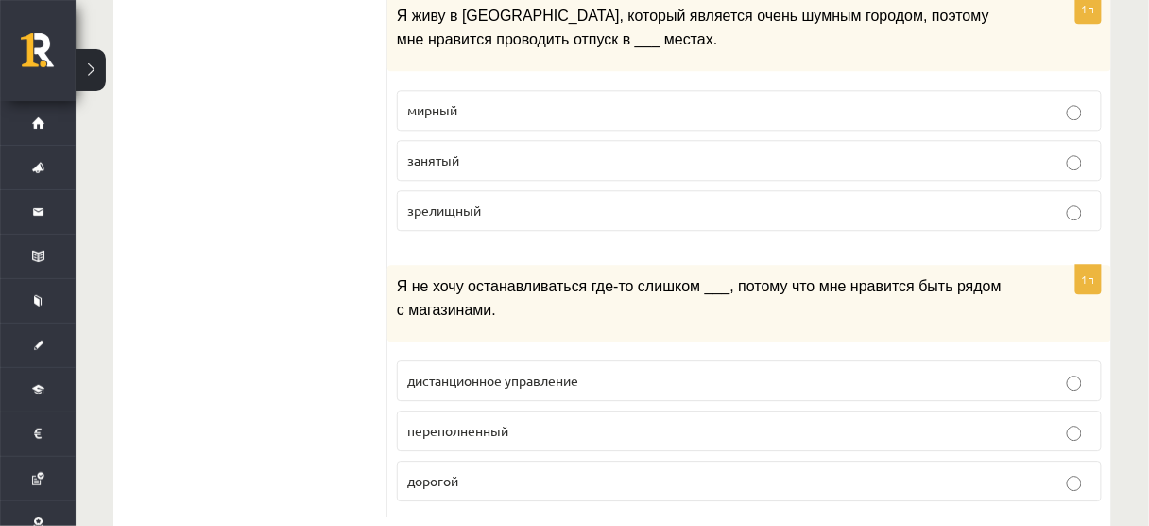
click at [477, 471] on p "дорогой" at bounding box center [749, 481] width 684 height 20
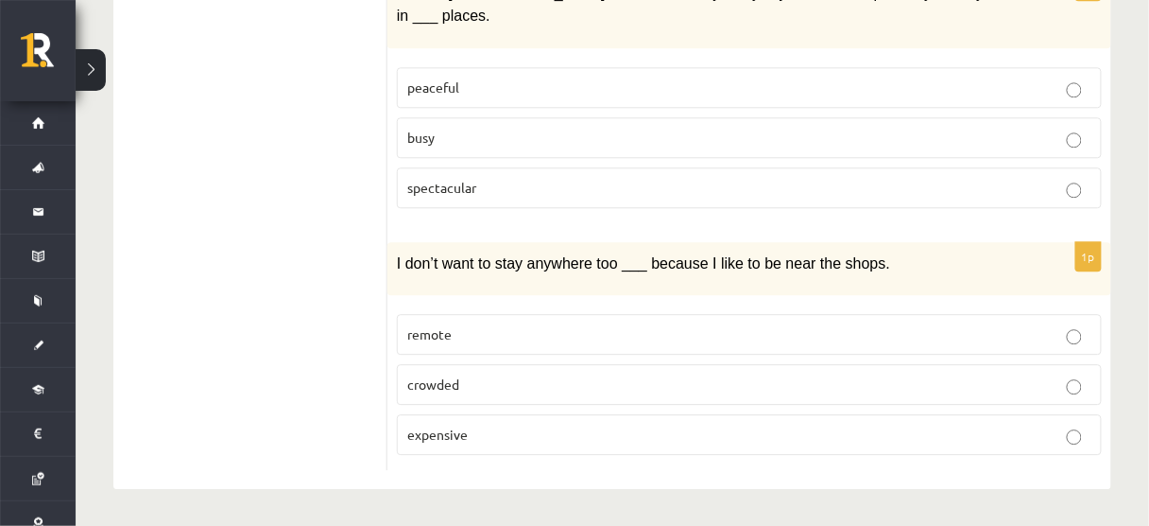
scroll to position [1085, 0]
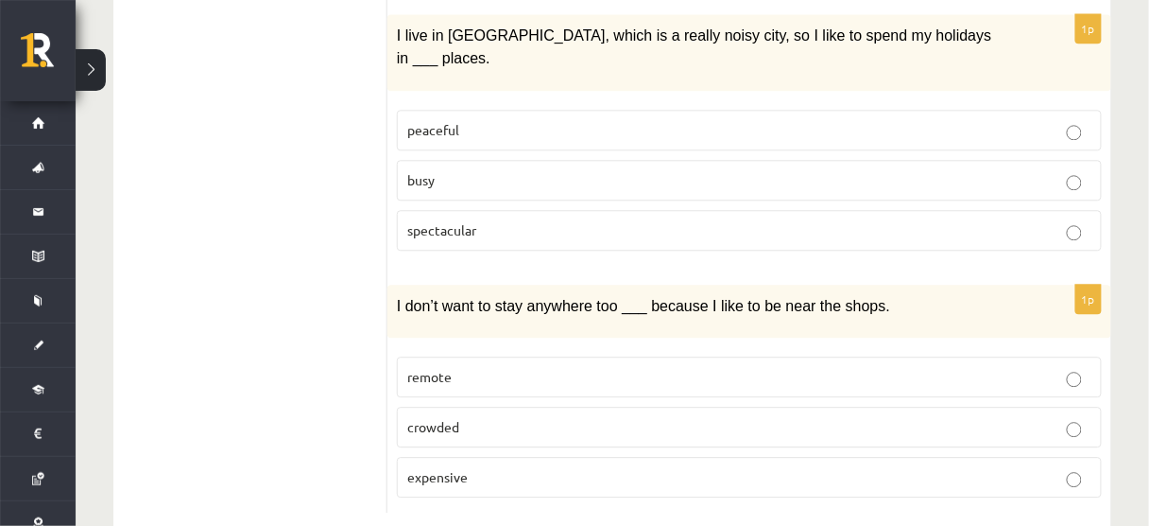
click at [436, 368] on span "remote" at bounding box center [429, 376] width 44 height 17
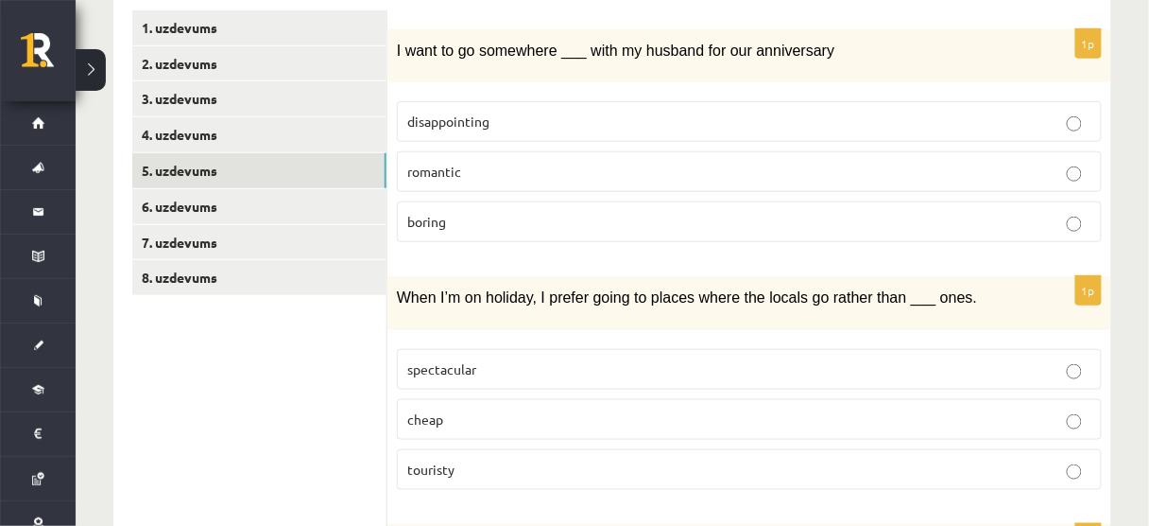
scroll to position [326, 0]
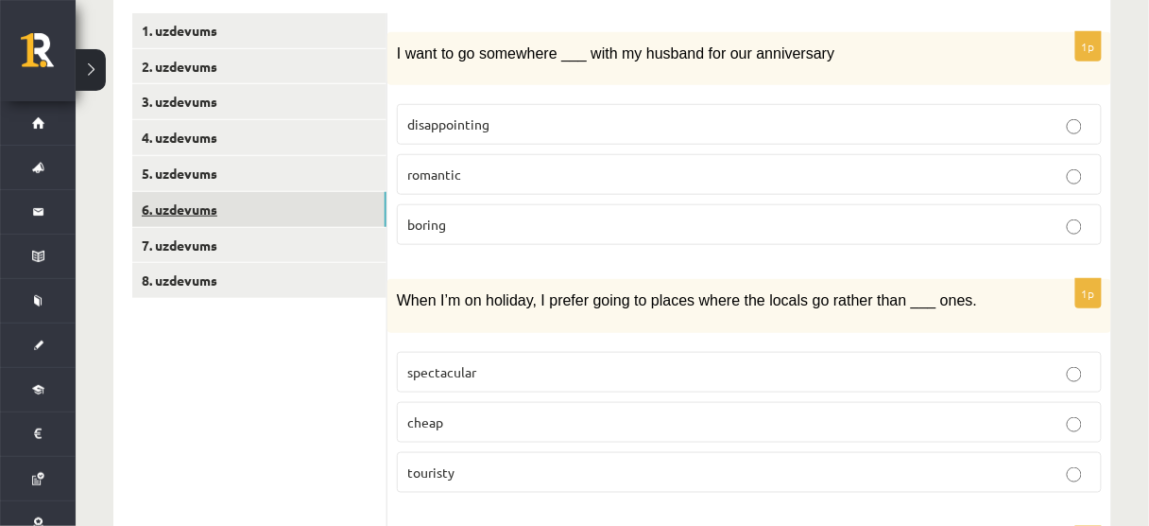
click at [277, 215] on link "6. uzdevums" at bounding box center [259, 209] width 254 height 35
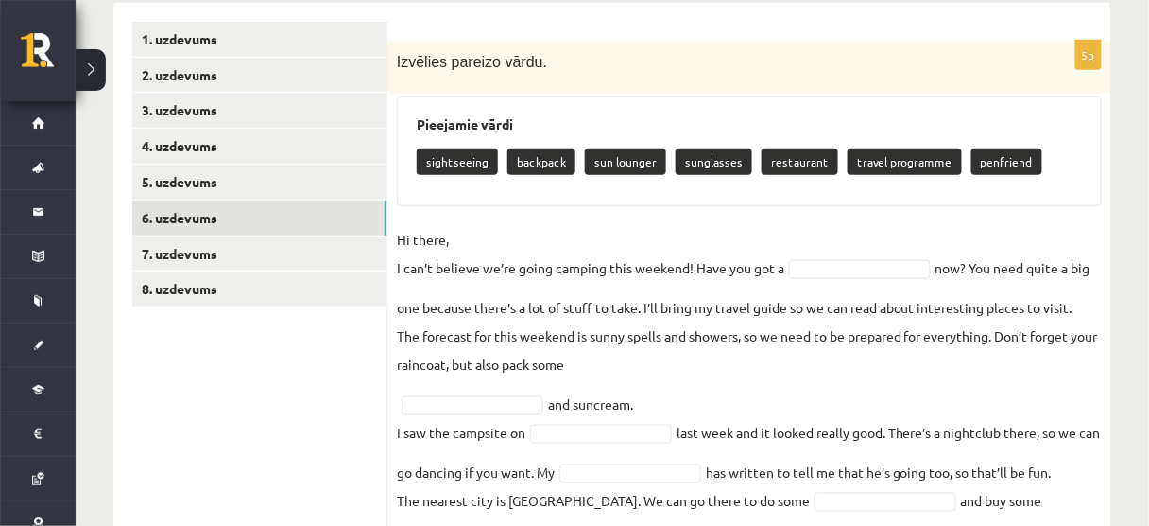
scroll to position [319, 0]
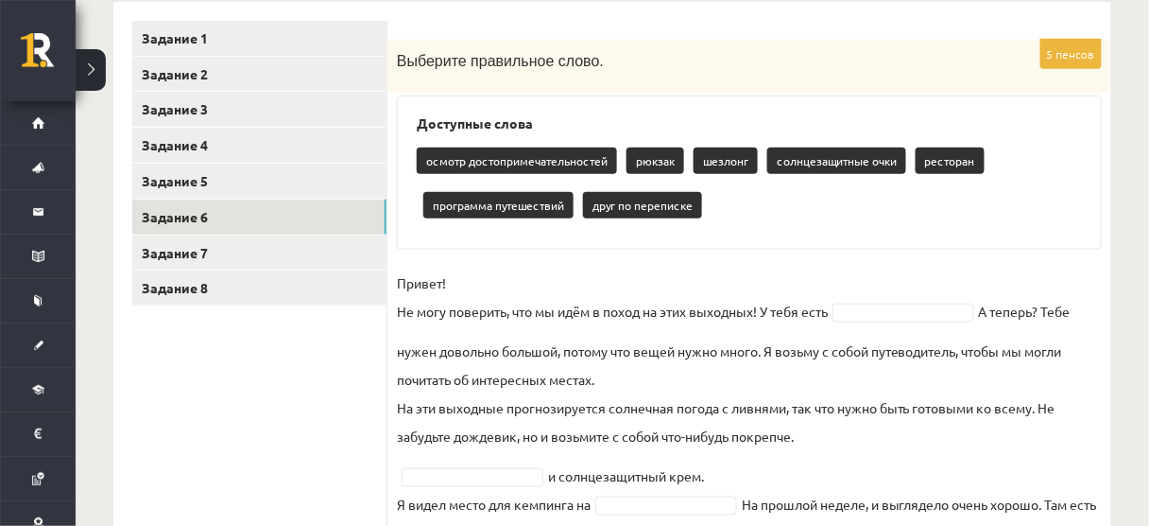
click at [881, 175] on div "осмотр достопримечательностей рюкзак шезлонг солнцезащитные очки ресторан прогр…" at bounding box center [749, 185] width 665 height 89
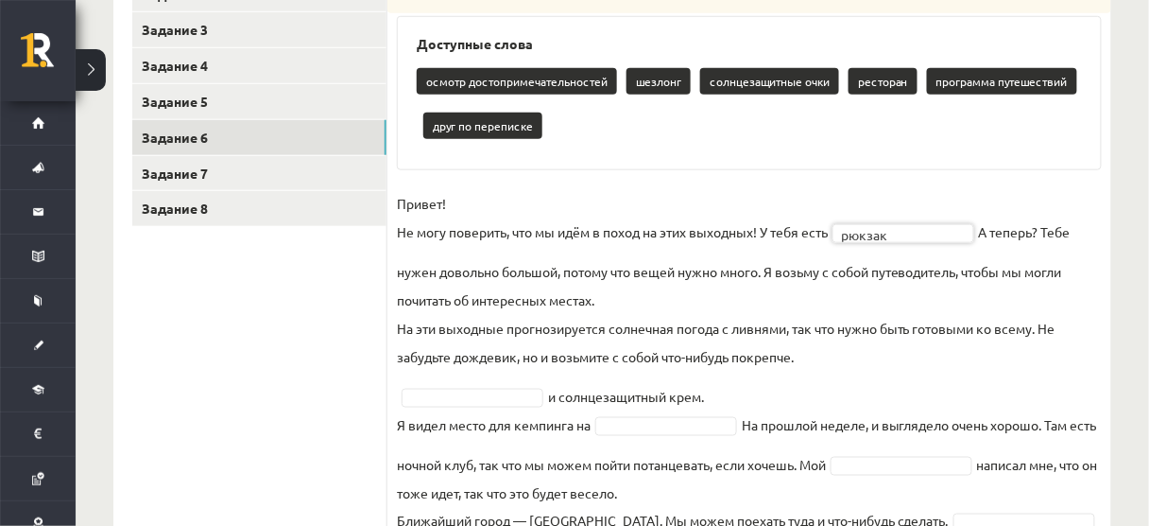
scroll to position [401, 0]
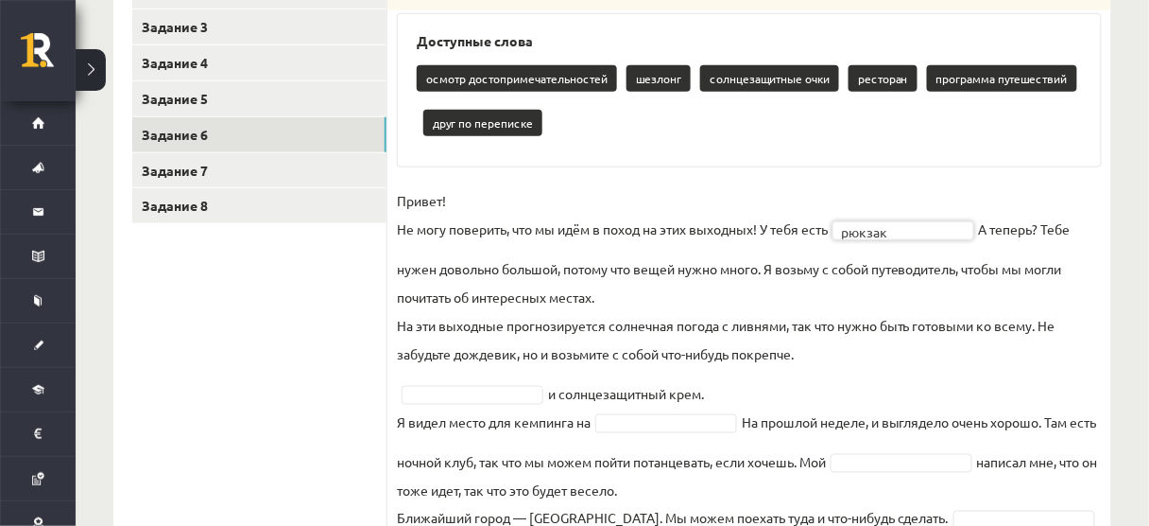
click at [875, 388] on fieldset "Привет! Не могу поверить, что мы идём в поход на этих выходных! У тебя есть рюк…" at bounding box center [749, 393] width 705 height 414
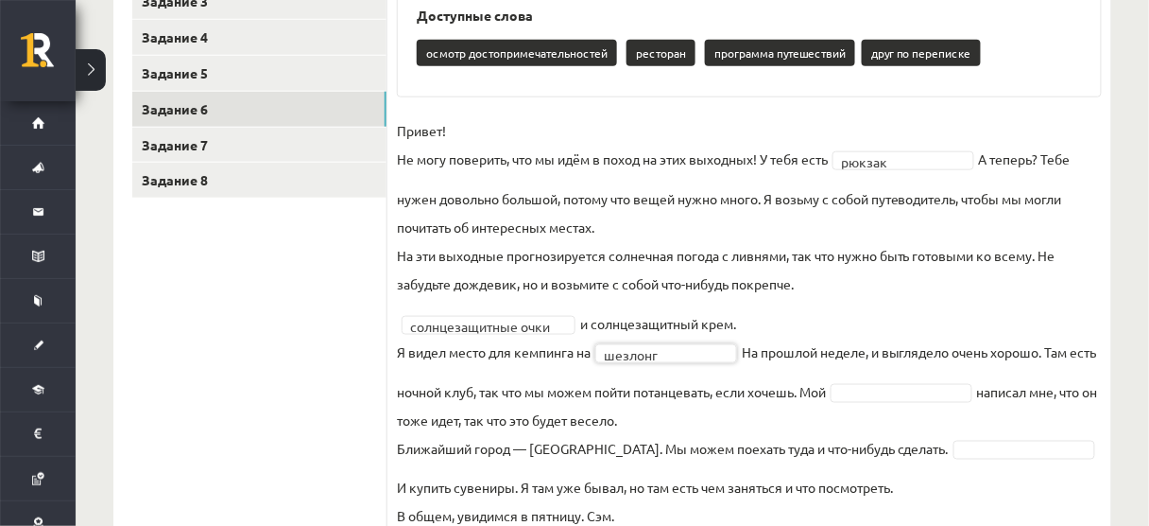
scroll to position [427, 0]
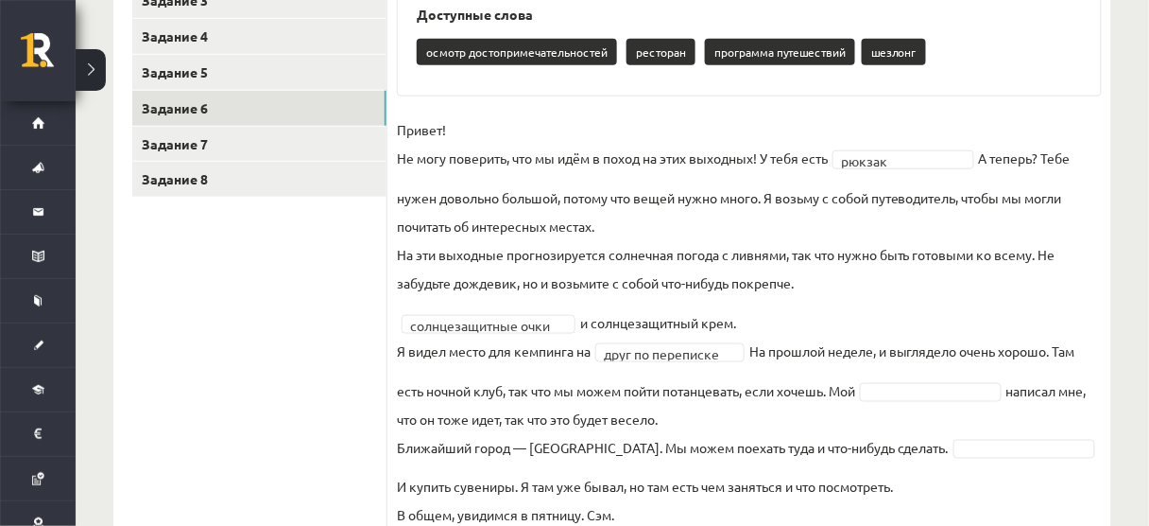
click at [760, 52] on font "программа путешествий" at bounding box center [780, 51] width 131 height 15
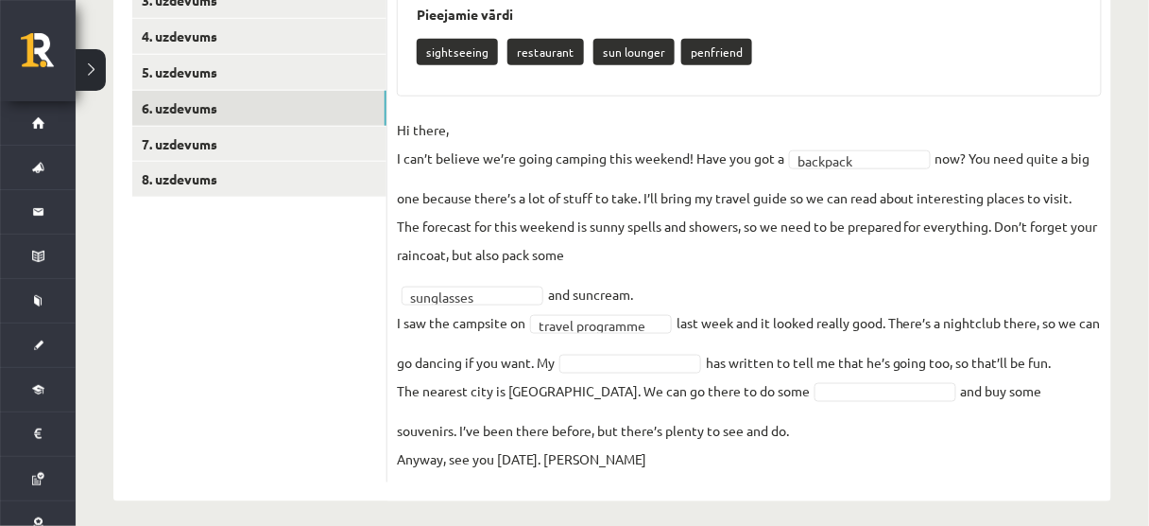
click at [741, 221] on p "The forecast for this weekend is sunny spells and showers, so we need to be pre…" at bounding box center [749, 240] width 705 height 57
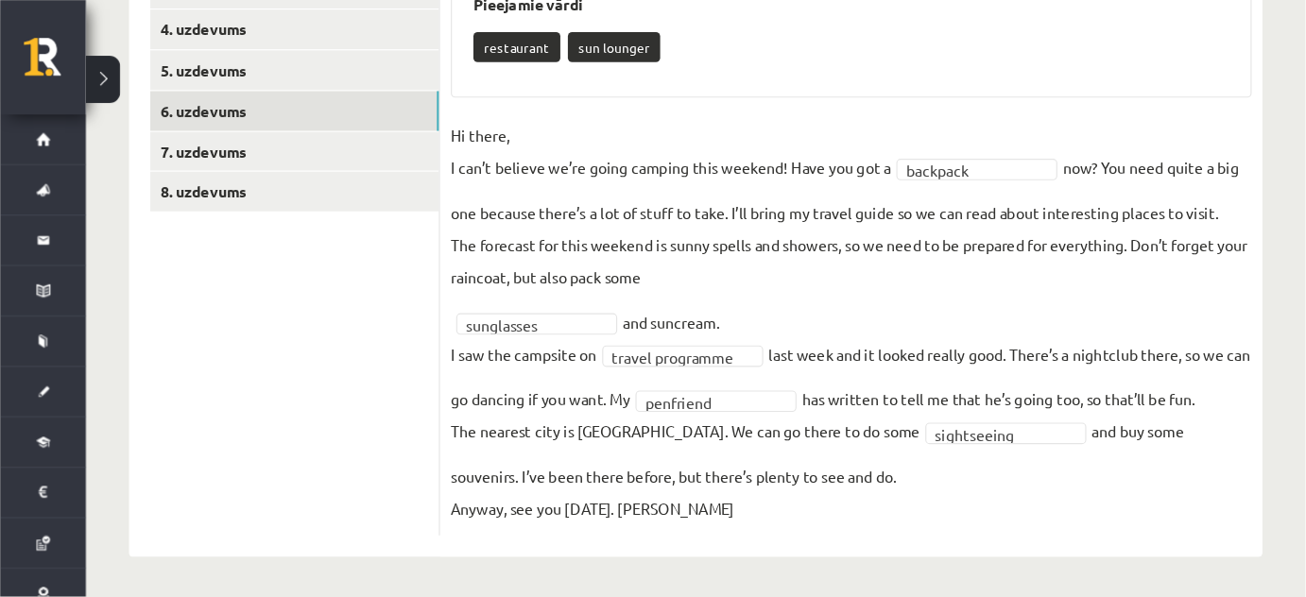
scroll to position [367, 0]
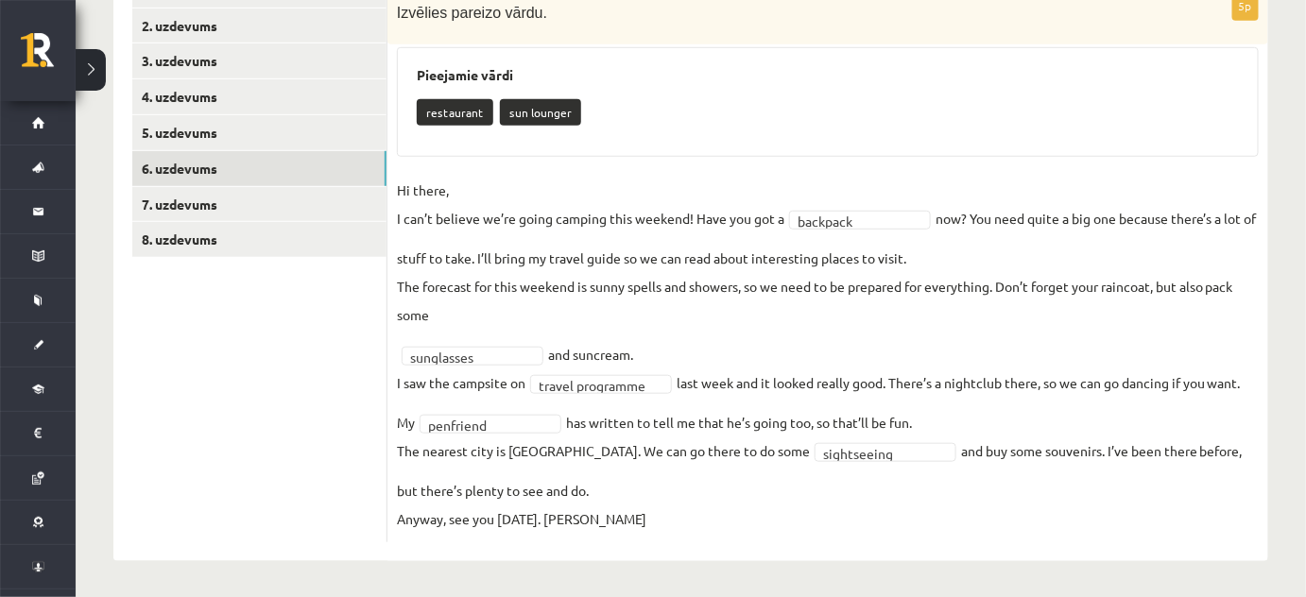
click at [965, 74] on h3 "Pieejamie vārdi" at bounding box center [828, 75] width 822 height 16
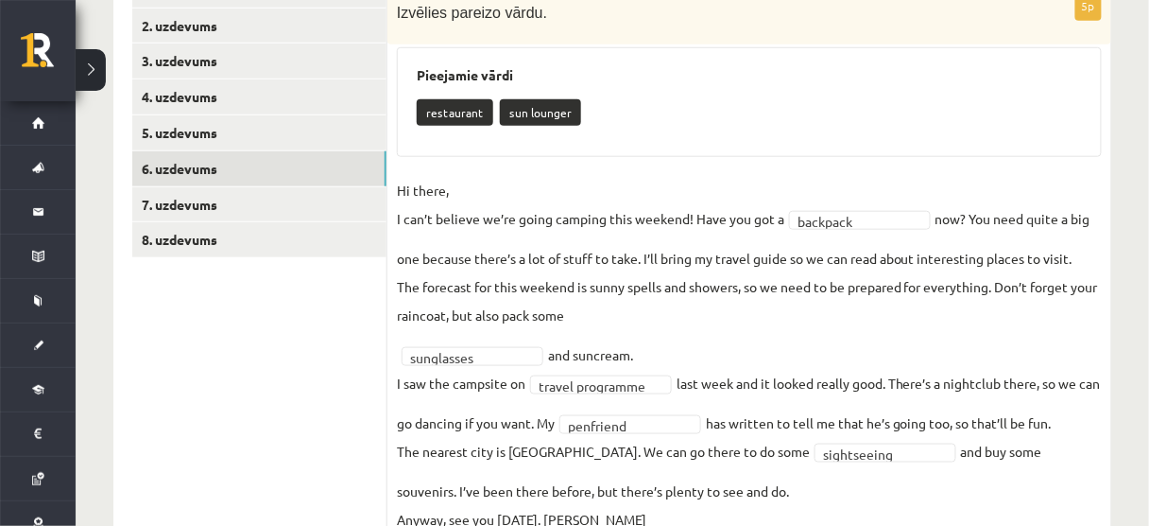
click at [910, 107] on div "restaurant sun lounger" at bounding box center [749, 115] width 665 height 44
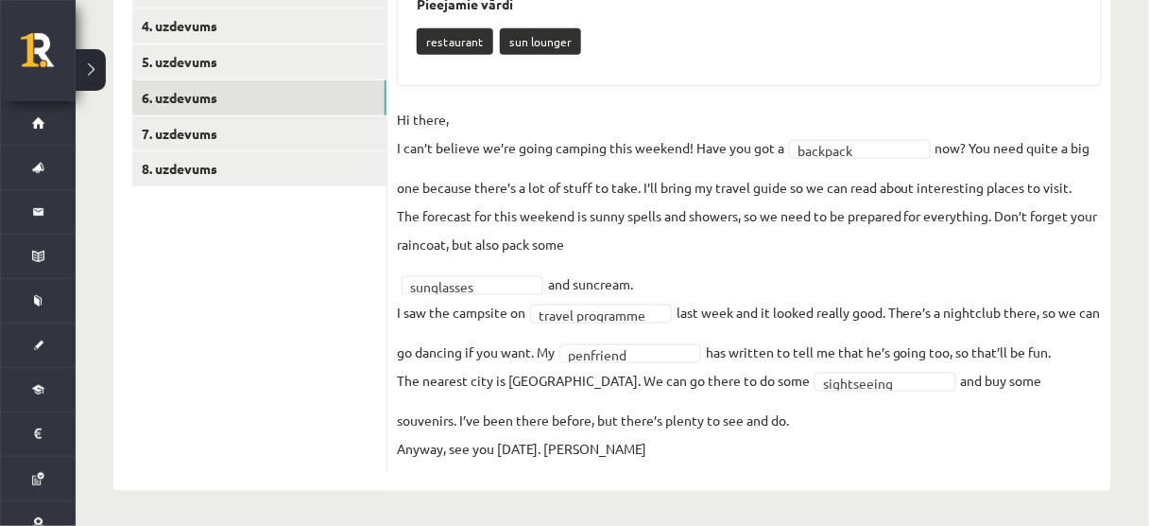
scroll to position [437, 0]
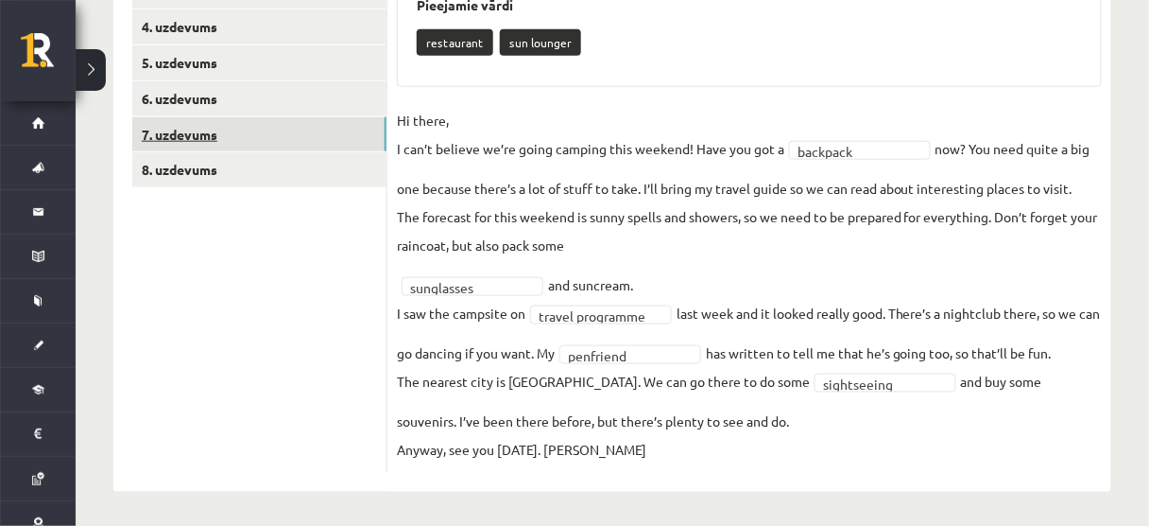
click at [180, 137] on link "7. uzdevums" at bounding box center [259, 134] width 254 height 35
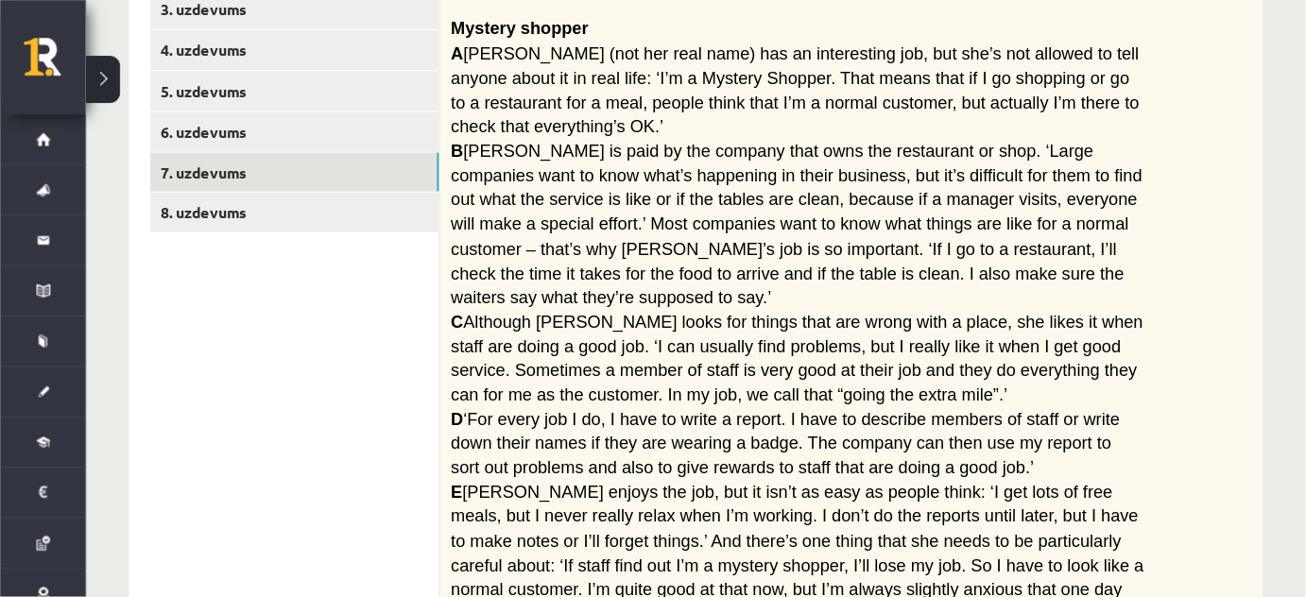
scroll to position [420, 0]
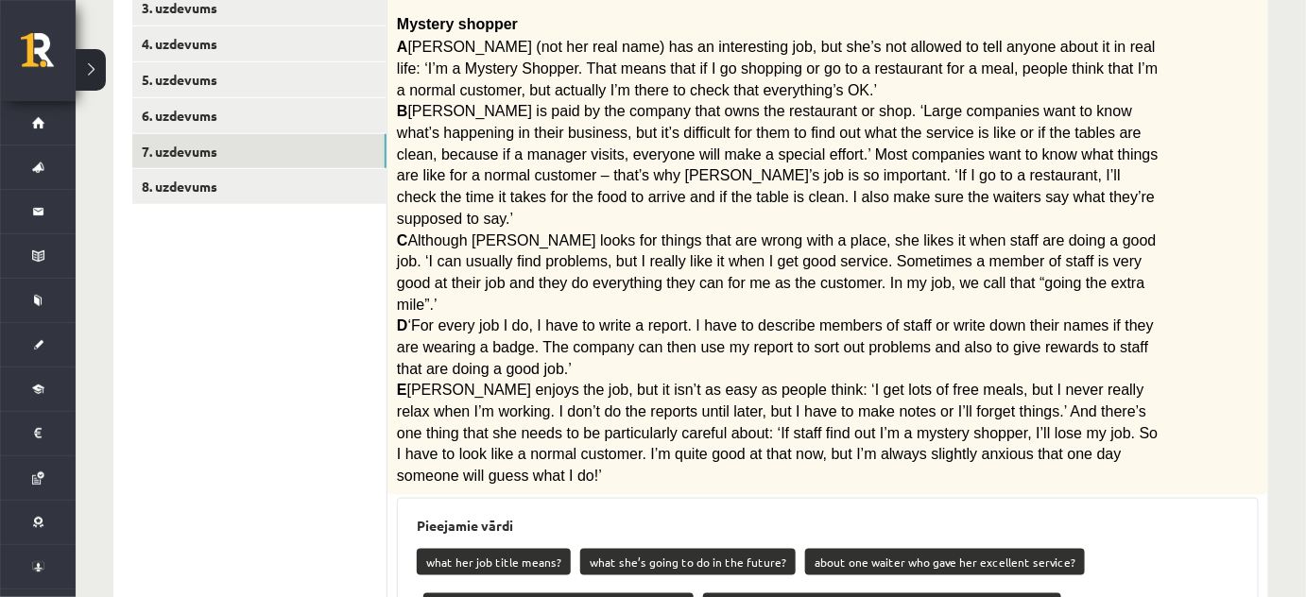
click at [1068, 153] on span "Rita is paid by the company that owns the restaurant or shop. ‘Large companies …" at bounding box center [778, 164] width 762 height 123
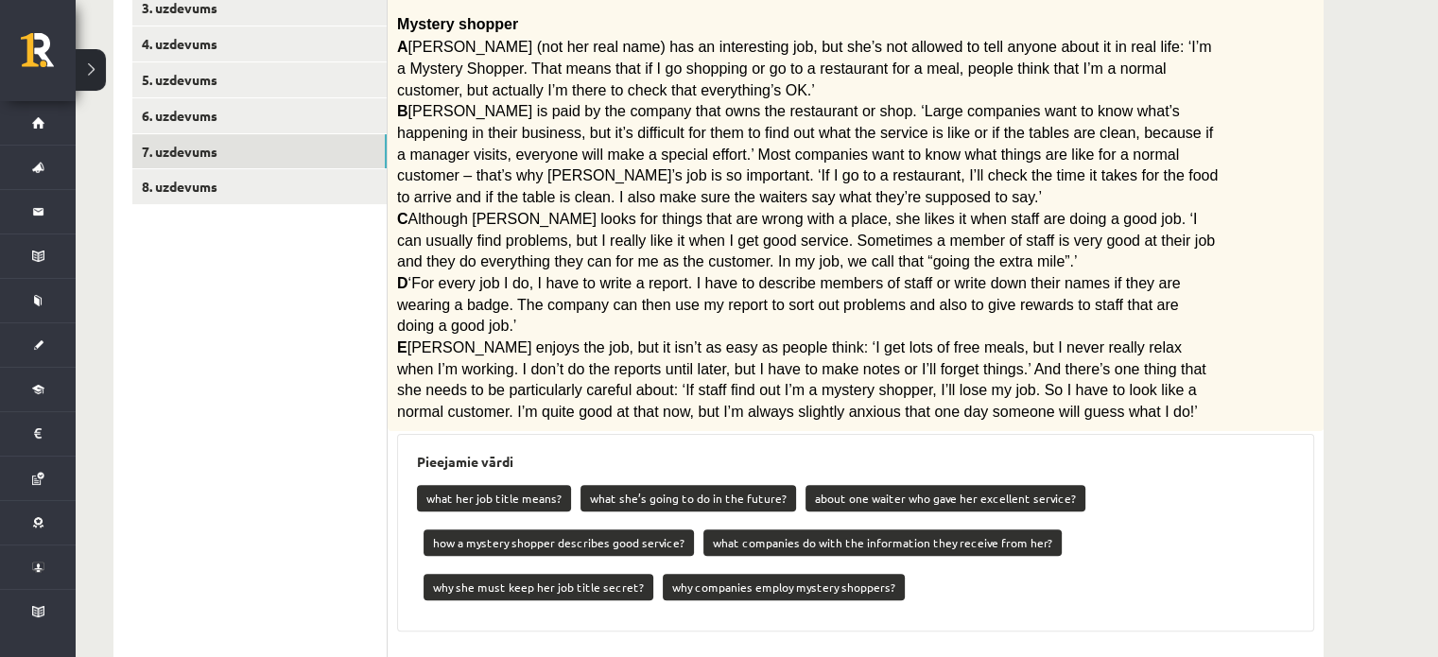
click at [1148, 145] on div "Angļu valoda 8. klase 1. ieskaite , Gļebs Golubevs (8.a JK klase) Parādīt punkt…" at bounding box center [757, 284] width 1362 height 1262
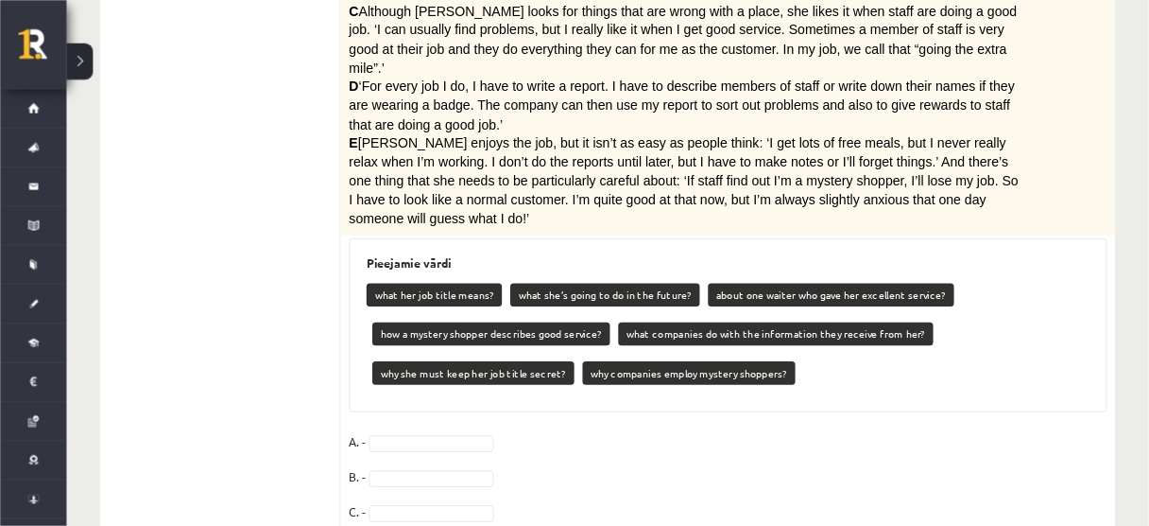
scroll to position [648, 0]
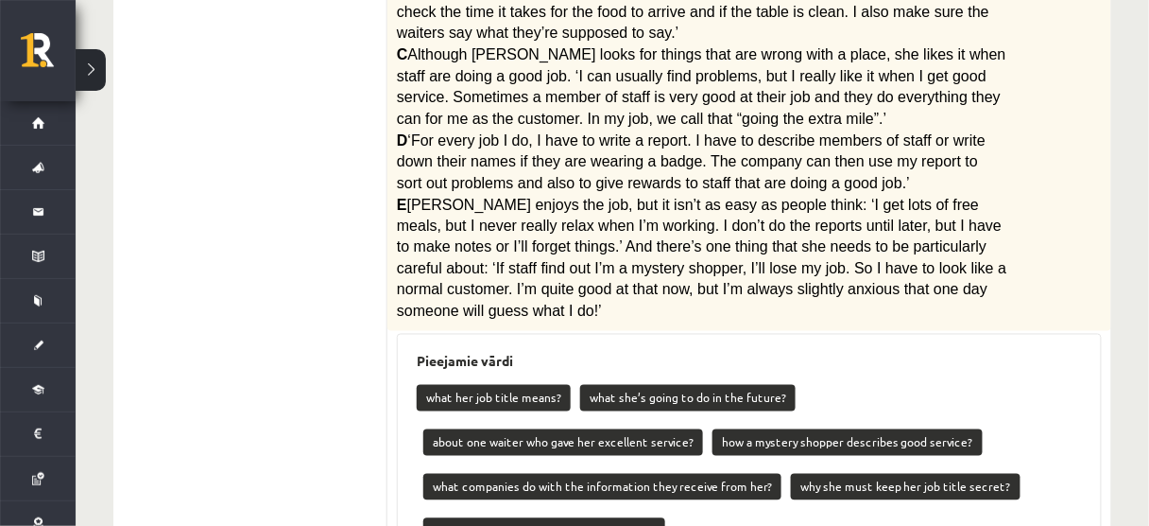
drag, startPoint x: 1183, startPoint y: 82, endPoint x: 377, endPoint y: 299, distance: 834.8
click at [377, 299] on ul "1. uzdevums 2. uzdevums 3. uzdevums 4. uzdevums 5. uzdevums 6. uzdevums 7. uzde…" at bounding box center [259, 247] width 255 height 1112
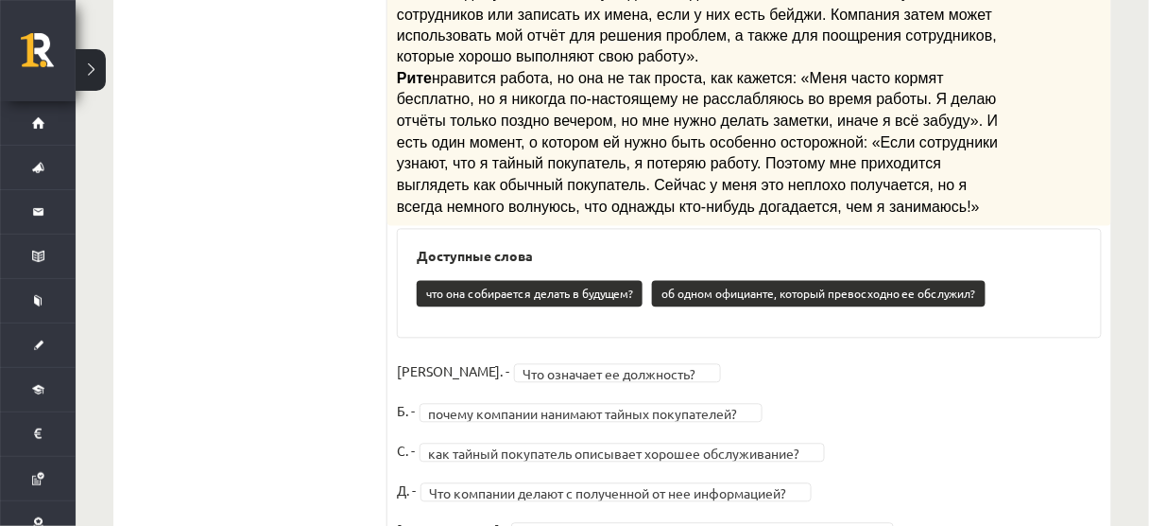
scroll to position [853, 0]
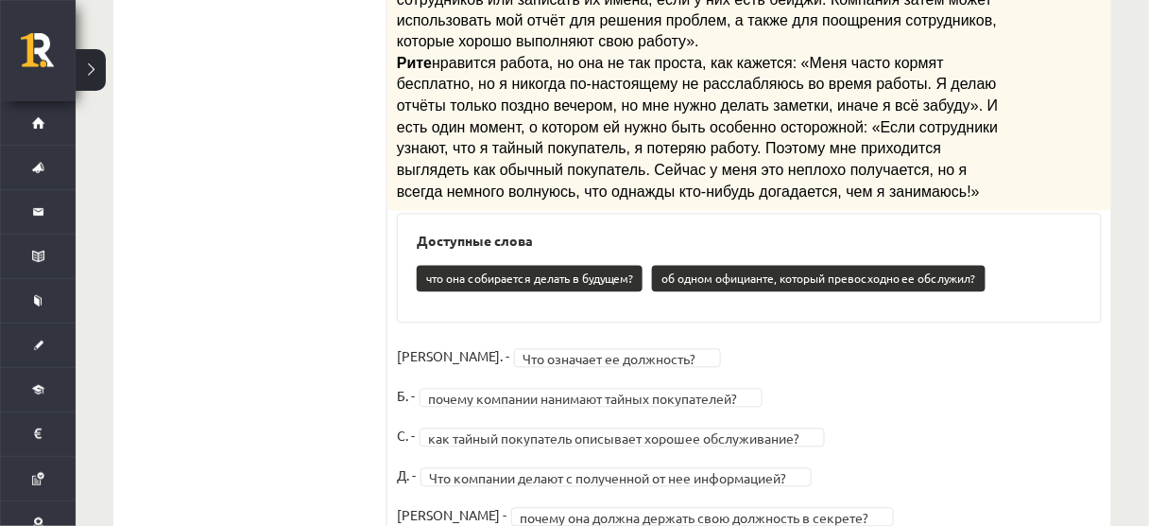
click at [312, 185] on ul "Задание 1 Задание 2 Задание 3 Задание 4 Задание 5 Задание 6 Задание 7 Задание 8" at bounding box center [259, 18] width 255 height 1064
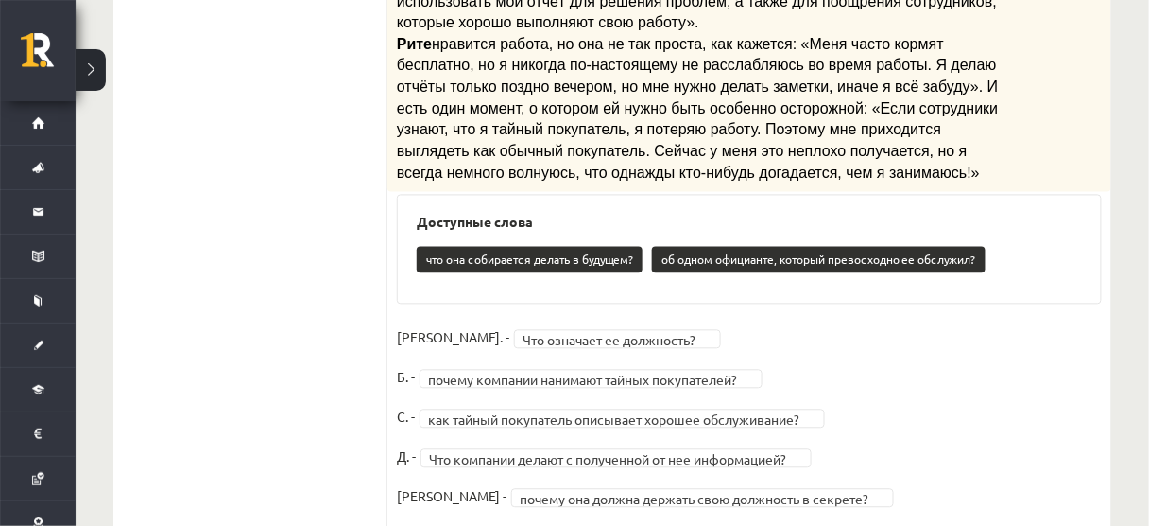
scroll to position [796, 0]
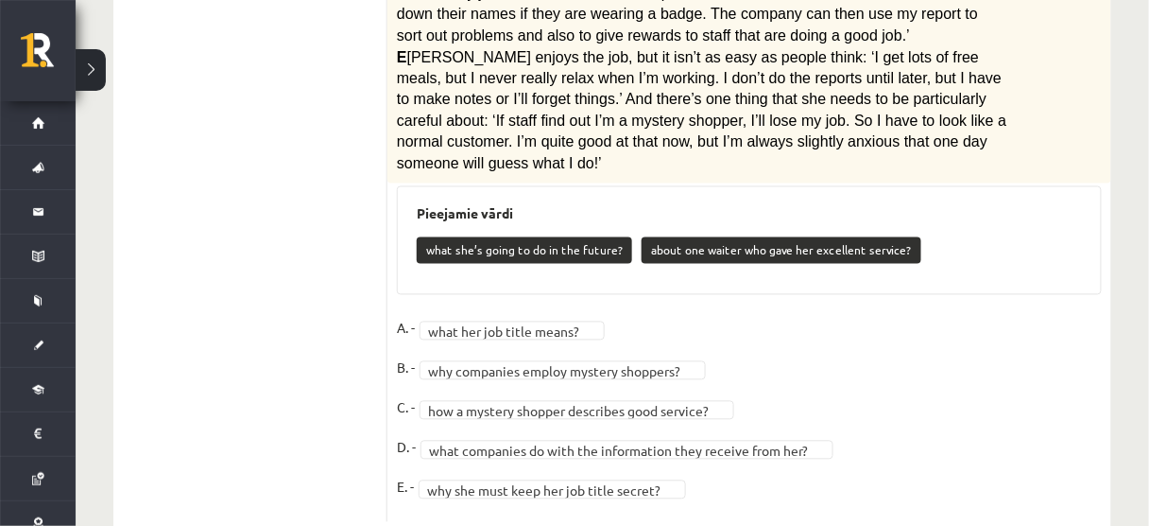
click at [418, 109] on span "Rita enjoys the job, but it isn’t as easy as people think: ‘I get lots of free …" at bounding box center [702, 110] width 610 height 123
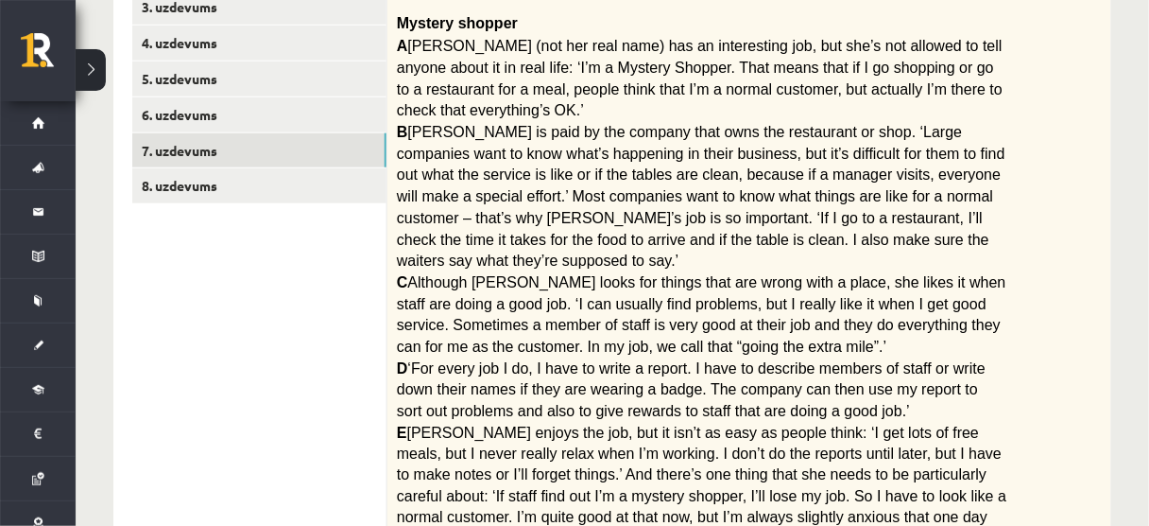
scroll to position [418, 0]
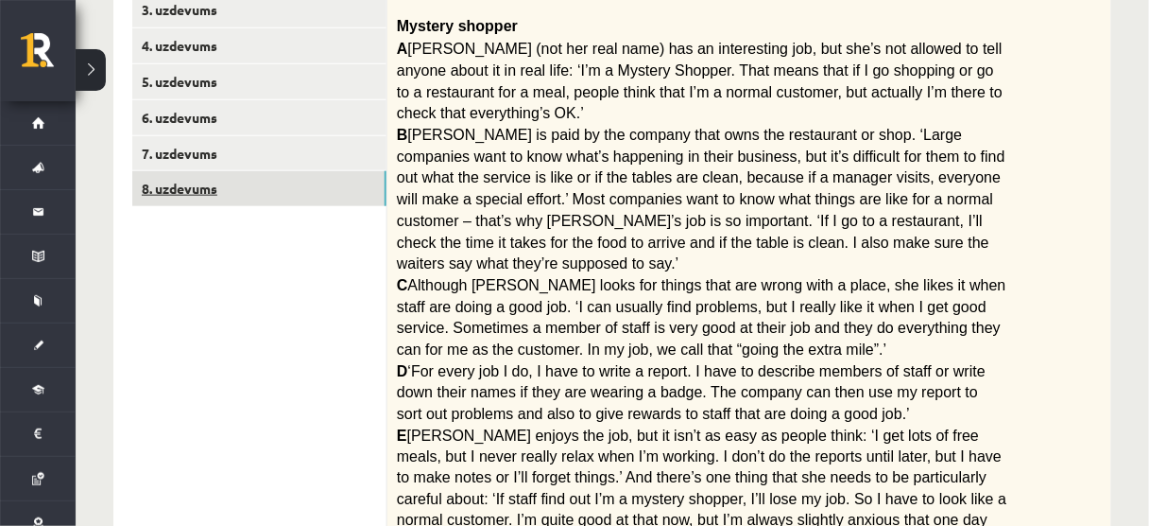
click at [340, 184] on link "8. uzdevums" at bounding box center [259, 188] width 254 height 35
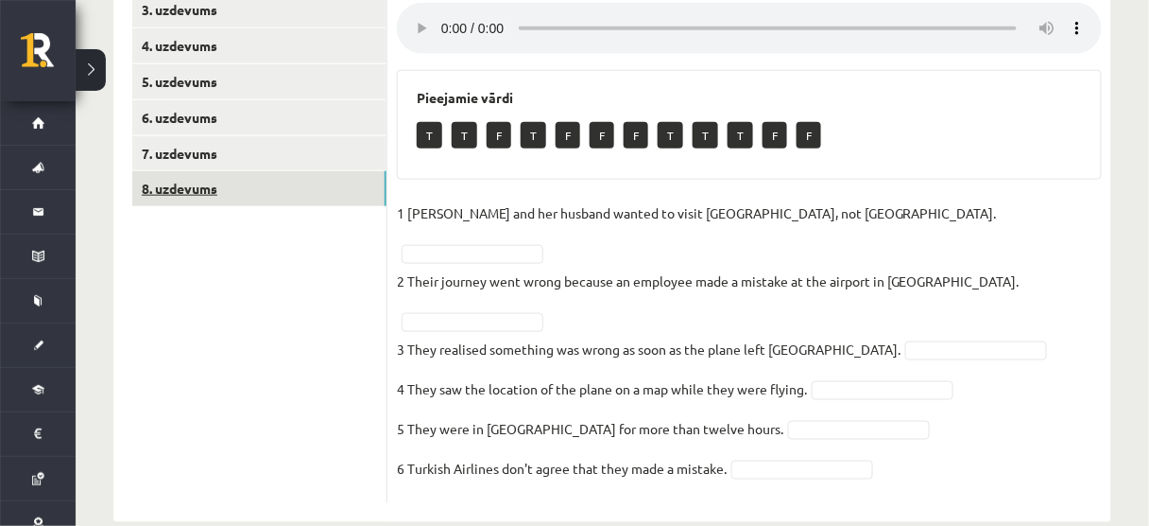
scroll to position [393, 0]
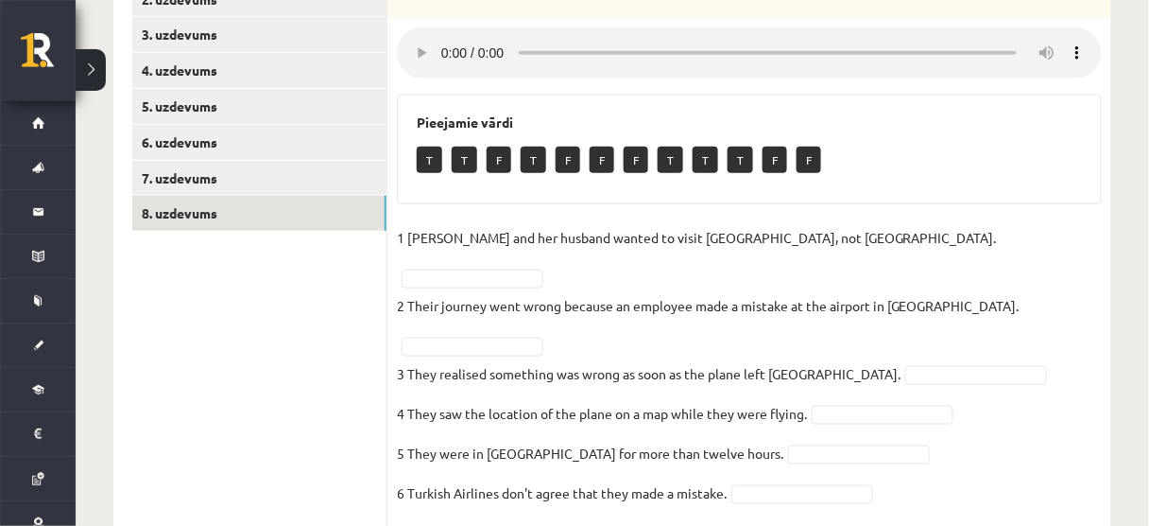
click at [379, 390] on ul "1. uzdevums 2. uzdevums 3. uzdevums 4. uzdevums 5. uzdevums 6. uzdevums 7. uzde…" at bounding box center [259, 236] width 255 height 581
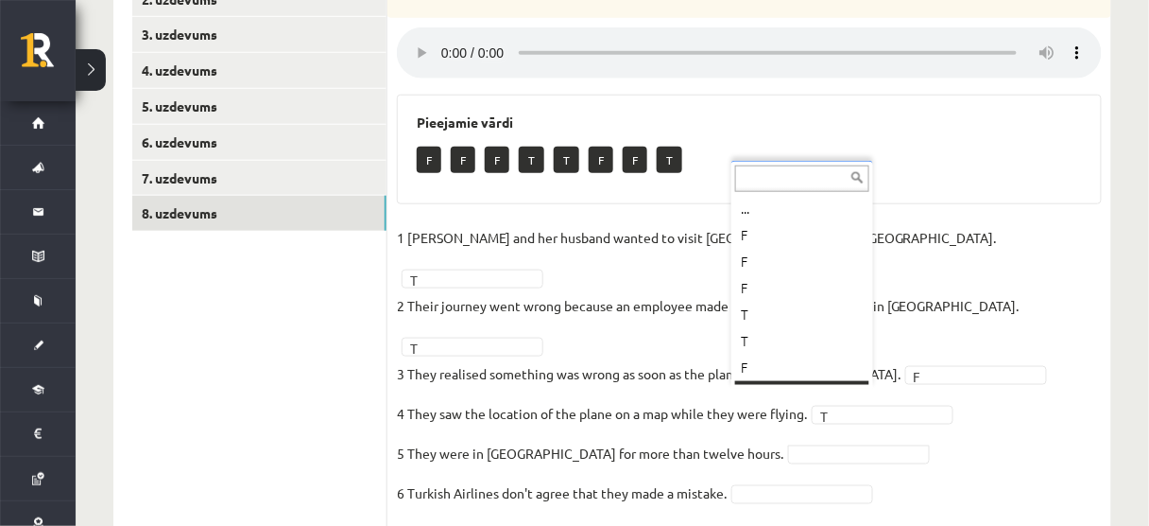
scroll to position [23, 0]
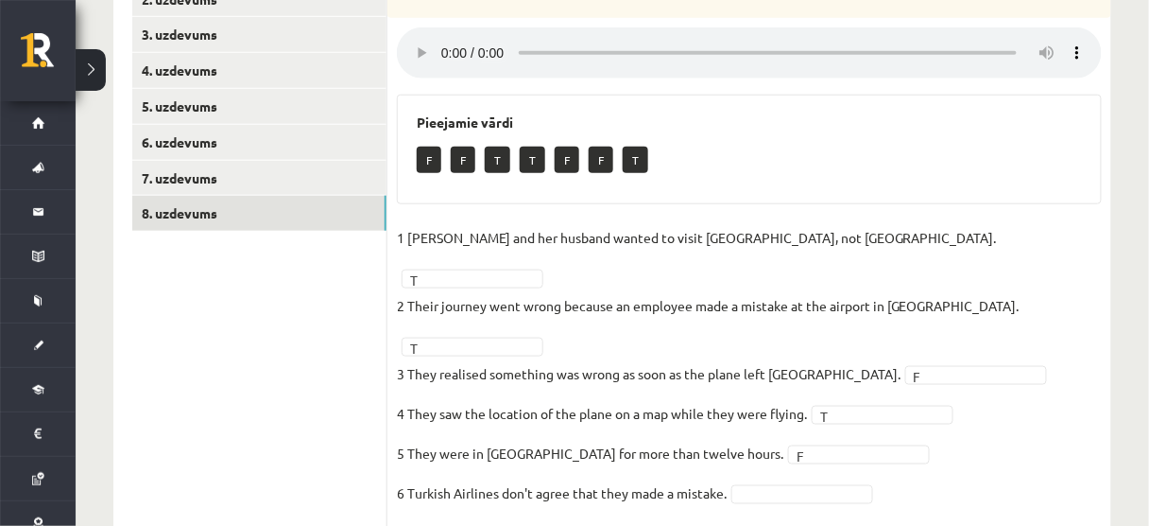
click at [830, 449] on fieldset "1 Sandy Valdivieso and her husband wanted to visit Africa, not Asia. T * 2 Thei…" at bounding box center [749, 370] width 705 height 295
click at [828, 437] on fieldset "1 Sandy Valdivieso and her husband wanted to visit Africa, not Asia. T * 2 Thei…" at bounding box center [749, 370] width 705 height 295
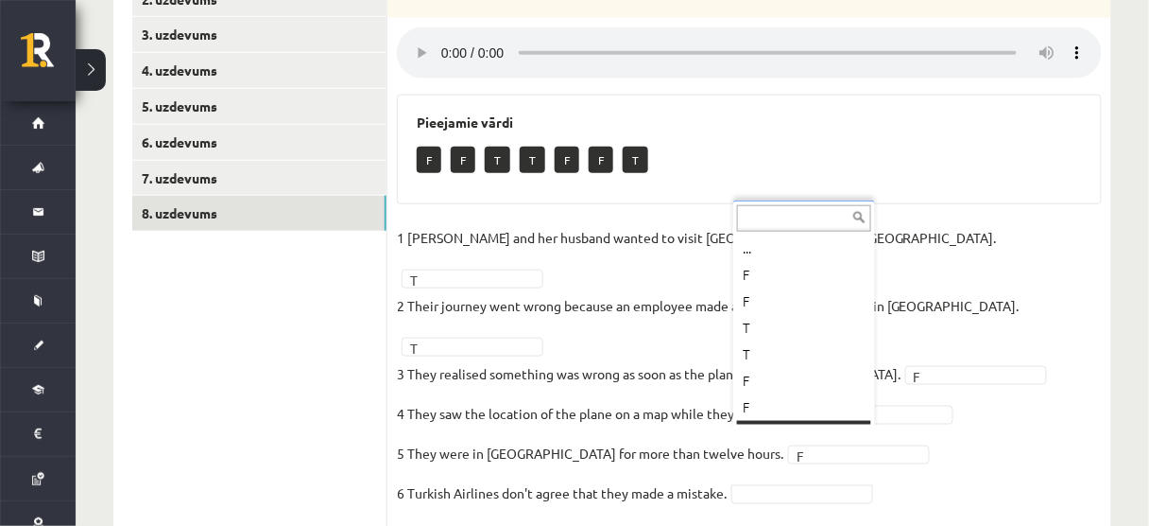
scroll to position [22, 0]
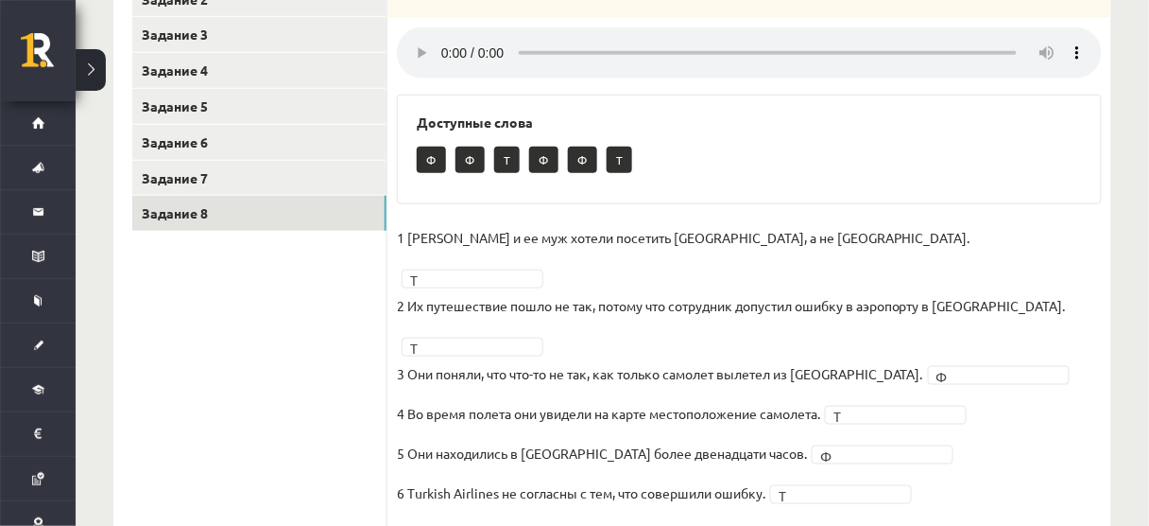
click at [719, 125] on h3 "Доступные слова" at bounding box center [749, 122] width 665 height 16
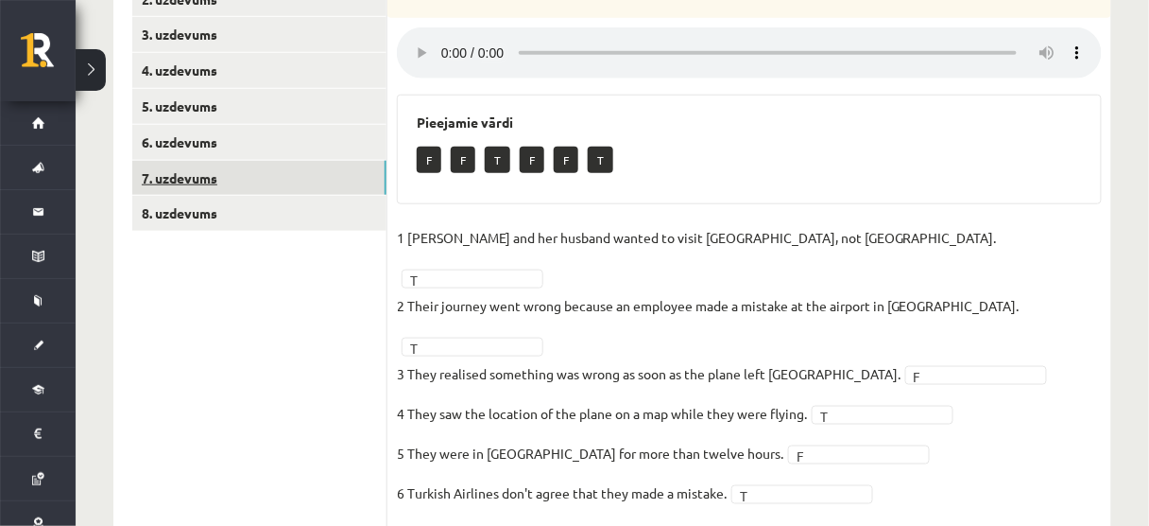
click at [295, 193] on link "7. uzdevums" at bounding box center [259, 178] width 254 height 35
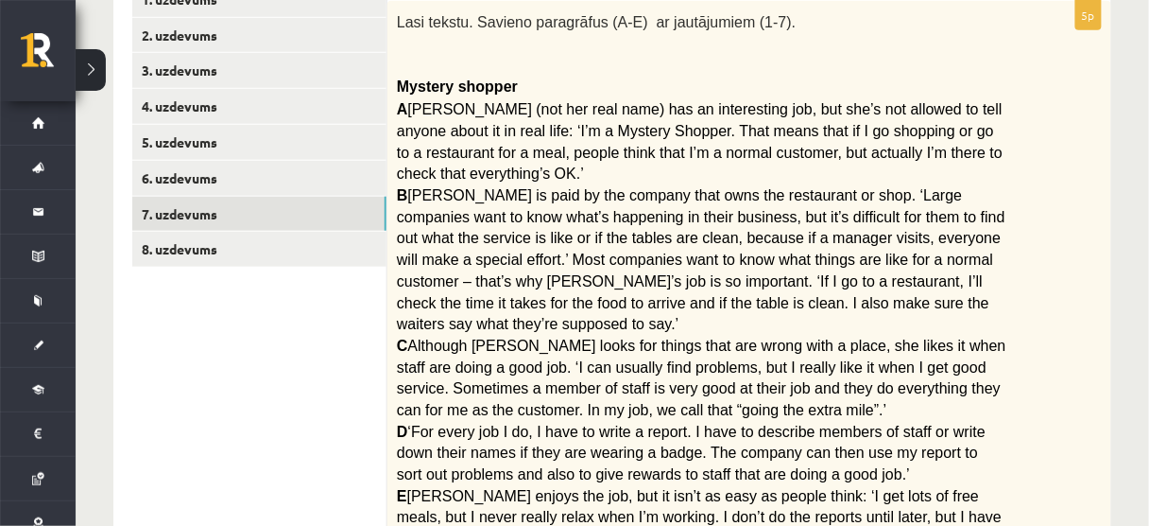
scroll to position [422, 0]
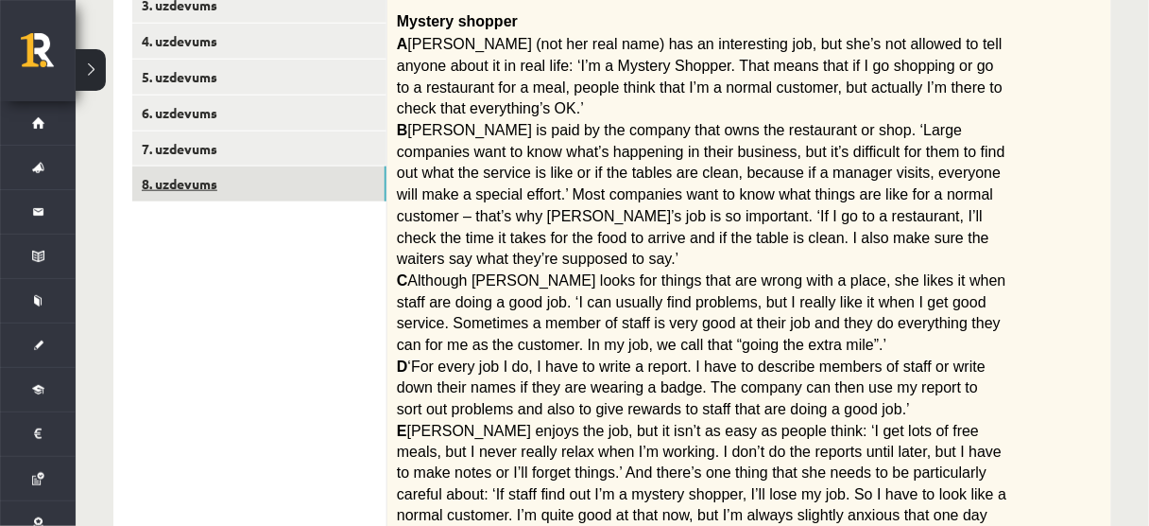
click at [264, 185] on link "8. uzdevums" at bounding box center [259, 183] width 254 height 35
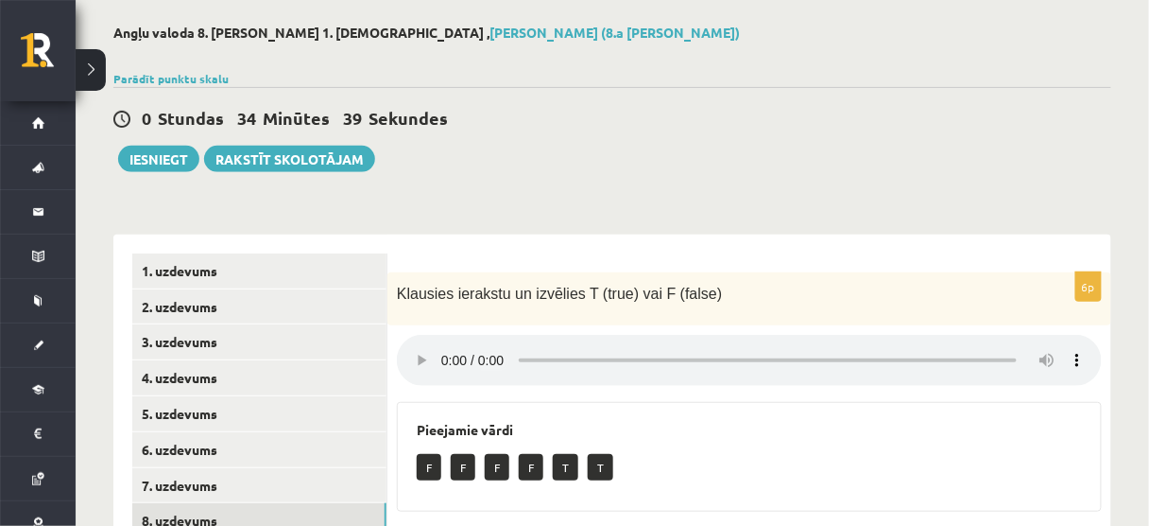
scroll to position [85, 0]
click at [170, 161] on button "Iesniegt" at bounding box center [158, 159] width 81 height 26
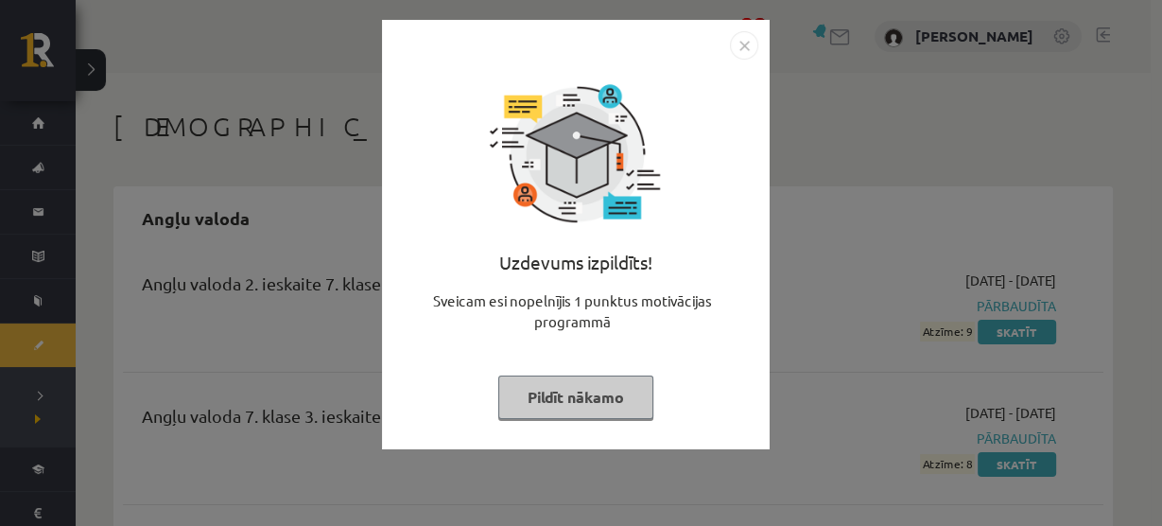
click at [740, 48] on img "Close" at bounding box center [744, 45] width 28 height 28
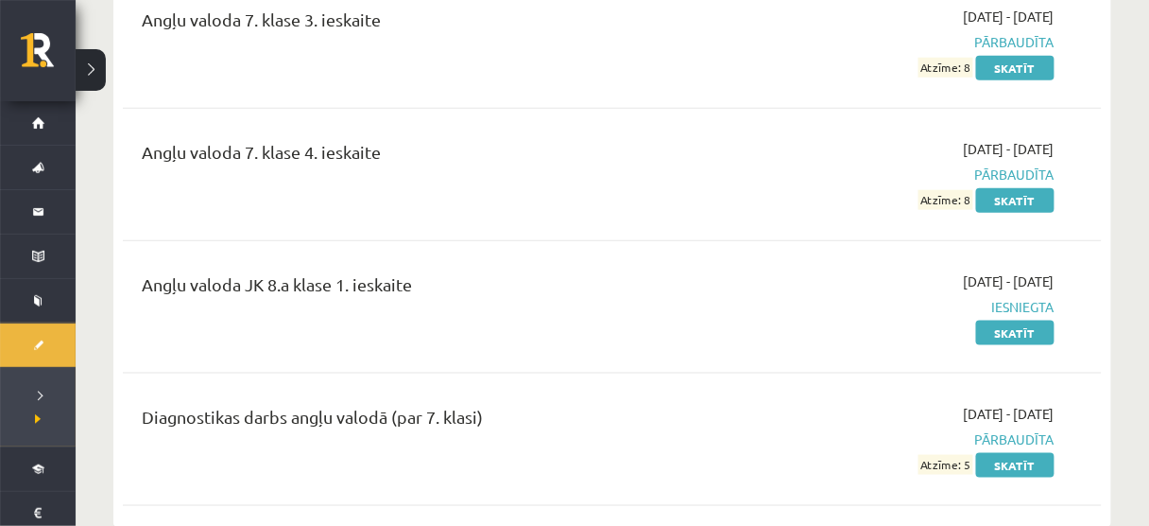
scroll to position [398, 0]
